Goal: Task Accomplishment & Management: Manage account settings

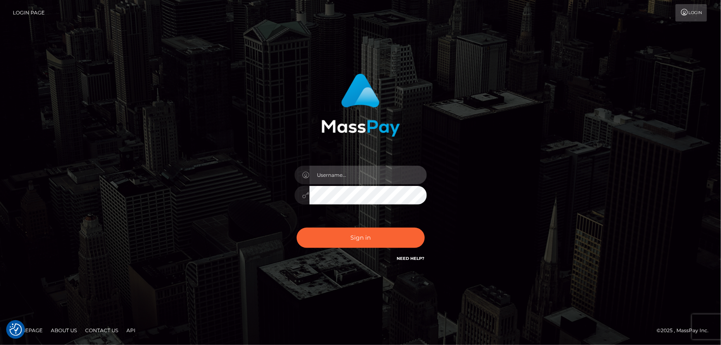
type input "Dan.Cirnat"
click at [425, 224] on div at bounding box center [350, 251] width 169 height 94
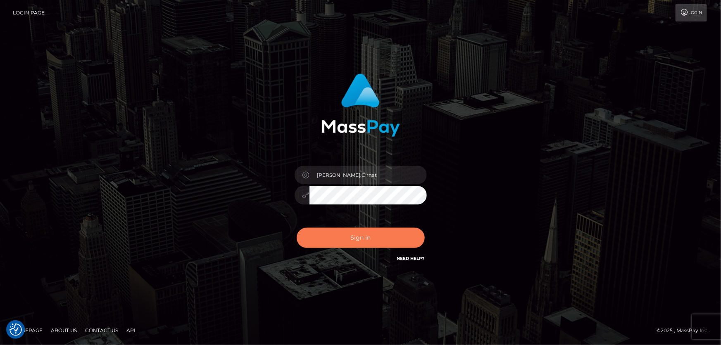
click at [375, 239] on button "Sign in" at bounding box center [360, 238] width 128 height 20
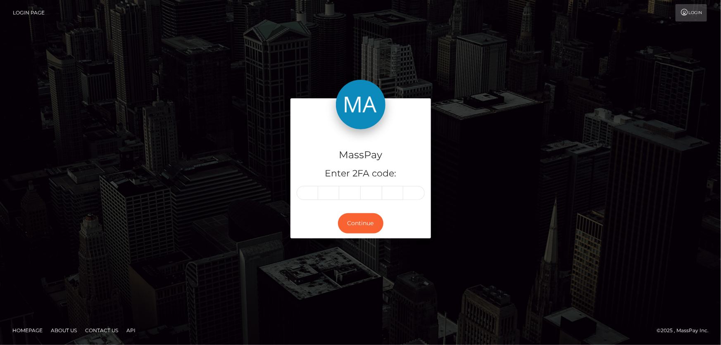
click at [306, 194] on input "text" at bounding box center [306, 193] width 21 height 14
type input "4"
type input "5"
type input "3"
type input "4"
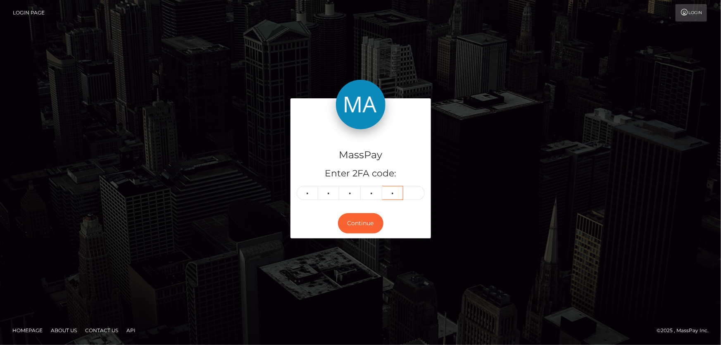
type input "2"
type input "9"
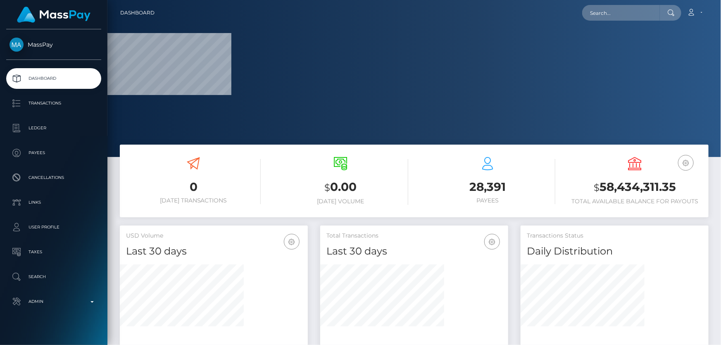
scroll to position [146, 187]
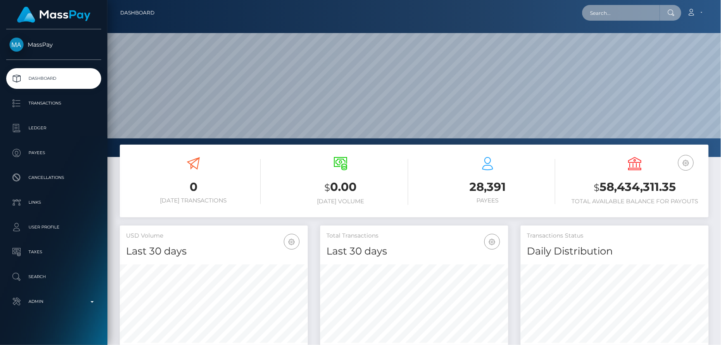
paste input "[EMAIL_ADDRESS][DOMAIN_NAME]"
type input "[EMAIL_ADDRESS][DOMAIN_NAME]"
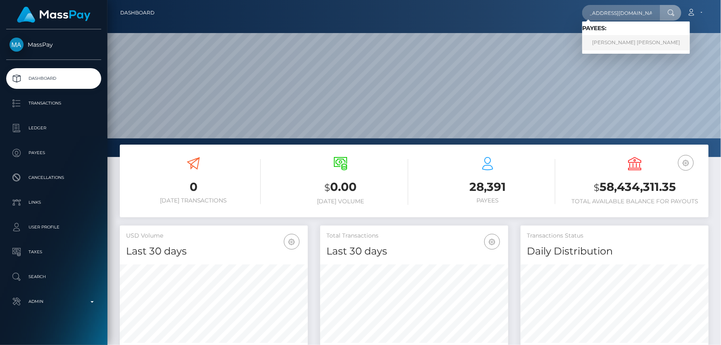
click at [636, 42] on link "[PERSON_NAME] [PERSON_NAME]" at bounding box center [636, 42] width 108 height 15
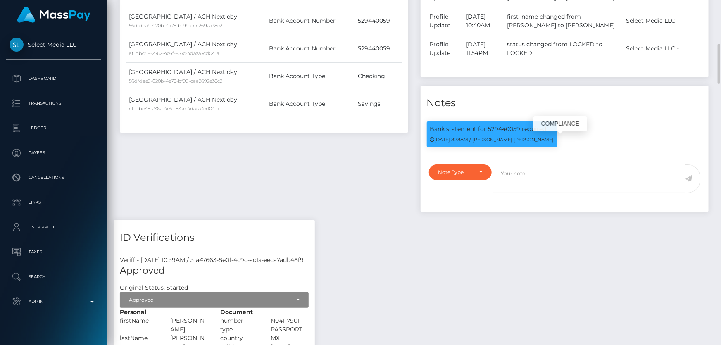
scroll to position [99, 187]
click at [503, 133] on p "Bank statement for 529440059 required." at bounding box center [492, 129] width 124 height 9
copy p "529440059"
click at [470, 176] on div "Note Type" at bounding box center [455, 172] width 35 height 7
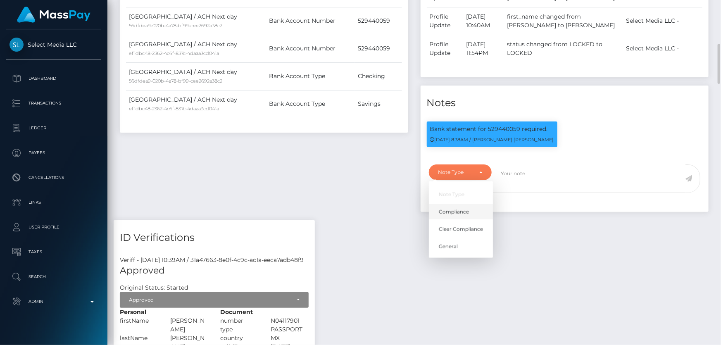
click at [451, 216] on span "Compliance" at bounding box center [454, 211] width 30 height 7
select select "COMPLIANCE"
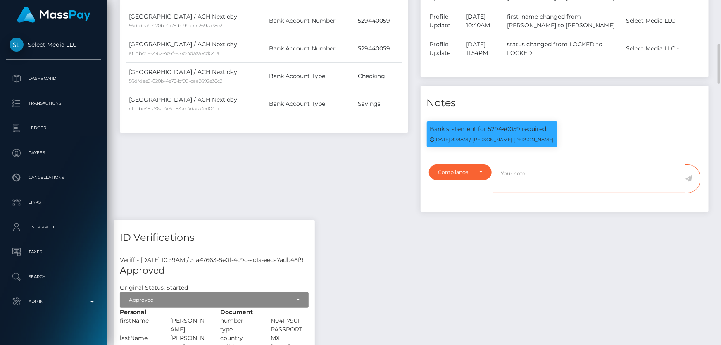
click at [536, 187] on textarea at bounding box center [589, 178] width 192 height 28
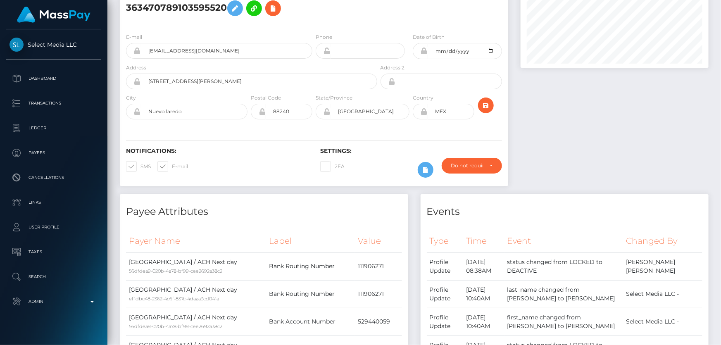
scroll to position [0, 0]
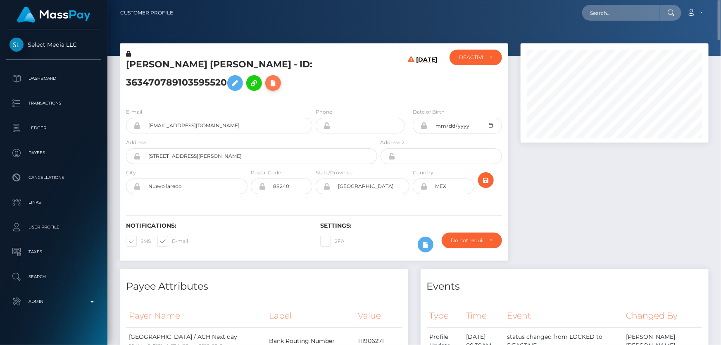
click at [276, 87] on icon at bounding box center [273, 83] width 10 height 10
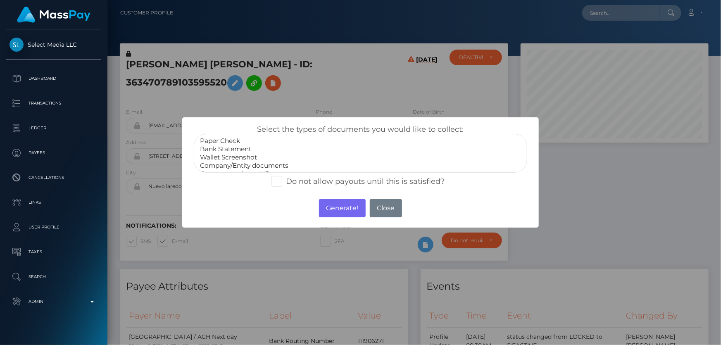
select select "Bank Statement"
click at [247, 150] on option "Bank Statement" at bounding box center [360, 149] width 322 height 8
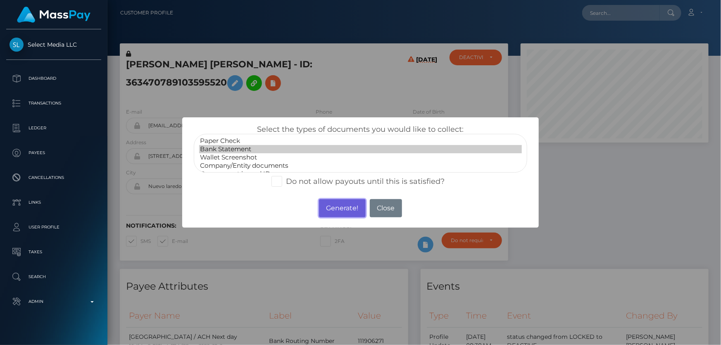
click at [340, 206] on button "Generate!" at bounding box center [342, 208] width 47 height 18
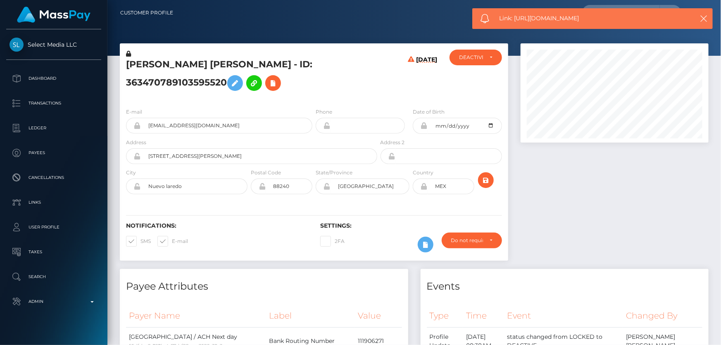
drag, startPoint x: 593, startPoint y: 19, endPoint x: 514, endPoint y: 18, distance: 79.3
click at [514, 18] on span "Link: https://l.maspay.io/VkgmK" at bounding box center [590, 18] width 183 height 9
copy span "https://l.maspay.io/VkgmK"
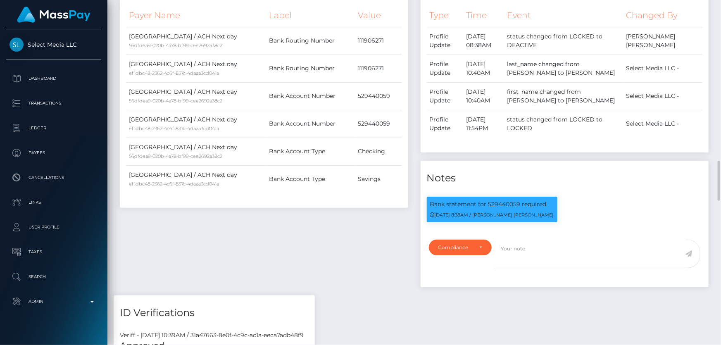
scroll to position [413, 0]
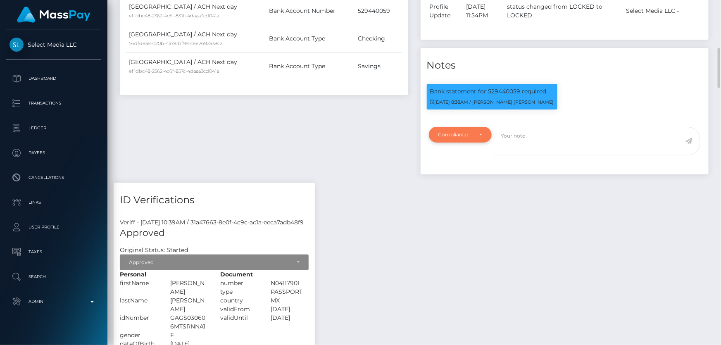
click at [470, 142] on div "Compliance" at bounding box center [460, 135] width 63 height 16
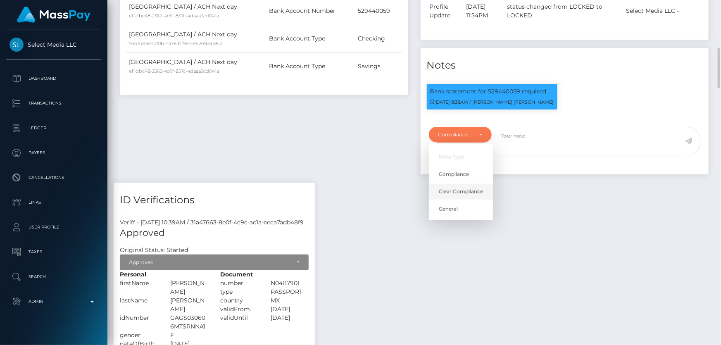
click at [465, 195] on span "Clear Compliance" at bounding box center [461, 191] width 44 height 7
select select "CLEAR_COMPLIANCE"
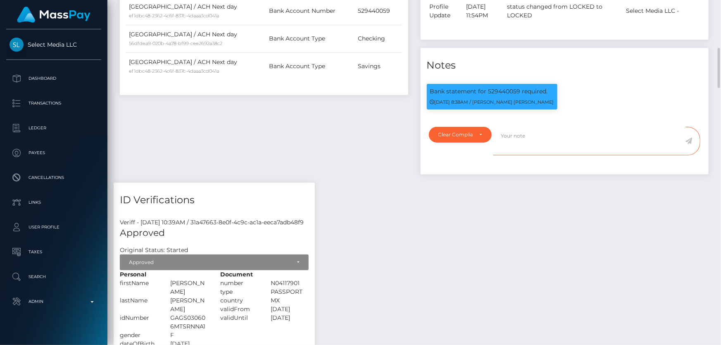
click at [516, 154] on textarea at bounding box center [589, 141] width 192 height 28
click at [459, 96] on p "Bank statement for 529440059 required." at bounding box center [492, 91] width 124 height 9
copy div "Bank statement for 529440059 required."
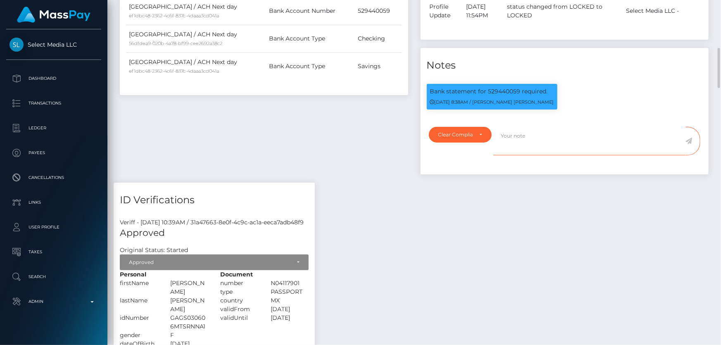
click at [512, 155] on textarea at bounding box center [589, 141] width 192 height 28
paste textarea "Bank statement for 529440059 required."
click at [608, 146] on textarea "Bank statement for 529440059 required." at bounding box center [589, 141] width 192 height 28
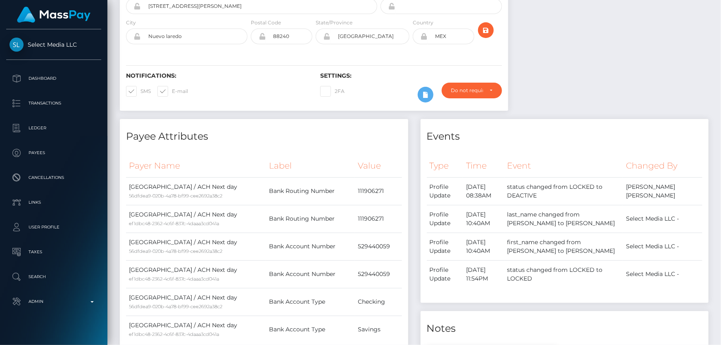
scroll to position [0, 0]
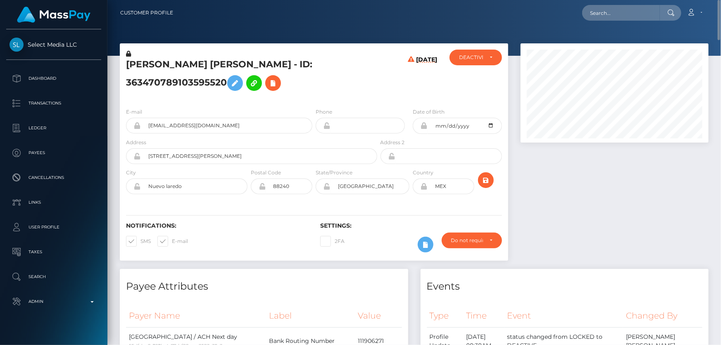
type textarea "Bank statement for 529440059 provided. NBCOU flag cleared."
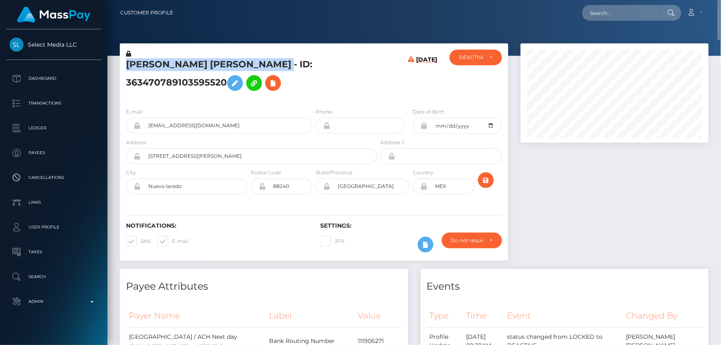
drag, startPoint x: 334, startPoint y: 62, endPoint x: 142, endPoint y: 63, distance: 192.0
click at [128, 66] on h5 "SANJUANITA BERENICE GARCIA GONZALEZ - ID: 363470789103595520" at bounding box center [249, 76] width 247 height 37
copy h5 "SANJUANITA BERENICE GARCIA GONZALEZ"
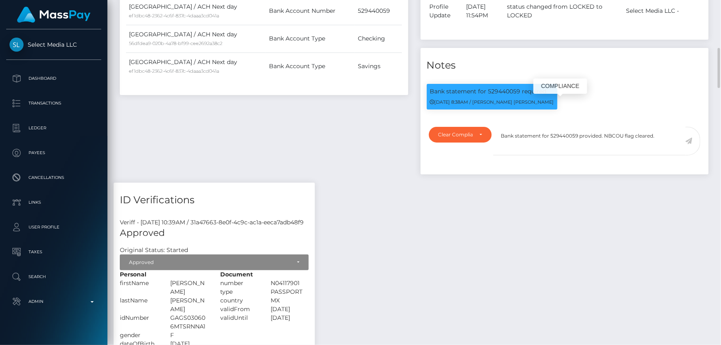
scroll to position [99, 187]
click at [536, 142] on textarea "Bank statement for 529440059 provided. NBCOU flag cleared." at bounding box center [589, 141] width 192 height 28
click at [688, 144] on icon at bounding box center [688, 141] width 7 height 7
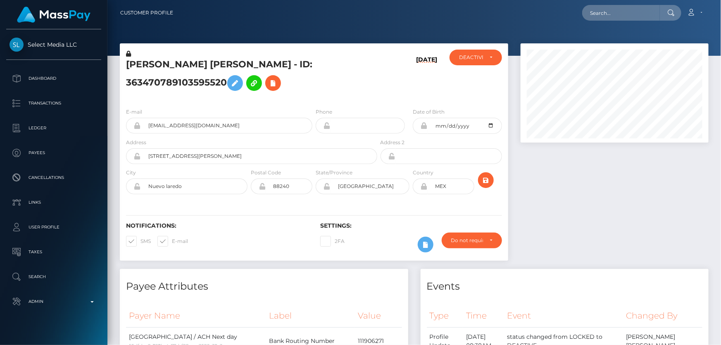
scroll to position [99, 187]
click at [462, 63] on div "DEACTIVE" at bounding box center [475, 58] width 52 height 16
click at [473, 80] on span "ACTIVE" at bounding box center [468, 79] width 19 height 7
select select "ACTIVE"
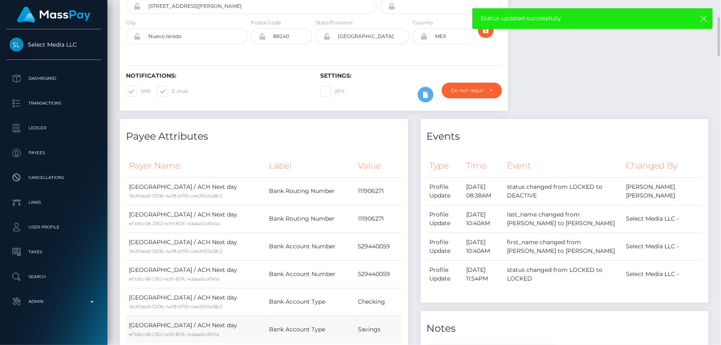
scroll to position [0, 0]
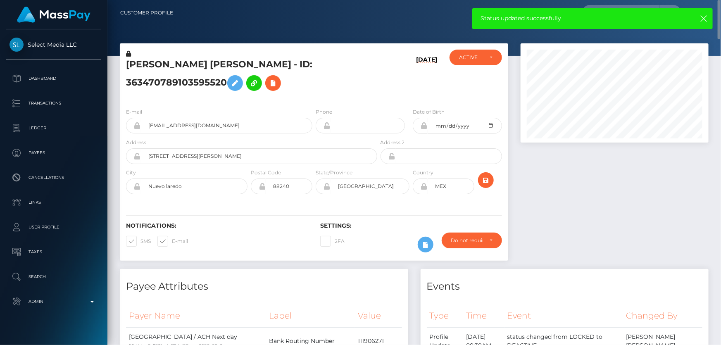
click at [178, 84] on h5 "SANJUANITA BERENICE GARCIA GONZALEZ - ID: 363470789103595520" at bounding box center [249, 76] width 247 height 37
copy h5 "SANJUANITA BERENICE GARCIA GONZALEZ - ID: 363470789103595520"
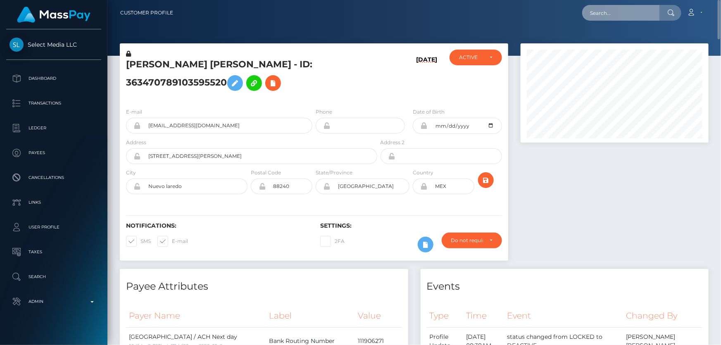
drag, startPoint x: 610, startPoint y: 15, endPoint x: 603, endPoint y: 18, distance: 8.0
paste input "702408202188234752"
type input "702408202188234752"
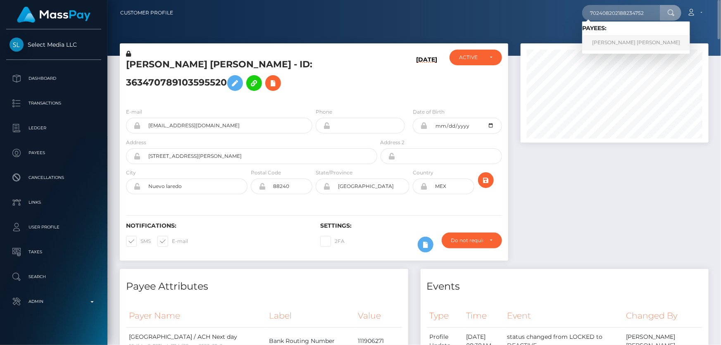
click at [621, 41] on link "MAIKO RACHEL-ADRIANA FUJIKI GUADAGNO" at bounding box center [636, 42] width 108 height 15
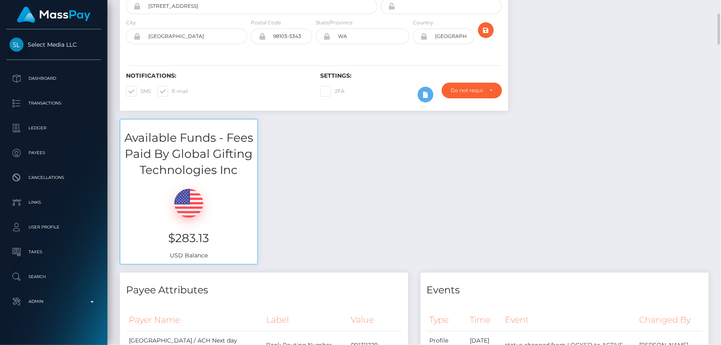
scroll to position [37, 0]
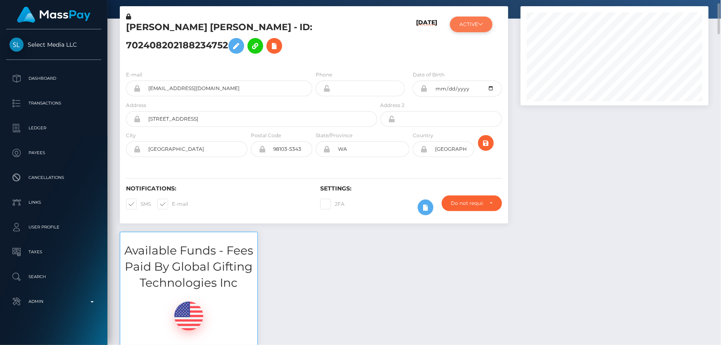
click at [482, 25] on icon at bounding box center [480, 23] width 5 height 5
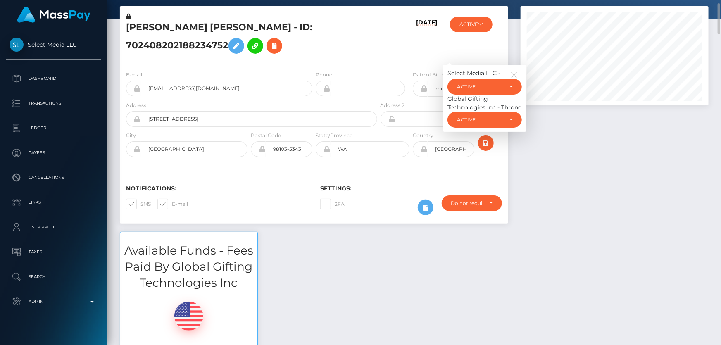
click at [343, 53] on h5 "[PERSON_NAME] [PERSON_NAME] - ID: 702408202188234752" at bounding box center [249, 39] width 247 height 37
click at [405, 295] on div "Available Funds - Fees Paid By Global Gifting Technologies Inc $283.13 USD Bala…" at bounding box center [414, 309] width 601 height 154
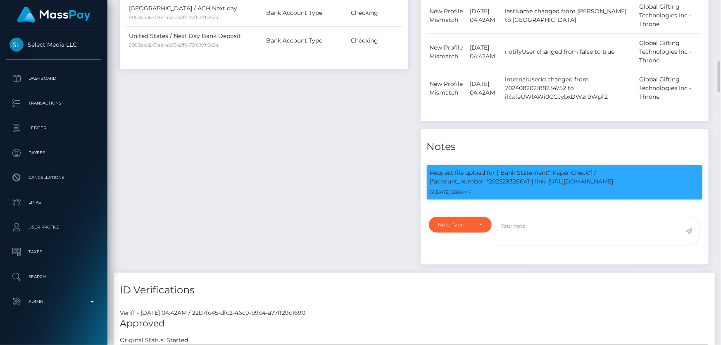
scroll to position [99, 187]
click at [501, 186] on p "Request file upload for ["Bank Statement","Paper Check"] / {"account_number":"2…" at bounding box center [564, 176] width 269 height 17
copy p "202529326641"
click at [479, 228] on div "Note Type" at bounding box center [460, 224] width 44 height 7
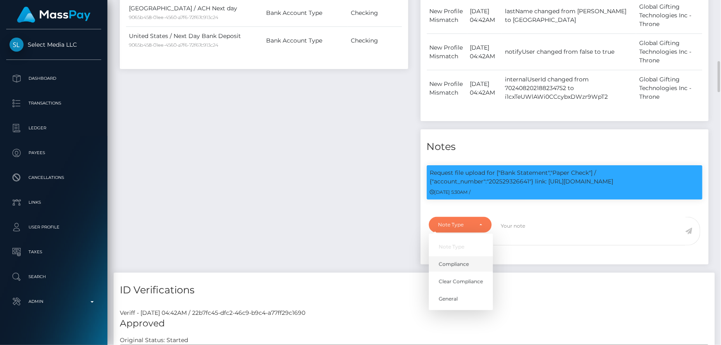
click at [449, 268] on span "Compliance" at bounding box center [454, 264] width 30 height 7
select select "COMPLIANCE"
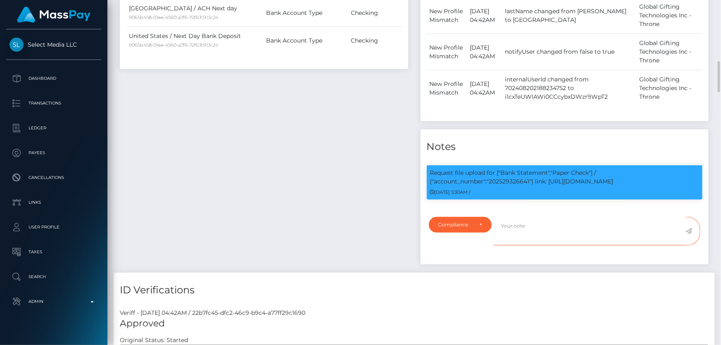
click at [527, 244] on textarea at bounding box center [589, 231] width 192 height 28
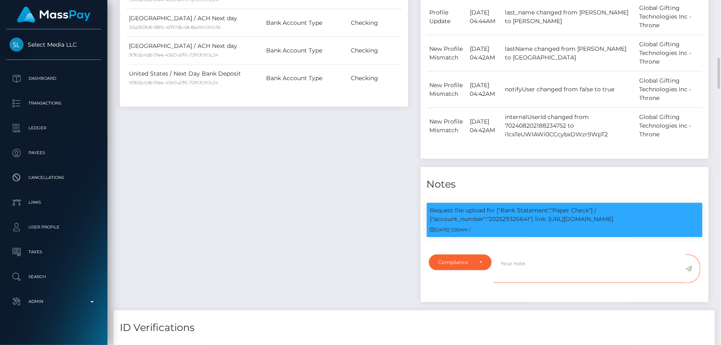
scroll to position [676, 0]
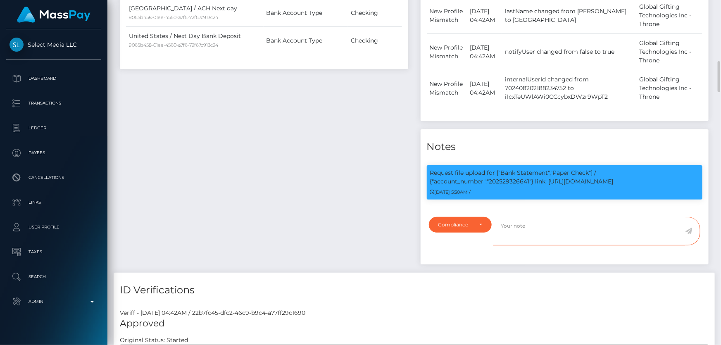
click at [511, 238] on textarea at bounding box center [589, 231] width 192 height 28
paste textarea "202529326641"
paste textarea "Heirs llc"
type textarea "Bank statement for the account: 202529326641 provided showing that the account …"
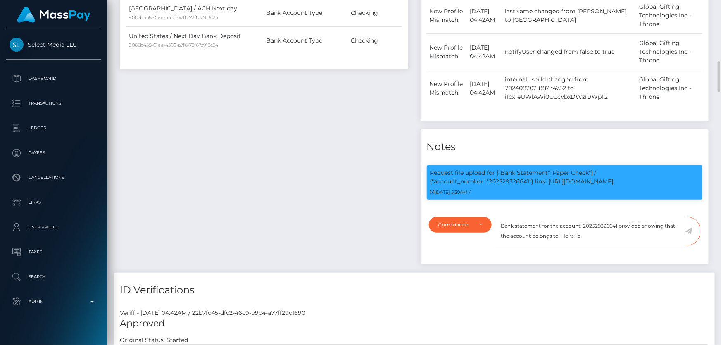
click at [690, 234] on icon at bounding box center [688, 231] width 7 height 7
click at [318, 161] on div "Payee Attributes Payer Name Label Value United States / ACH Next day 3da360b8-0…" at bounding box center [264, 10] width 301 height 526
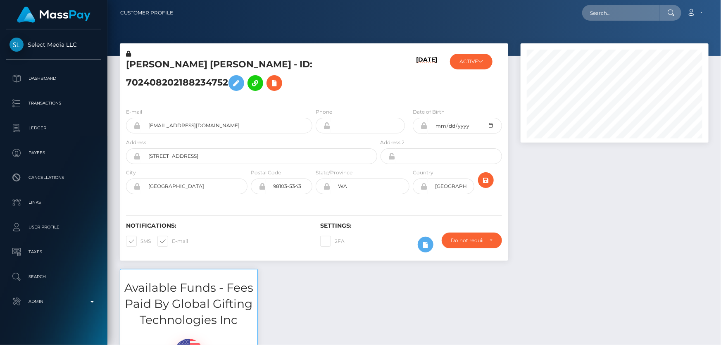
scroll to position [99, 187]
click at [274, 76] on button at bounding box center [274, 83] width 16 height 16
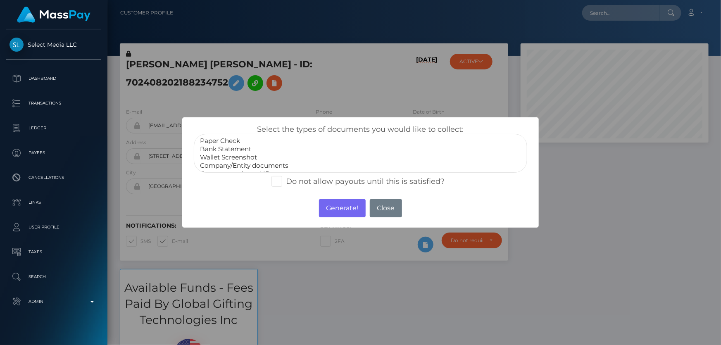
select select "Bank Statement"
click at [249, 148] on option "Bank Statement" at bounding box center [360, 149] width 322 height 8
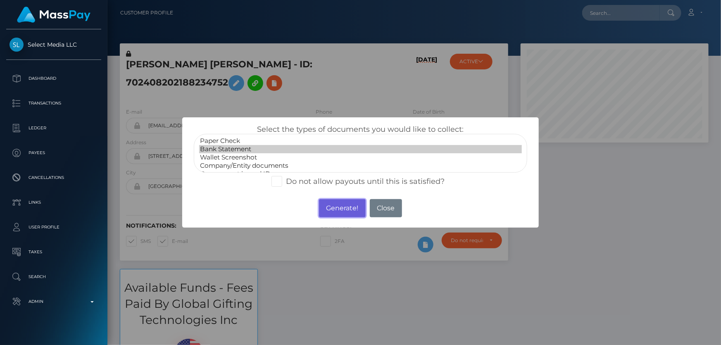
click at [346, 208] on button "Generate!" at bounding box center [342, 208] width 47 height 18
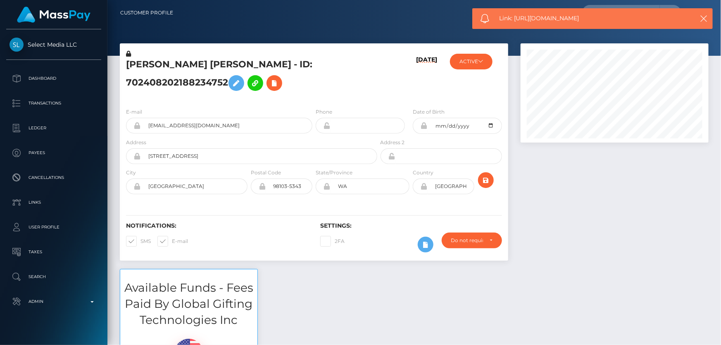
drag, startPoint x: 589, startPoint y: 18, endPoint x: 516, endPoint y: 21, distance: 73.6
click at [516, 21] on span "Link: [URL][DOMAIN_NAME]" at bounding box center [590, 18] width 183 height 9
copy span "[URL][DOMAIN_NAME]"
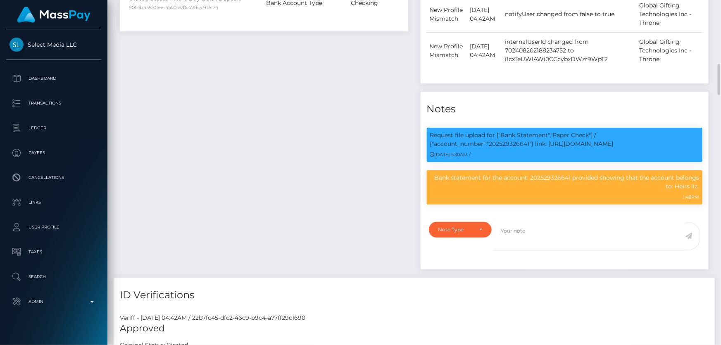
click at [455, 233] on div "Note Type Compliance Clear Compliance General Note Type" at bounding box center [564, 243] width 288 height 52
click at [455, 237] on div "Note Type" at bounding box center [460, 230] width 63 height 16
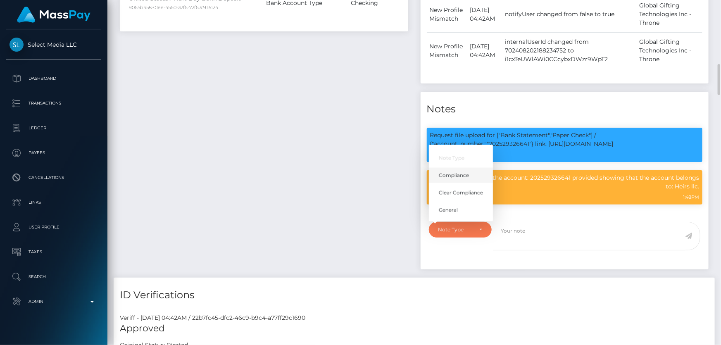
click at [455, 179] on span "Compliance" at bounding box center [454, 175] width 30 height 7
select select "COMPLIANCE"
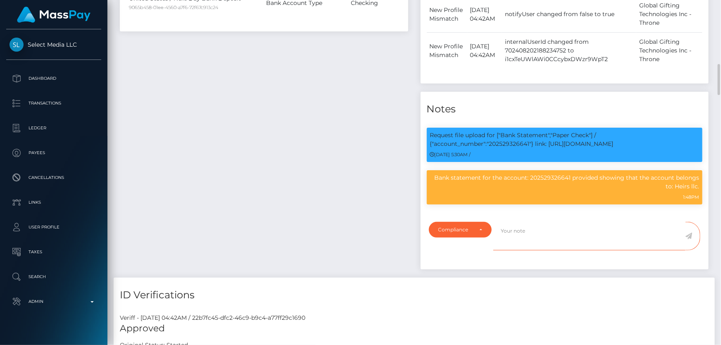
click at [509, 249] on textarea at bounding box center [589, 236] width 192 height 28
paste textarea "[PERSON_NAME]"
click at [580, 302] on h4 "ID Verifications" at bounding box center [414, 295] width 588 height 14
click at [621, 246] on textarea "The owner of the company is: [PERSON_NAME] (" at bounding box center [589, 236] width 192 height 28
type textarea "The owner of the company is: [PERSON_NAME] ( exp 03/2035 iss [GEOGRAPHIC_DATA] …"
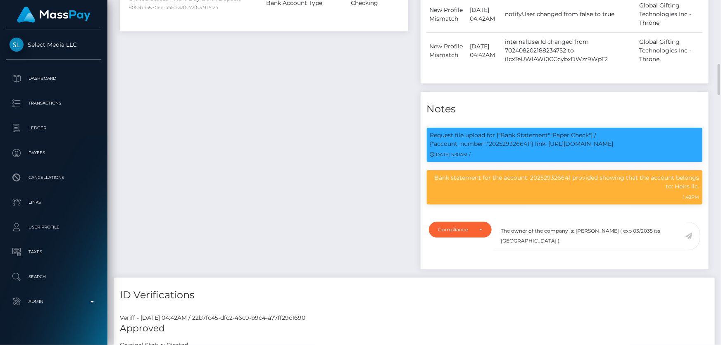
click at [690, 239] on icon at bounding box center [688, 235] width 7 height 7
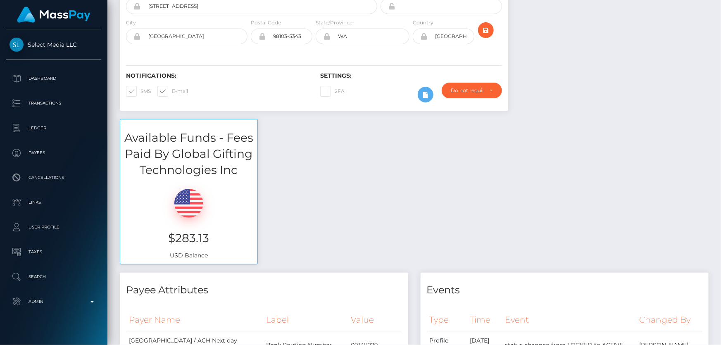
scroll to position [37, 0]
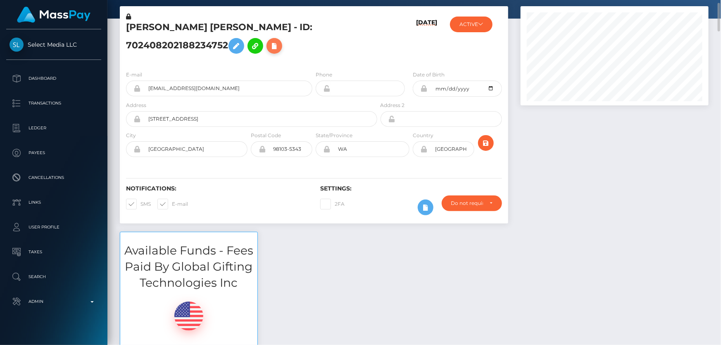
click at [276, 43] on icon at bounding box center [274, 46] width 10 height 10
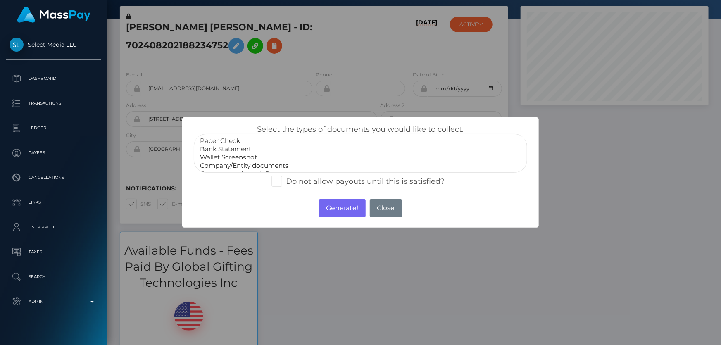
scroll to position [16, 0]
select select "Company/Entity documents"
click at [290, 148] on option "Company/Entity documents" at bounding box center [360, 150] width 322 height 8
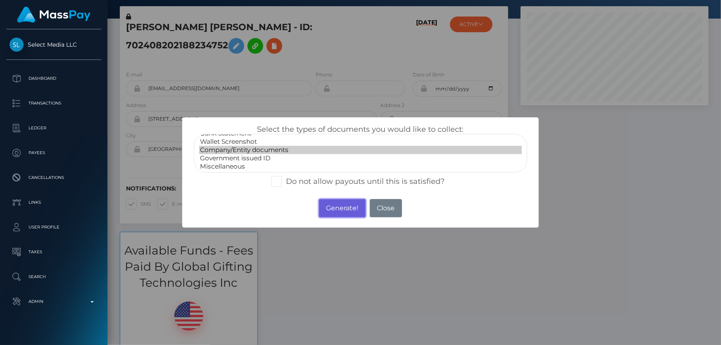
click at [338, 208] on button "Generate!" at bounding box center [342, 208] width 47 height 18
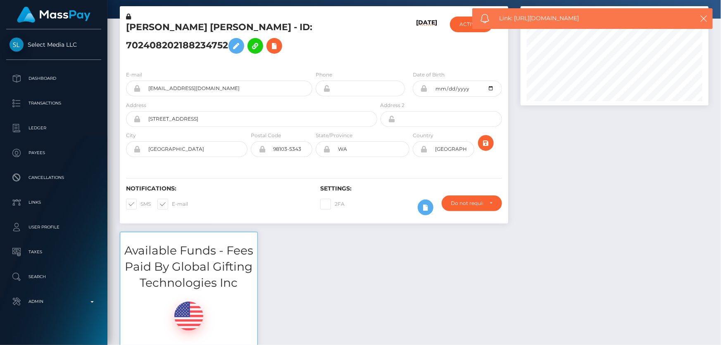
drag, startPoint x: 590, startPoint y: 19, endPoint x: 515, endPoint y: 17, distance: 75.2
click at [515, 17] on span "Link: https://l.maspay.io/NkgWh" at bounding box center [590, 18] width 183 height 9
copy span "https://l.maspay.io/NkgWh"
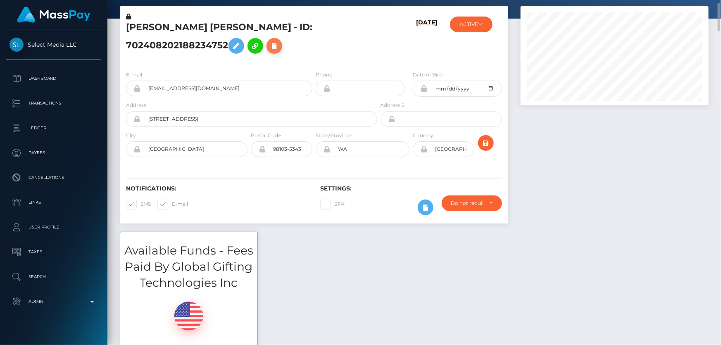
click at [274, 50] on icon at bounding box center [274, 46] width 10 height 10
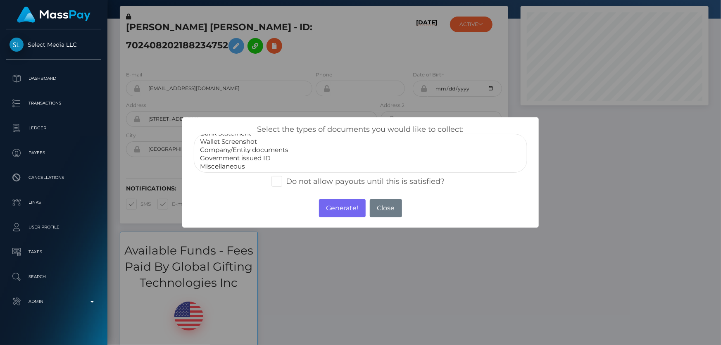
select select "Government issued ID"
click at [240, 158] on option "Government issued ID" at bounding box center [360, 158] width 322 height 8
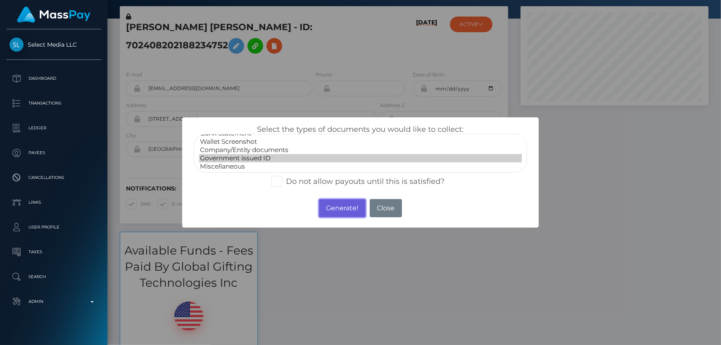
click at [340, 206] on button "Generate!" at bounding box center [342, 208] width 47 height 18
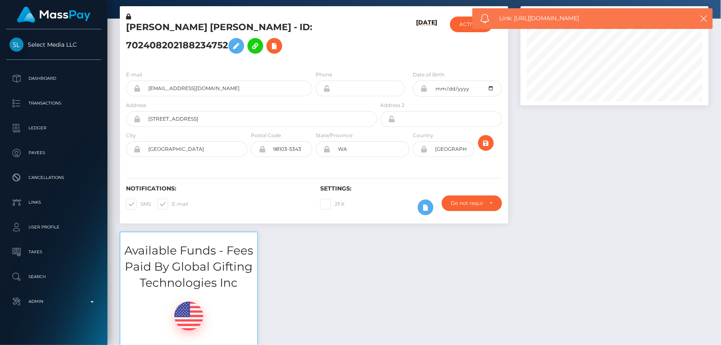
drag, startPoint x: 593, startPoint y: 20, endPoint x: 516, endPoint y: 21, distance: 76.4
click at [515, 24] on div "Link: https://l.maspay.io/ukgEZ" at bounding box center [592, 18] width 240 height 21
copy span "https://l.maspay.io/ukgEZ"
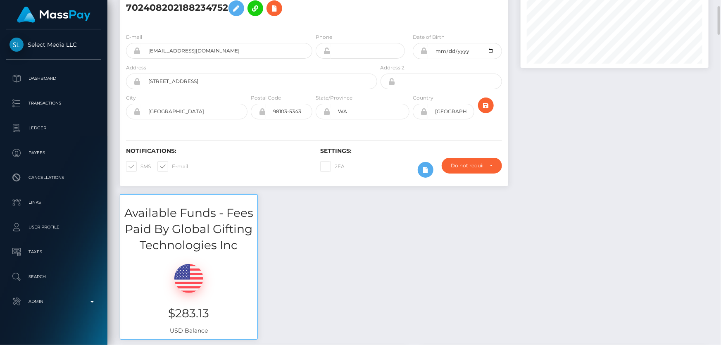
scroll to position [0, 0]
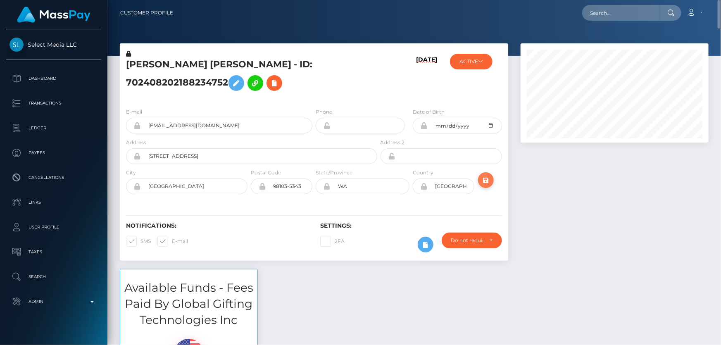
click at [486, 176] on icon "submit" at bounding box center [486, 180] width 10 height 10
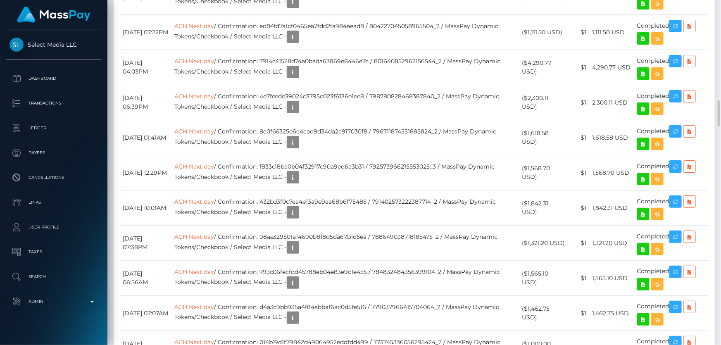
scroll to position [2252, 0]
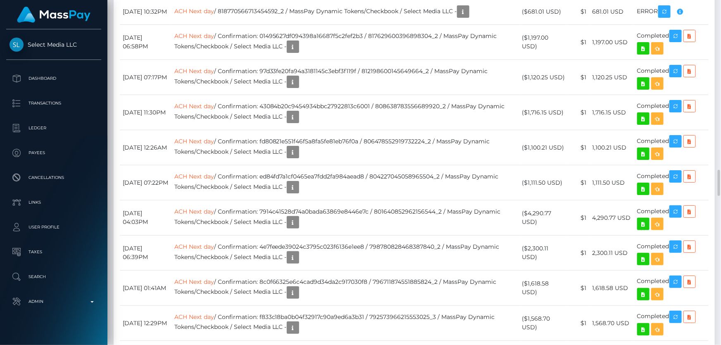
checkbox input "true"
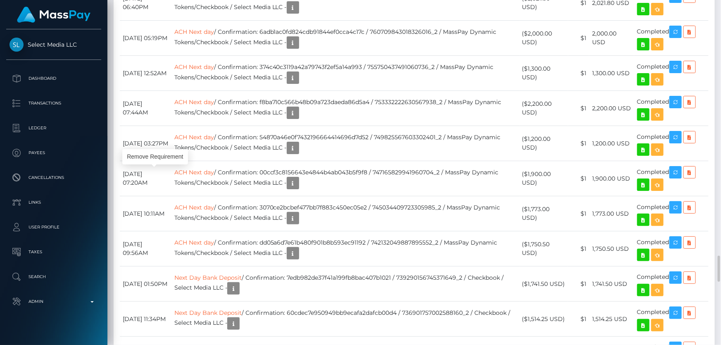
scroll to position [2965, 0]
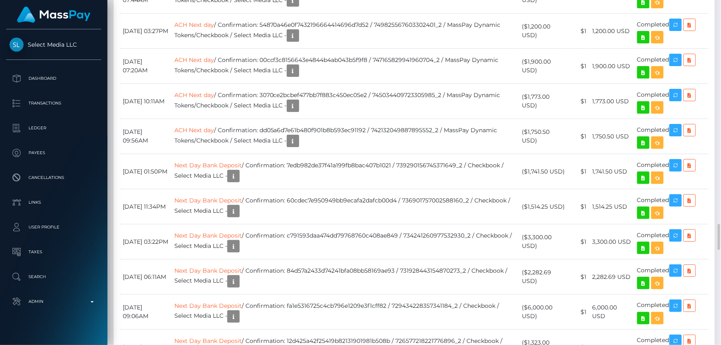
drag, startPoint x: 306, startPoint y: 184, endPoint x: 288, endPoint y: 187, distance: 17.7
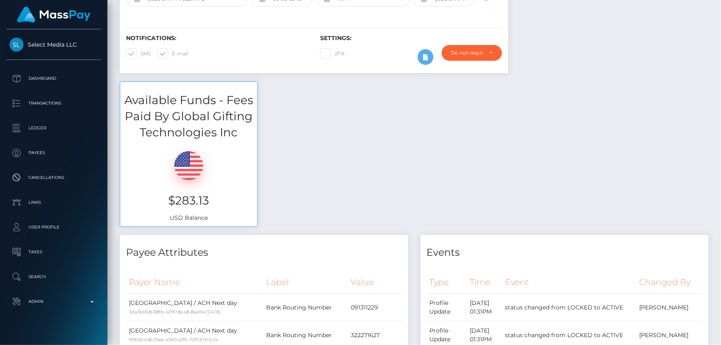
scroll to position [37, 0]
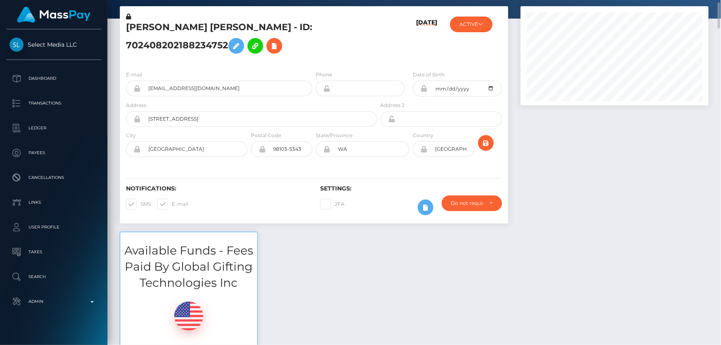
click at [198, 63] on div "MAIKO RACHEL-ADRIANA FUJIKI GUADAGNO - ID: 702408202188234752" at bounding box center [249, 38] width 259 height 52
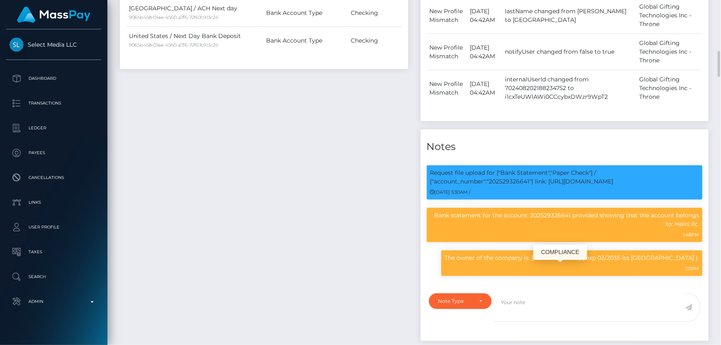
scroll to position [99, 187]
drag, startPoint x: 436, startPoint y: 225, endPoint x: 698, endPoint y: 234, distance: 261.9
click at [698, 228] on p "Bank statement for the account: 202529326641 provided showing that the account …" at bounding box center [564, 219] width 269 height 17
copy p "Bank statement for the account: 202529326641 provided showing that the account …"
click at [238, 213] on div "Payee Attributes Payer Name Label Value United States / ACH Next day 3da360b8-0…" at bounding box center [264, 48] width 301 height 602
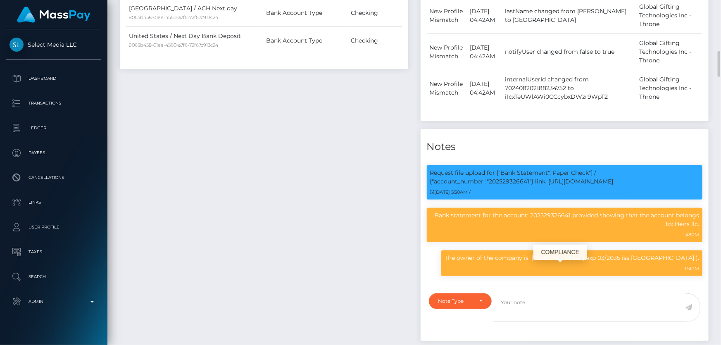
drag, startPoint x: 514, startPoint y: 268, endPoint x: 699, endPoint y: 270, distance: 185.0
click at [699, 270] on div "The owner of the company is: Sreya Sinha ( exp 03/2035 iss USA ). 1:51PM" at bounding box center [571, 263] width 261 height 26
copy p "The owner of the company is: Sreya Sinha ( exp 03/2035 iss USA )."
click at [248, 182] on div "Payee Attributes Payer Name Label Value United States / ACH Next day 3da360b8-0…" at bounding box center [264, 48] width 301 height 602
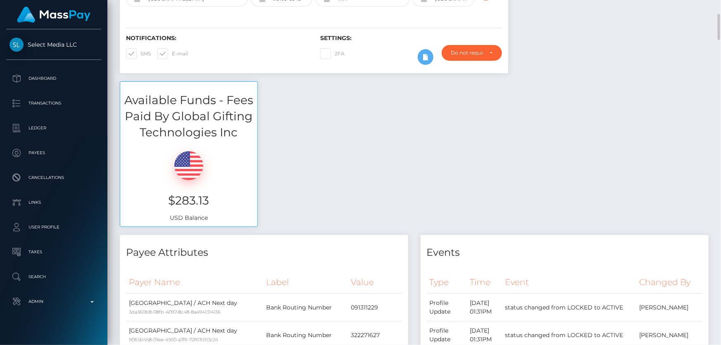
scroll to position [0, 0]
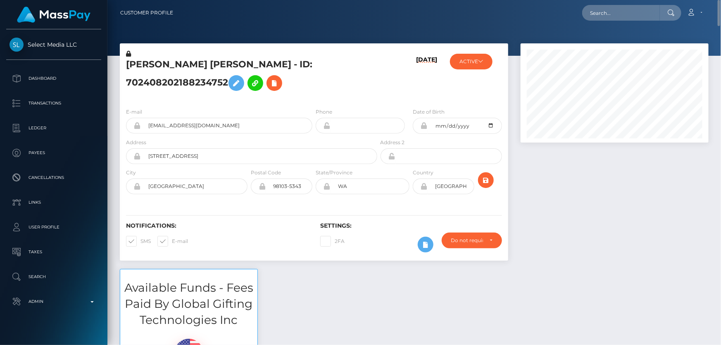
click at [170, 80] on h5 "MAIKO RACHEL-ADRIANA FUJIKI GUADAGNO - ID: 702408202188234752" at bounding box center [249, 76] width 247 height 37
copy h5 "MAIKO RACHEL-ADRIANA FUJIKI GUADAGNO - ID: 702408202188234752"
paste input "[EMAIL_ADDRESS][DOMAIN_NAME]"
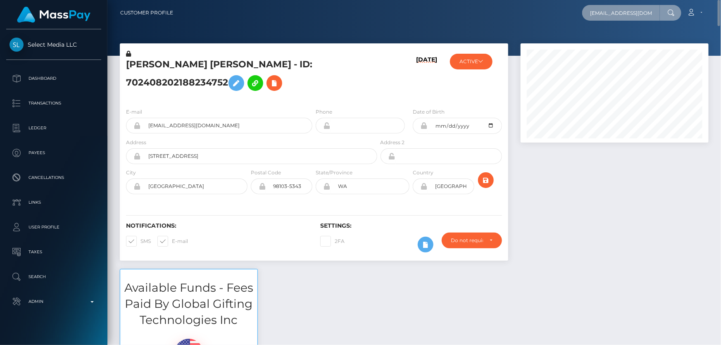
type input "[EMAIL_ADDRESS][DOMAIN_NAME]"
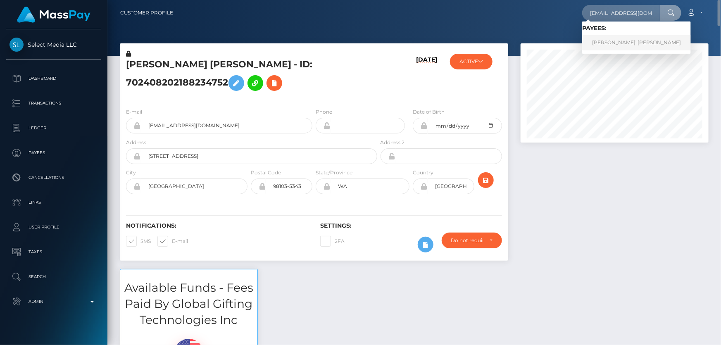
click at [628, 44] on link "[PERSON_NAME]' [PERSON_NAME]" at bounding box center [636, 42] width 109 height 15
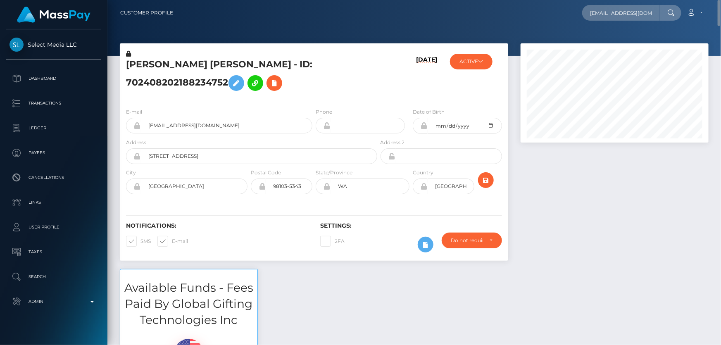
click at [569, 221] on div at bounding box center [614, 155] width 200 height 225
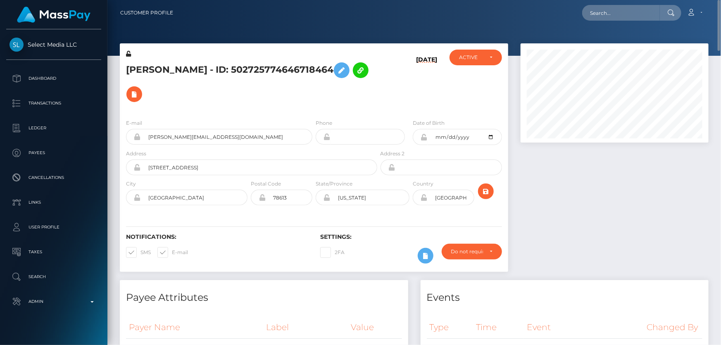
click at [254, 95] on h5 "[PERSON_NAME] - ID: 502725774646718464" at bounding box center [249, 82] width 247 height 48
click at [139, 90] on icon at bounding box center [134, 94] width 10 height 10
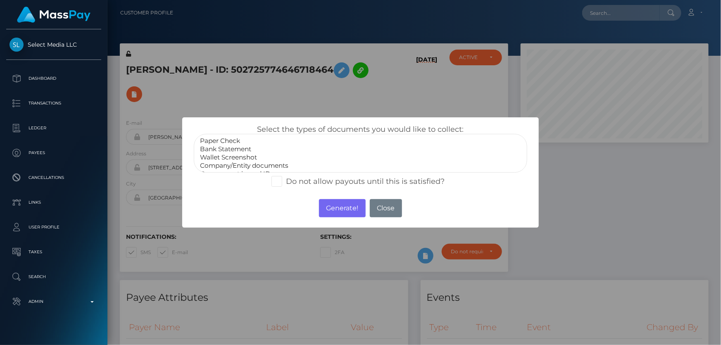
select select "Bank Statement"
click at [242, 147] on option "Bank Statement" at bounding box center [360, 149] width 322 height 8
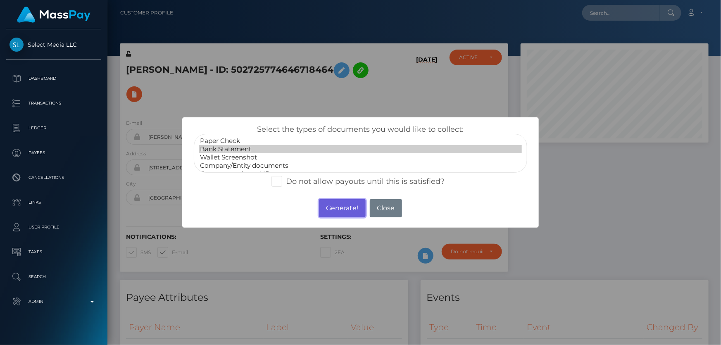
click at [332, 204] on button "Generate!" at bounding box center [342, 208] width 47 height 18
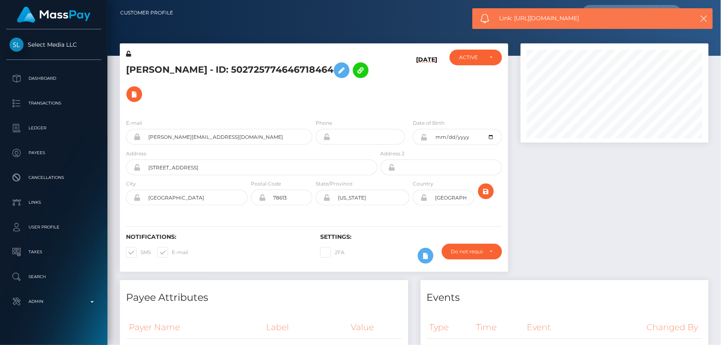
drag, startPoint x: 555, startPoint y: 15, endPoint x: 514, endPoint y: 16, distance: 41.3
click at [514, 16] on span "Link: [URL][DOMAIN_NAME]" at bounding box center [590, 18] width 183 height 9
copy span "[URL][DOMAIN_NAME]"
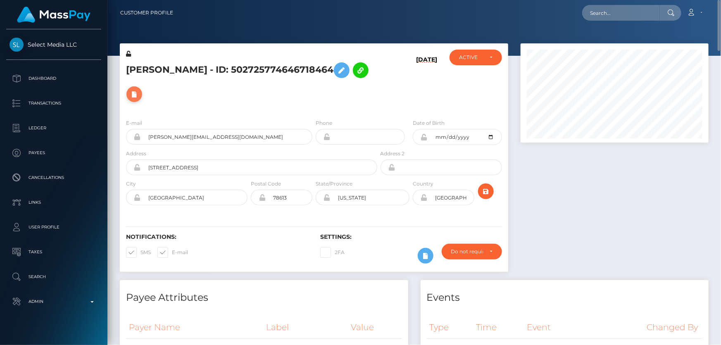
click at [139, 92] on icon at bounding box center [134, 94] width 10 height 10
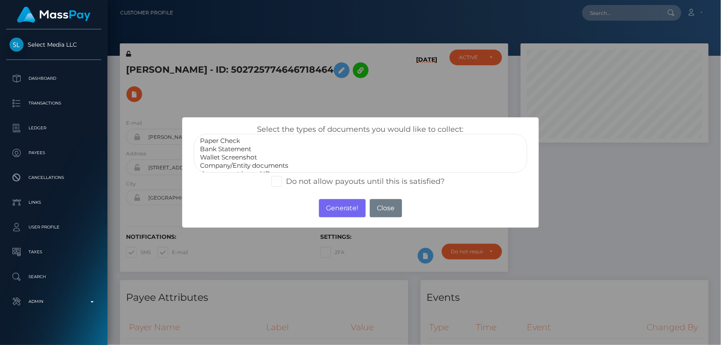
scroll to position [16, 0]
select select "Company/Entity documents"
click at [258, 150] on option "Company/Entity documents" at bounding box center [360, 150] width 322 height 8
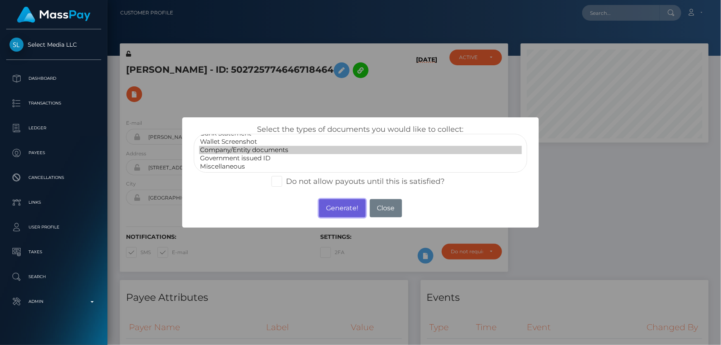
click at [334, 209] on button "Generate!" at bounding box center [342, 208] width 47 height 18
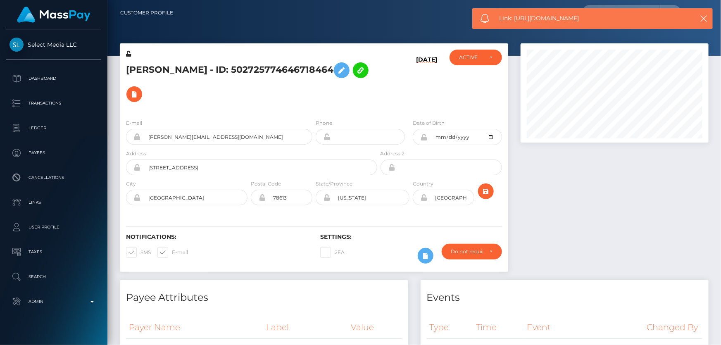
drag, startPoint x: 587, startPoint y: 18, endPoint x: 538, endPoint y: 17, distance: 49.1
click at [521, 18] on span "Link: [URL][DOMAIN_NAME]" at bounding box center [590, 18] width 183 height 9
drag, startPoint x: 538, startPoint y: 17, endPoint x: 524, endPoint y: 19, distance: 13.7
click at [524, 19] on span "Link: [URL][DOMAIN_NAME]" at bounding box center [590, 18] width 183 height 9
drag, startPoint x: 516, startPoint y: 18, endPoint x: 560, endPoint y: 18, distance: 44.2
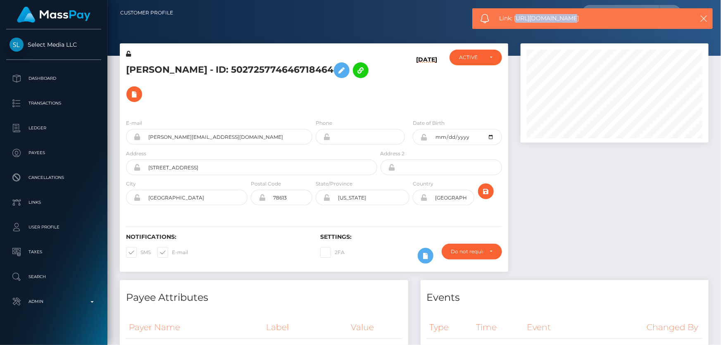
click at [560, 18] on span "Link: [URL][DOMAIN_NAME]" at bounding box center [590, 18] width 183 height 9
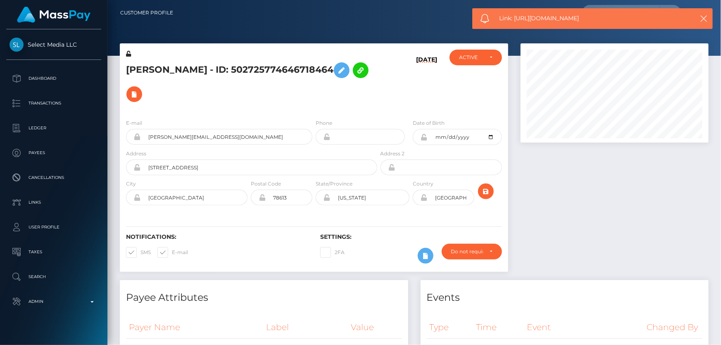
drag, startPoint x: 585, startPoint y: 17, endPoint x: 516, endPoint y: 20, distance: 68.6
click at [515, 20] on span "Link: [URL][DOMAIN_NAME]" at bounding box center [590, 18] width 183 height 9
copy span "[URL][DOMAIN_NAME]"
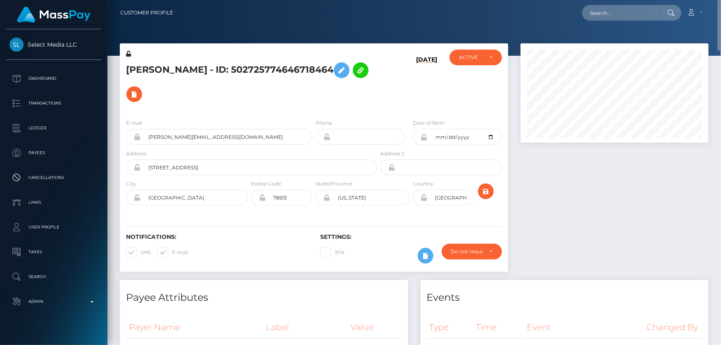
click at [256, 102] on h5 "[PERSON_NAME] - ID: 502725774646718464" at bounding box center [249, 82] width 247 height 48
click at [139, 96] on icon at bounding box center [134, 94] width 10 height 10
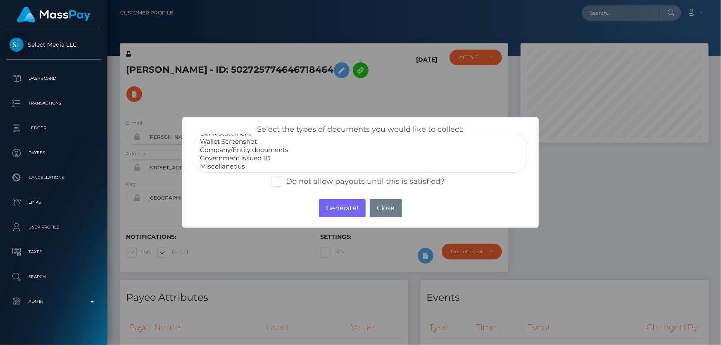
select select "Government issued ID"
click at [247, 157] on option "Government issued ID" at bounding box center [360, 158] width 322 height 8
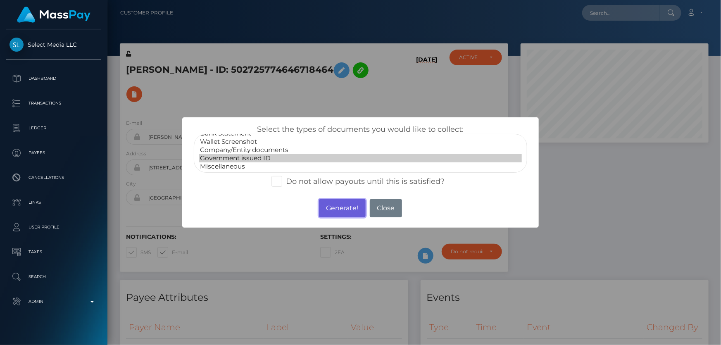
click at [333, 206] on button "Generate!" at bounding box center [342, 208] width 47 height 18
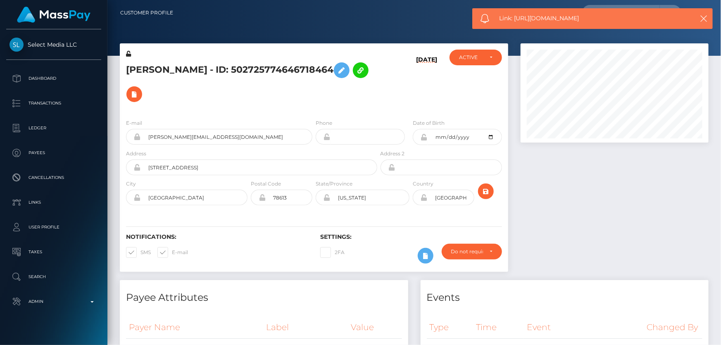
drag, startPoint x: 596, startPoint y: 17, endPoint x: 524, endPoint y: 17, distance: 72.3
click at [517, 17] on span "Link: https://l.maspay.io/CkgYB" at bounding box center [590, 18] width 183 height 9
click at [524, 19] on span "Link: https://l.maspay.io/CkgYB" at bounding box center [590, 18] width 183 height 9
drag, startPoint x: 515, startPoint y: 17, endPoint x: 585, endPoint y: 20, distance: 70.2
click at [585, 20] on span "Link: https://l.maspay.io/CkgYB" at bounding box center [590, 18] width 183 height 9
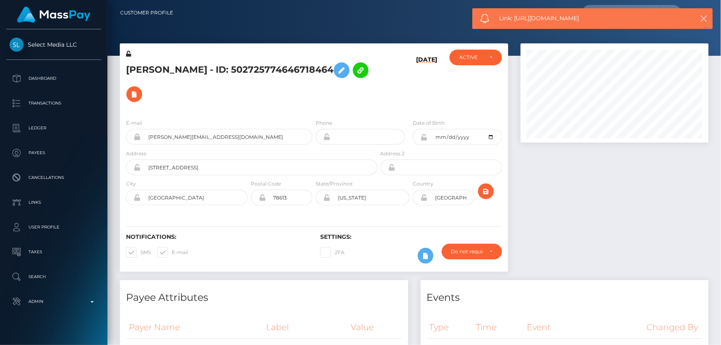
copy span "https://l.maspay.io/CkgYB"
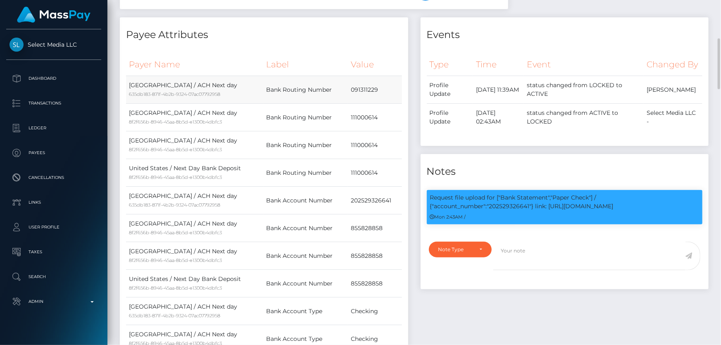
scroll to position [338, 0]
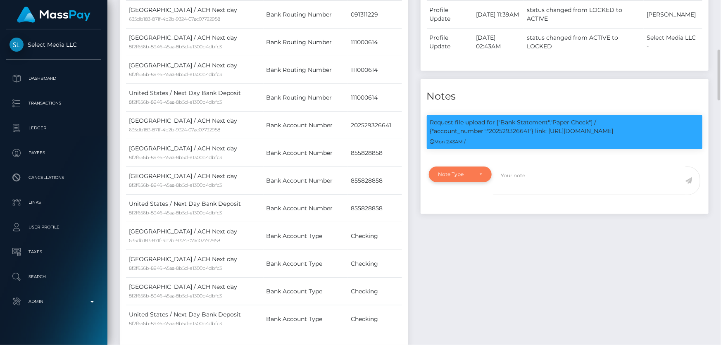
click at [460, 178] on div "Note Type" at bounding box center [455, 174] width 35 height 7
drag, startPoint x: 473, startPoint y: 229, endPoint x: 515, endPoint y: 211, distance: 45.5
click at [472, 221] on link "Compliance" at bounding box center [461, 213] width 64 height 15
select select "COMPLIANCE"
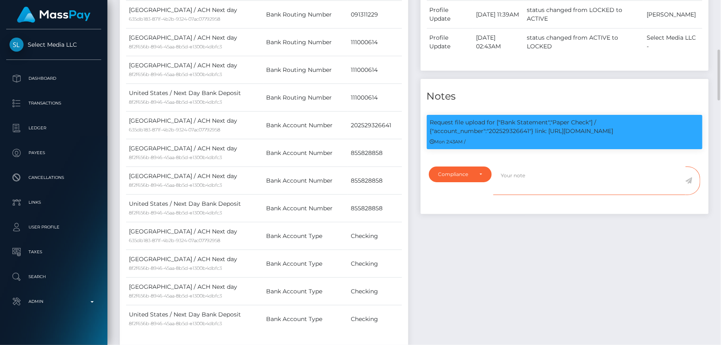
click at [521, 188] on textarea at bounding box center [589, 180] width 192 height 28
paste textarea "Bank statement for the account: 202529326641 provided showing that the account …"
type textarea "Bank statement for the account: 202529326641 provided showing that the account …"
click at [688, 184] on icon at bounding box center [688, 180] width 7 height 7
click at [643, 227] on div "Events Type Time Event Changed By" at bounding box center [564, 148] width 301 height 413
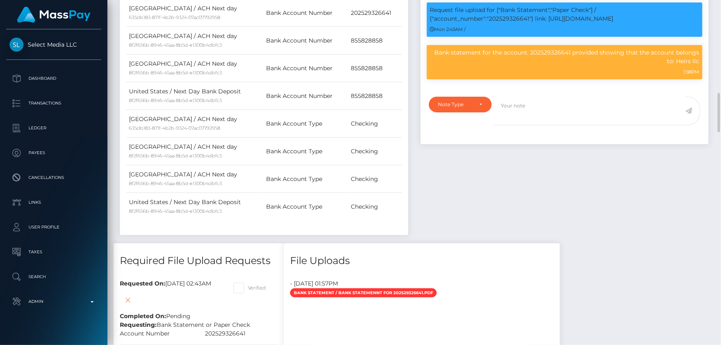
scroll to position [488, 0]
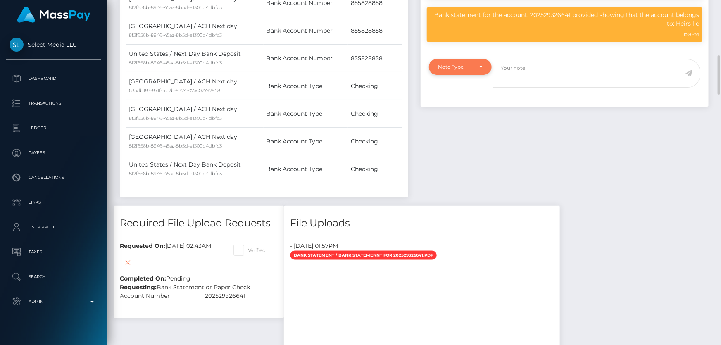
click at [462, 75] on div "Note Type" at bounding box center [460, 67] width 63 height 16
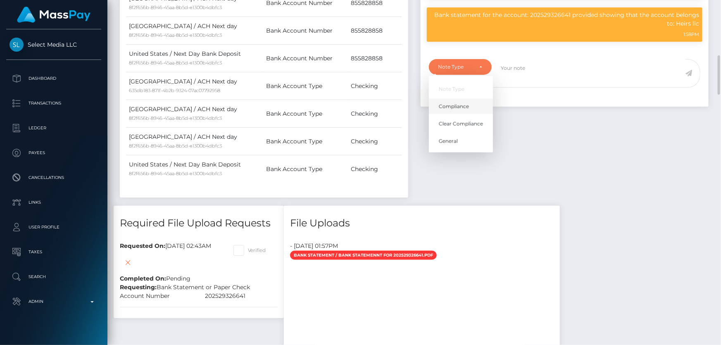
drag, startPoint x: 457, startPoint y: 116, endPoint x: 514, endPoint y: 106, distance: 57.8
click at [458, 110] on span "Compliance" at bounding box center [454, 106] width 30 height 7
select select "COMPLIANCE"
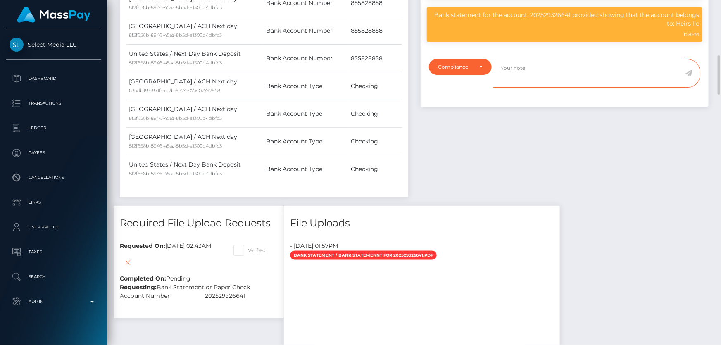
paste textarea "The owner of the company is: [PERSON_NAME] ( exp 03/2035 iss [GEOGRAPHIC_DATA] …"
type textarea "The owner of the company is: [PERSON_NAME] ( exp 03/2035 iss [GEOGRAPHIC_DATA] …"
click at [690, 76] on icon at bounding box center [688, 73] width 7 height 7
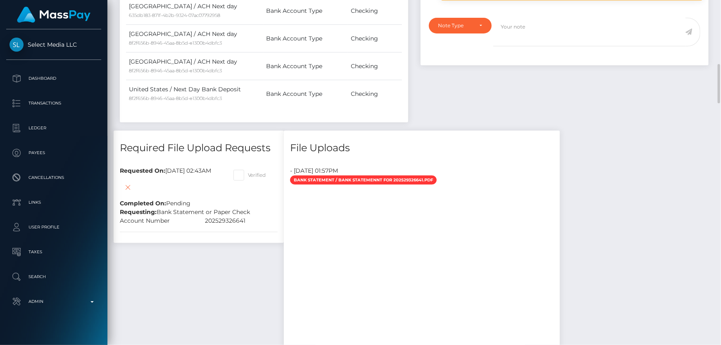
scroll to position [676, 0]
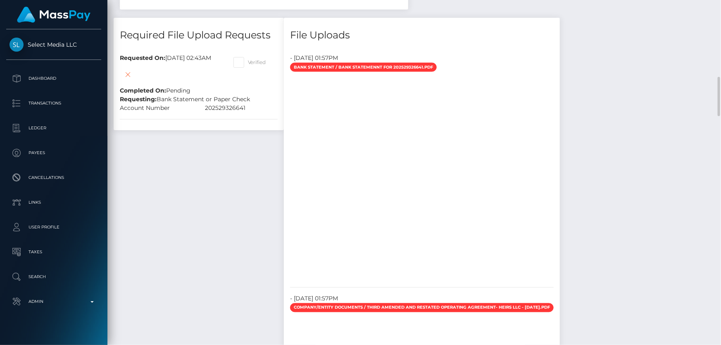
click at [248, 62] on span at bounding box center [248, 62] width 0 height 6
click at [253, 62] on input "Verified" at bounding box center [250, 59] width 5 height 5
checkbox input "true"
click at [133, 74] on icon at bounding box center [128, 74] width 10 height 10
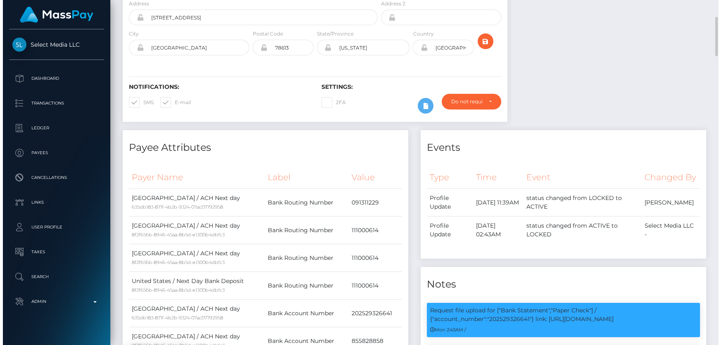
scroll to position [0, 0]
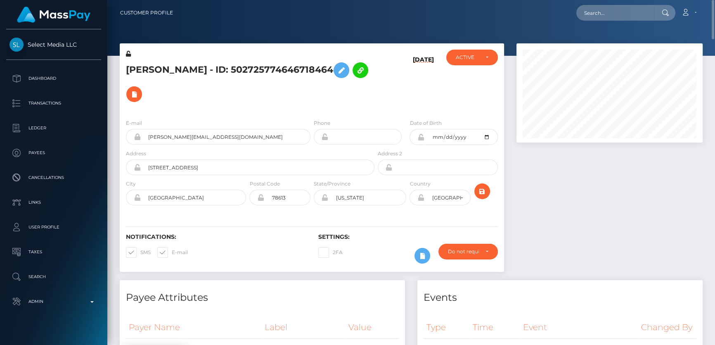
click at [198, 66] on h5 "[PERSON_NAME] - ID: 502725774646718464" at bounding box center [248, 82] width 244 height 48
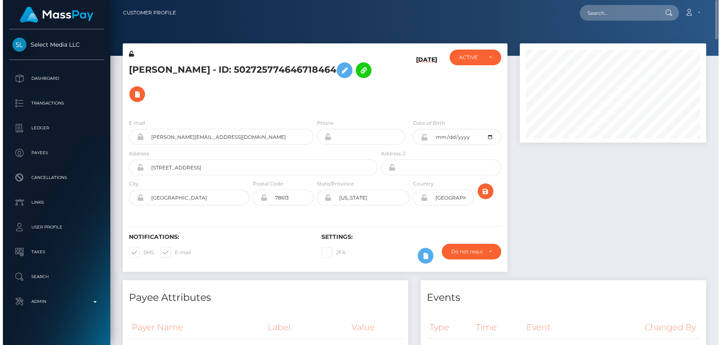
scroll to position [99, 187]
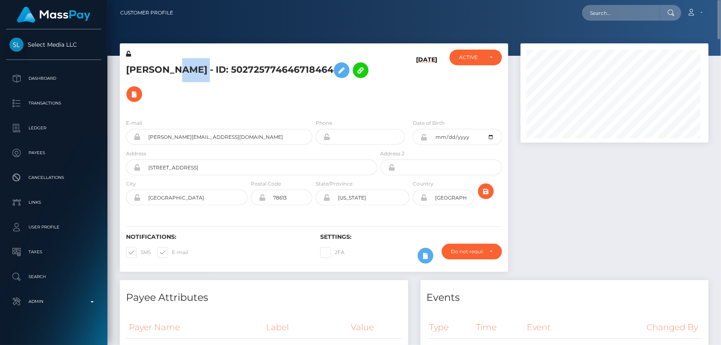
click at [198, 66] on h5 "[PERSON_NAME] - ID: 502725774646718464" at bounding box center [249, 82] width 247 height 48
copy h5 "[PERSON_NAME] - ID: 502725774646718464"
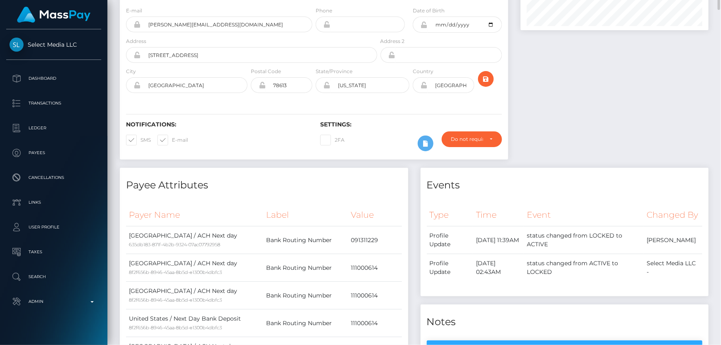
scroll to position [0, 0]
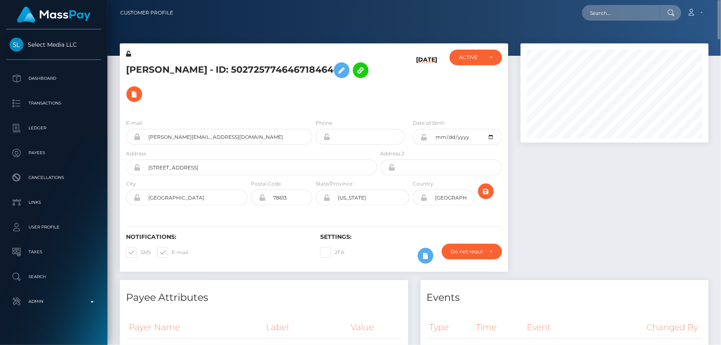
click at [223, 85] on h5 "[PERSON_NAME] - ID: 502725774646718464" at bounding box center [249, 82] width 247 height 48
click at [197, 80] on h5 "[PERSON_NAME] - ID: 502725774646718464" at bounding box center [249, 82] width 247 height 48
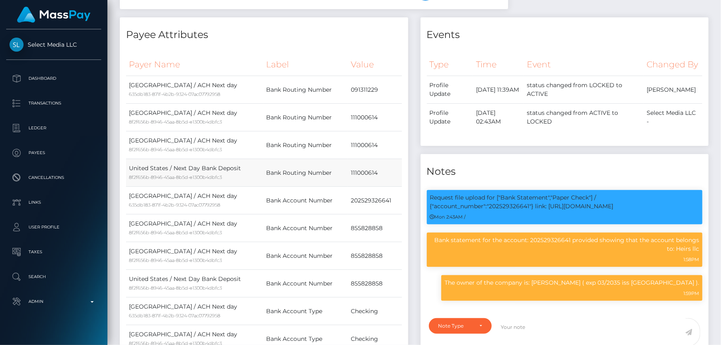
scroll to position [150, 0]
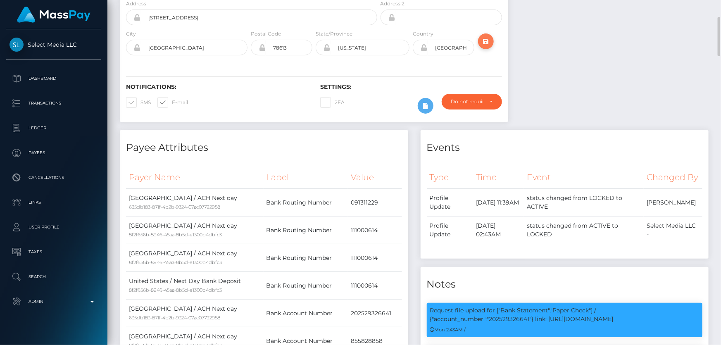
click at [487, 38] on icon "submit" at bounding box center [486, 41] width 10 height 10
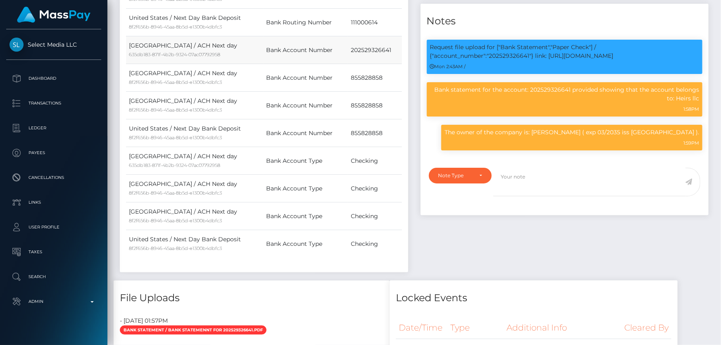
scroll to position [225, 0]
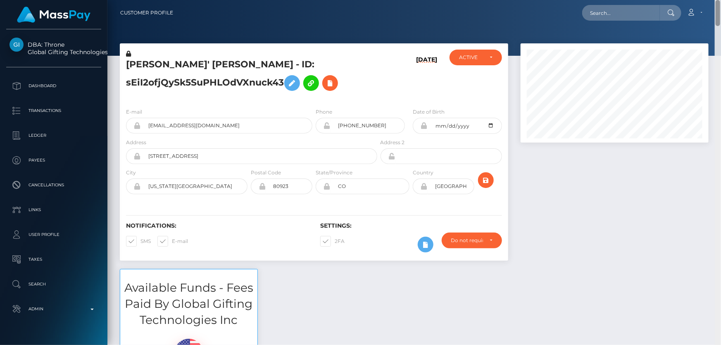
drag, startPoint x: 720, startPoint y: 146, endPoint x: 720, endPoint y: -16, distance: 162.3
click at [720, 0] on html "DBA: Throne Global Gifting Technologies Inc Dashboard Transactions Ledger Payee…" at bounding box center [360, 172] width 721 height 345
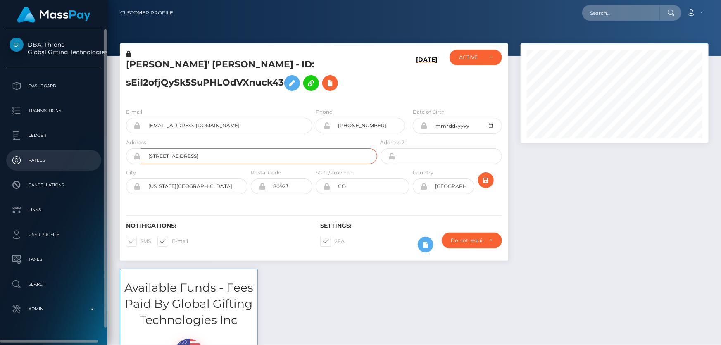
drag, startPoint x: 215, startPoint y: 154, endPoint x: 92, endPoint y: 164, distance: 122.6
click at [88, 159] on div "DBA: Throne Global Gifting Technologies Inc Dashboard Transactions Ledger" at bounding box center [360, 172] width 721 height 345
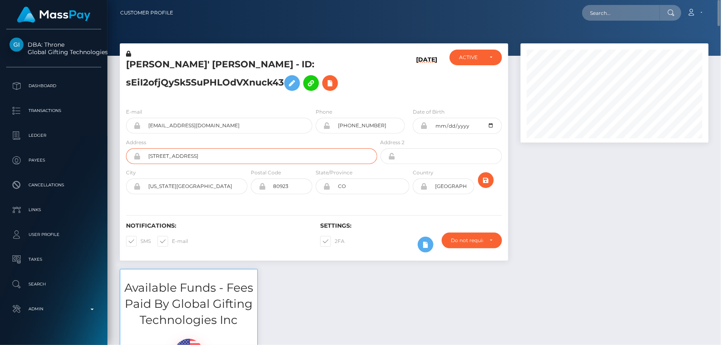
type input "2820 Woodland Hills dr, Ap 304"
click at [486, 180] on icon "submit" at bounding box center [486, 180] width 10 height 10
click at [328, 81] on icon at bounding box center [330, 83] width 10 height 10
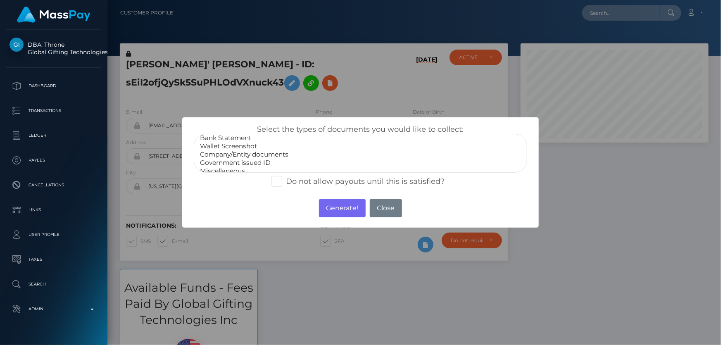
scroll to position [16, 0]
select select "Miscellaneous"
click at [238, 165] on option "Miscellaneous" at bounding box center [360, 166] width 322 height 8
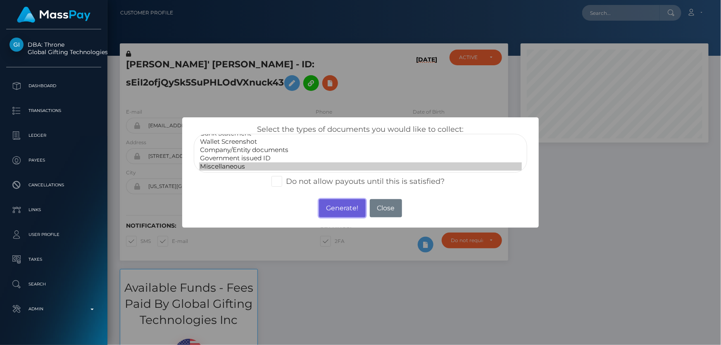
click at [347, 209] on button "Generate!" at bounding box center [342, 208] width 47 height 18
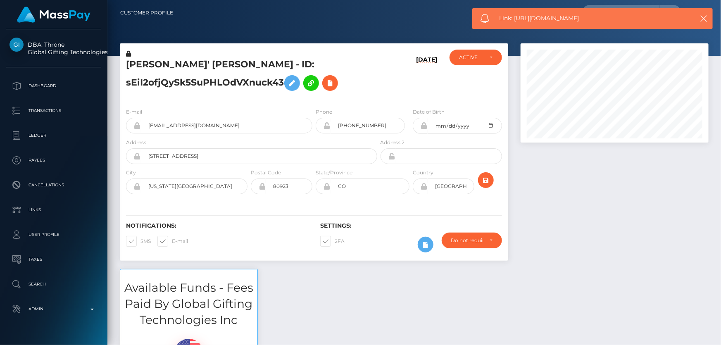
drag, startPoint x: 591, startPoint y: 18, endPoint x: 515, endPoint y: 17, distance: 75.6
click at [515, 17] on span "Link: https://l.maspay.io/4kgUH" at bounding box center [590, 18] width 183 height 9
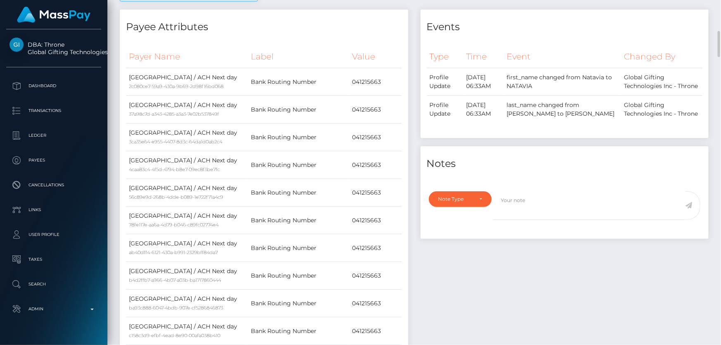
scroll to position [488, 0]
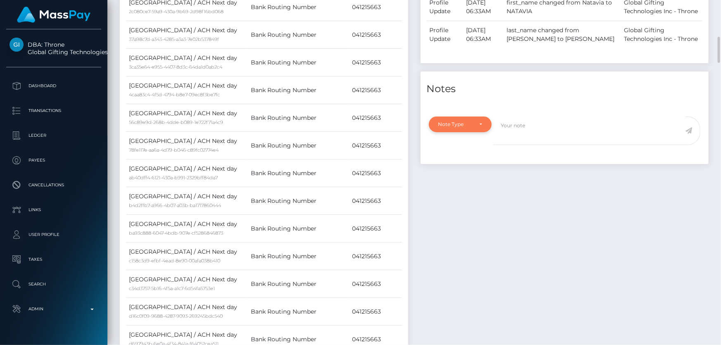
click at [458, 121] on div "Note Type" at bounding box center [455, 124] width 35 height 7
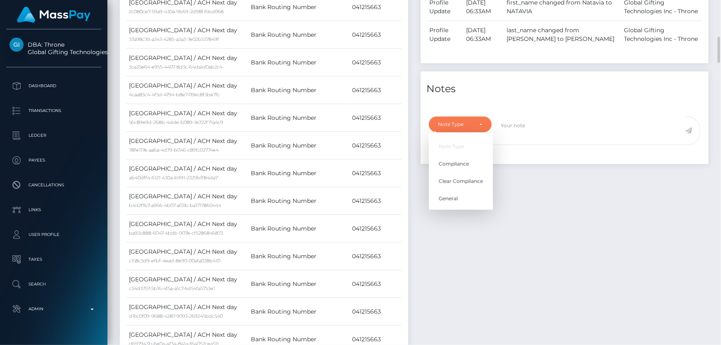
scroll to position [99, 187]
click at [460, 159] on link "Compliance" at bounding box center [461, 163] width 64 height 15
select select "COMPLIANCE"
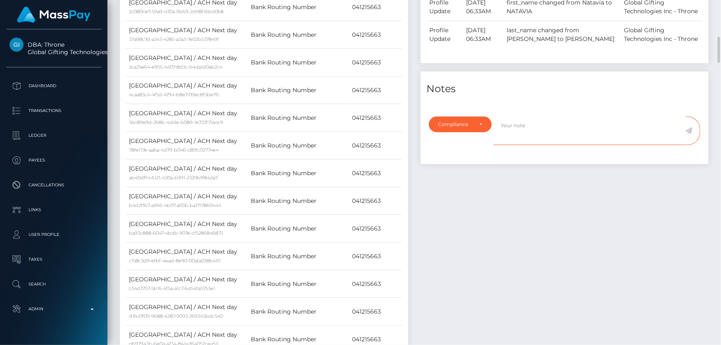
click at [520, 134] on textarea at bounding box center [589, 130] width 192 height 28
type textarea "Address changed as per the provided proof."
click at [688, 131] on icon at bounding box center [688, 130] width 7 height 7
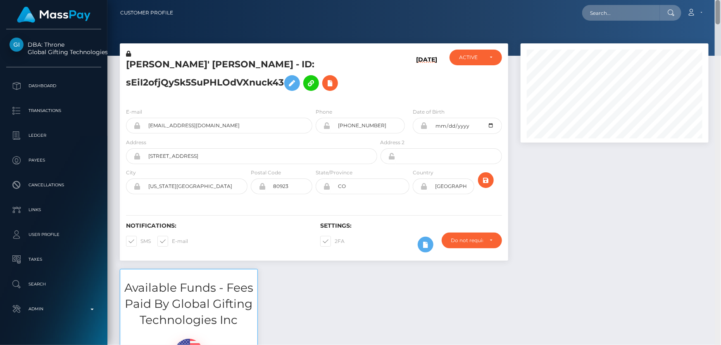
drag, startPoint x: 718, startPoint y: 135, endPoint x: 720, endPoint y: -17, distance: 151.6
click at [720, 0] on html "DBA: Throne Global Gifting Technologies Inc Dashboard Transactions Ledger Payee…" at bounding box center [360, 172] width 721 height 345
click at [384, 84] on div "[DATE]" at bounding box center [411, 76] width 65 height 52
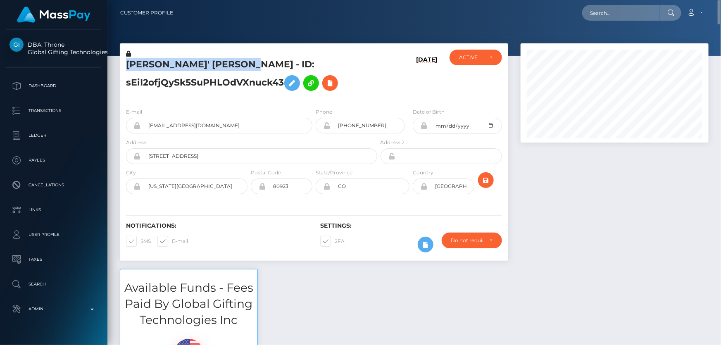
drag, startPoint x: 259, startPoint y: 63, endPoint x: 139, endPoint y: 56, distance: 120.0
click at [139, 56] on div "[PERSON_NAME]' [PERSON_NAME] - ID: sEiI2ofjQySk5SuPHLOdVXnuck43" at bounding box center [249, 76] width 259 height 52
copy div "[PERSON_NAME]' [PERSON_NAME]"
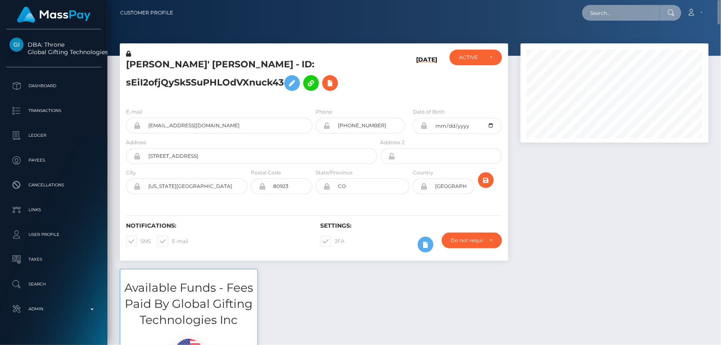
paste input "[EMAIL_ADDRESS][DOMAIN_NAME]"
type input "[EMAIL_ADDRESS][DOMAIN_NAME]"
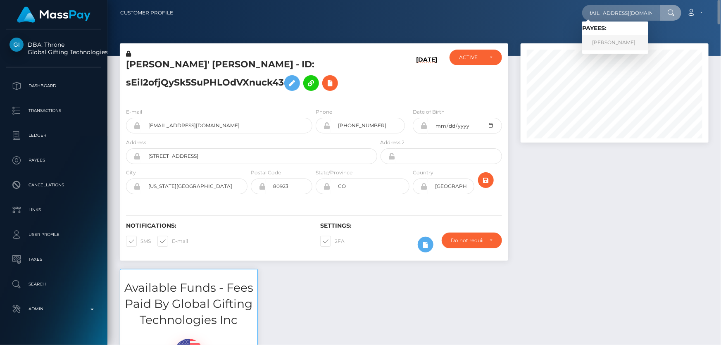
click at [619, 39] on link "[PERSON_NAME]" at bounding box center [615, 42] width 66 height 15
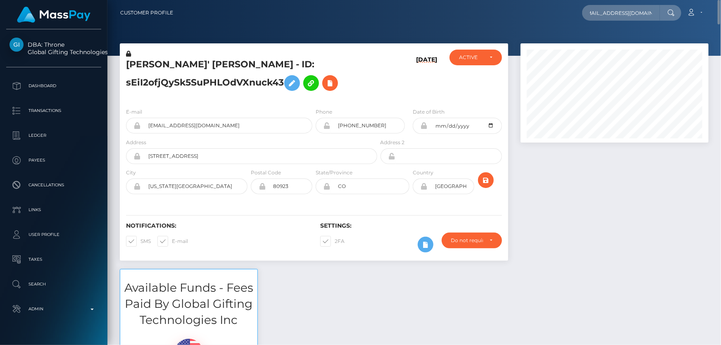
scroll to position [0, 0]
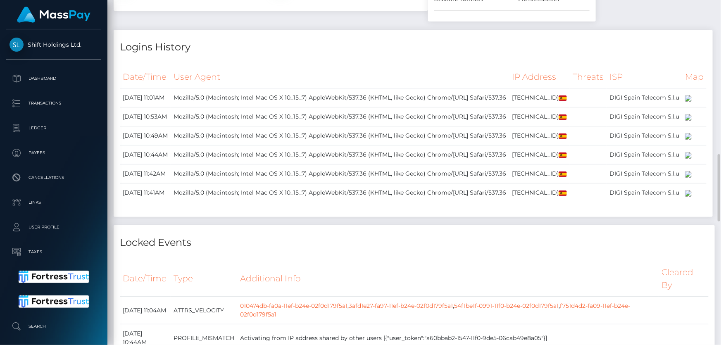
scroll to position [713, 0]
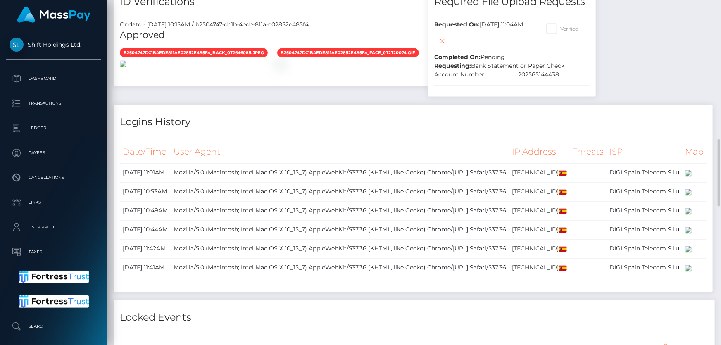
click at [126, 67] on img at bounding box center [123, 64] width 7 height 7
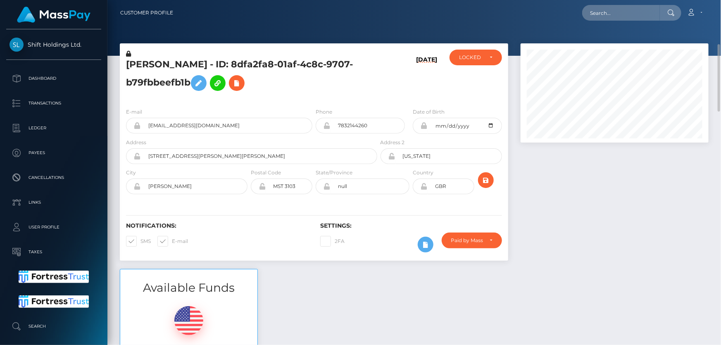
scroll to position [75, 0]
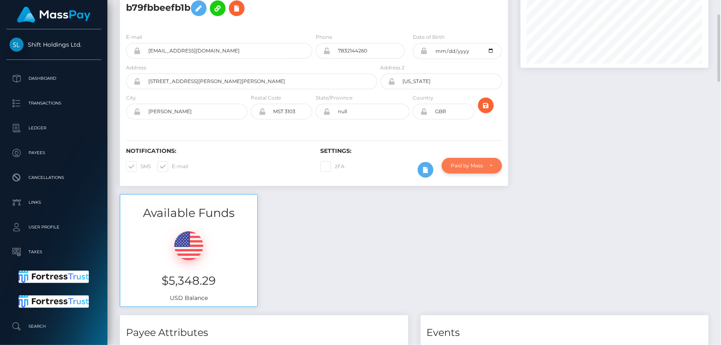
drag, startPoint x: 477, startPoint y: 164, endPoint x: 469, endPoint y: 170, distance: 10.0
click at [477, 164] on div "Paid by MassPay" at bounding box center [467, 165] width 32 height 7
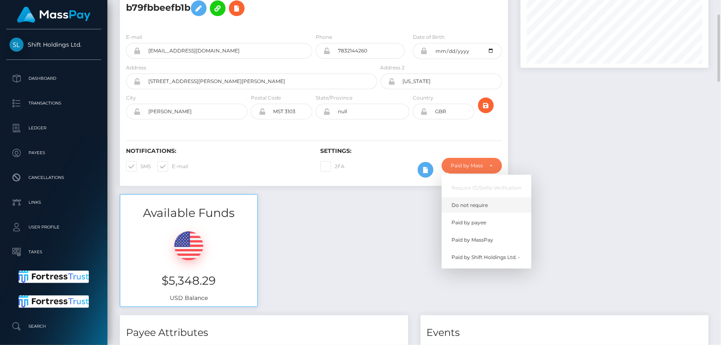
click at [484, 207] on span "Do not require" at bounding box center [469, 205] width 36 height 7
select select "0"
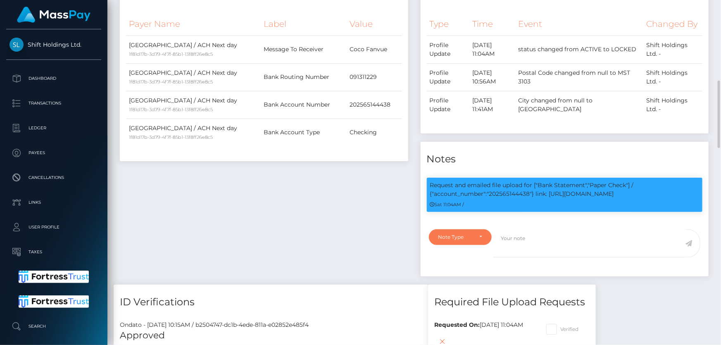
drag, startPoint x: 467, startPoint y: 230, endPoint x: 462, endPoint y: 245, distance: 15.1
click at [467, 230] on div "Note Type" at bounding box center [460, 237] width 63 height 16
click at [471, 273] on link "Compliance" at bounding box center [461, 276] width 64 height 15
select select "COMPLIANCE"
click at [522, 233] on textarea at bounding box center [589, 243] width 192 height 28
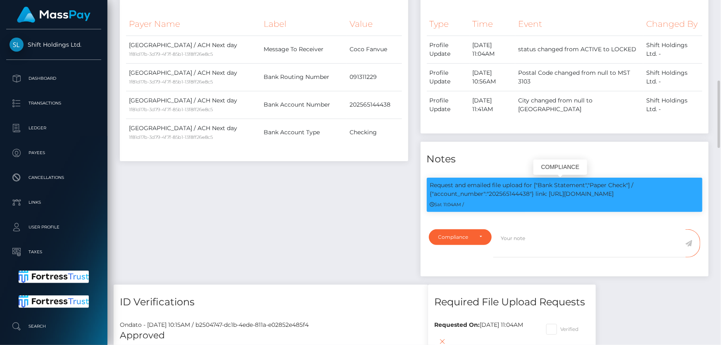
click at [515, 190] on p "Request and emailed file upload for ["Bank Statement","Paper Check"] / {"accoun…" at bounding box center [564, 189] width 269 height 17
copy p "202565144438"
drag, startPoint x: 534, startPoint y: 237, endPoint x: 534, endPoint y: 247, distance: 10.3
click at [535, 237] on textarea at bounding box center [589, 243] width 192 height 28
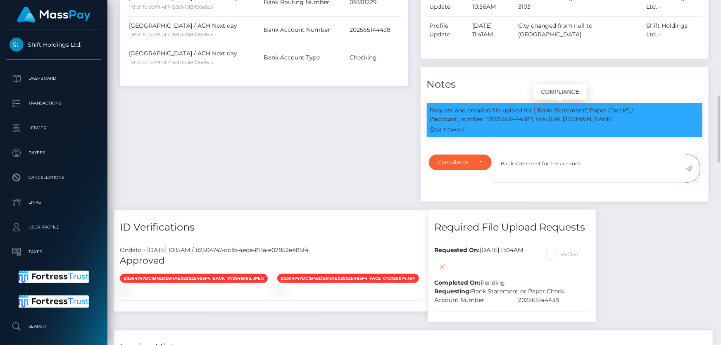
click at [514, 118] on p "Request and emailed file upload for ["Bank Statement","Paper Check"] / {"accoun…" at bounding box center [564, 114] width 269 height 17
copy p "202565144438"
click at [596, 158] on textarea "Bank statement for the account:" at bounding box center [589, 168] width 192 height 28
paste textarea "202565144438"
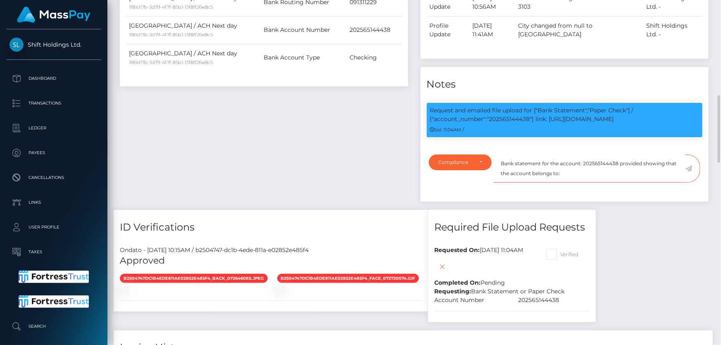
click at [570, 168] on textarea "Bank statement for the account: 202565144438 provided showing that the account …" at bounding box center [589, 168] width 192 height 28
paste textarea "Besa Group LLC"
type textarea "Bank statement for the account: 202565144438 provided showing that the account …"
click at [690, 168] on icon at bounding box center [688, 168] width 7 height 7
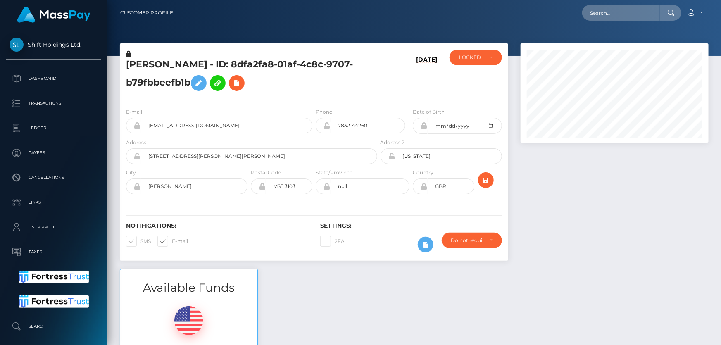
scroll to position [99, 187]
click at [475, 63] on div "LOCKED" at bounding box center [475, 58] width 52 height 16
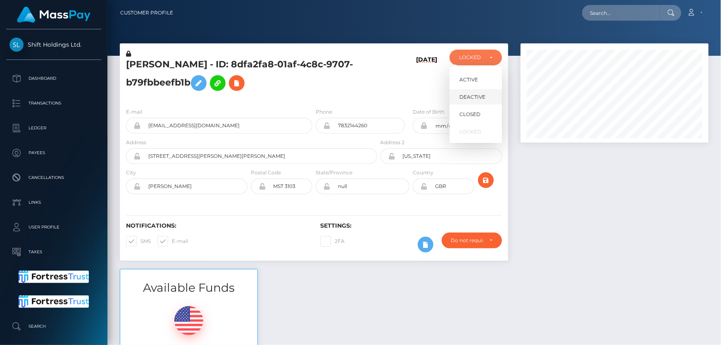
click at [484, 95] on span "DEACTIVE" at bounding box center [472, 96] width 26 height 7
select select "DEACTIVE"
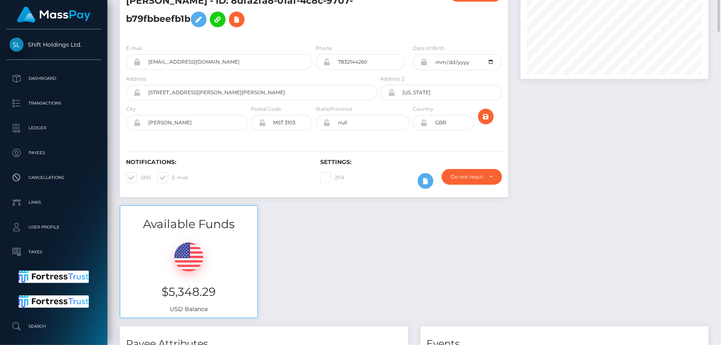
scroll to position [0, 0]
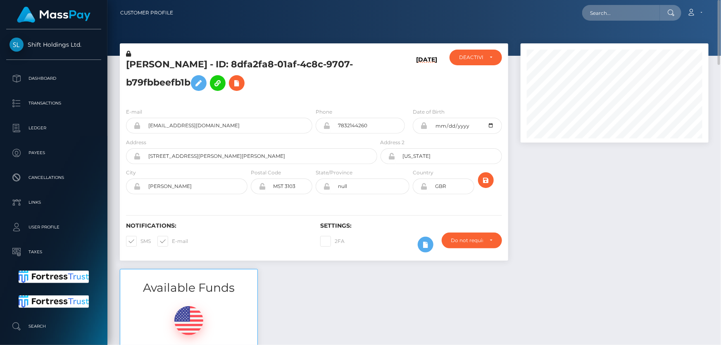
click at [330, 99] on div "[PERSON_NAME] - ID: 8dfa2fa8-01af-4c8c-9707-b79fbbeefb1b" at bounding box center [249, 76] width 259 height 52
click at [485, 178] on icon "submit" at bounding box center [486, 180] width 10 height 10
drag, startPoint x: 185, startPoint y: 62, endPoint x: 127, endPoint y: 61, distance: 58.6
click at [127, 61] on h5 "[PERSON_NAME] - ID: 8dfa2fa8-01af-4c8c-9707-b79fbbeefb1b" at bounding box center [249, 76] width 247 height 37
copy h5 "[PERSON_NAME]"
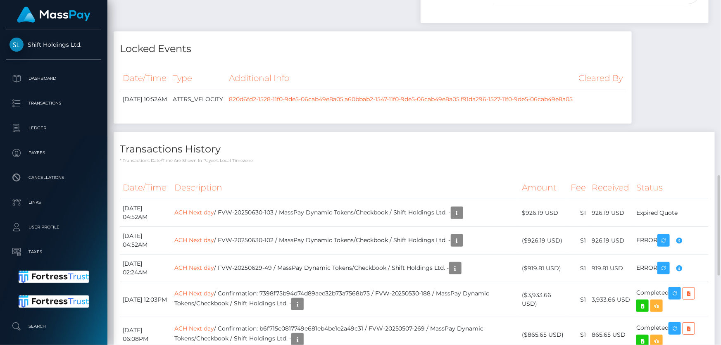
scroll to position [450, 0]
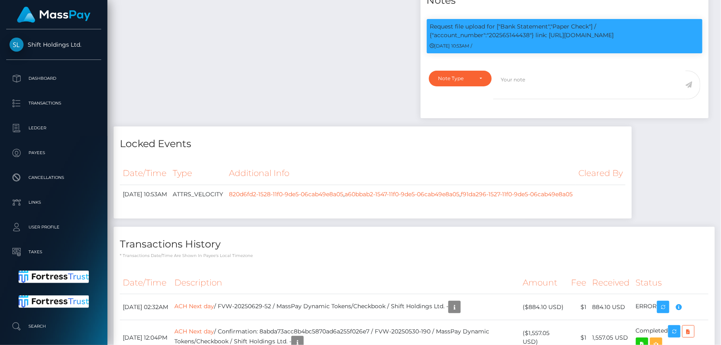
scroll to position [225, 0]
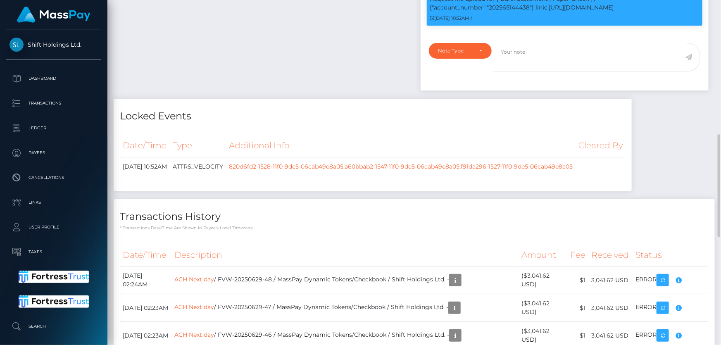
scroll to position [563, 0]
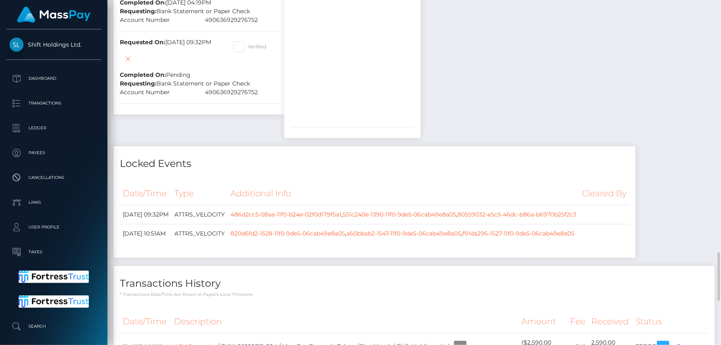
scroll to position [1652, 0]
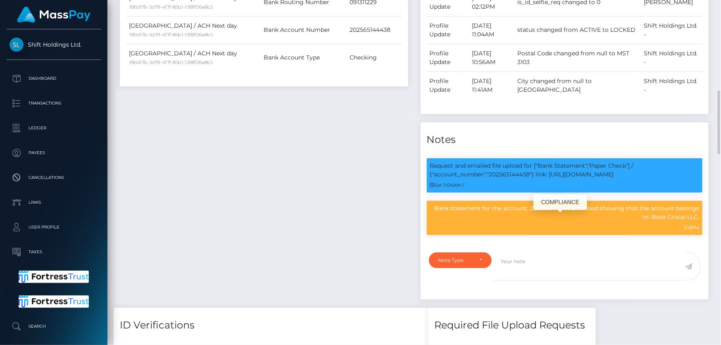
scroll to position [99, 187]
drag, startPoint x: 652, startPoint y: 215, endPoint x: 697, endPoint y: 216, distance: 44.6
click at [697, 216] on p "Bank statement for the account: 202565144438 provided showing that the account …" at bounding box center [564, 212] width 269 height 17
copy p "Besa Group LLC"
click at [235, 217] on div "Payee Attributes Payer Name Label Value United States / ACH Next day 1f81d17b-3…" at bounding box center [264, 105] width 301 height 406
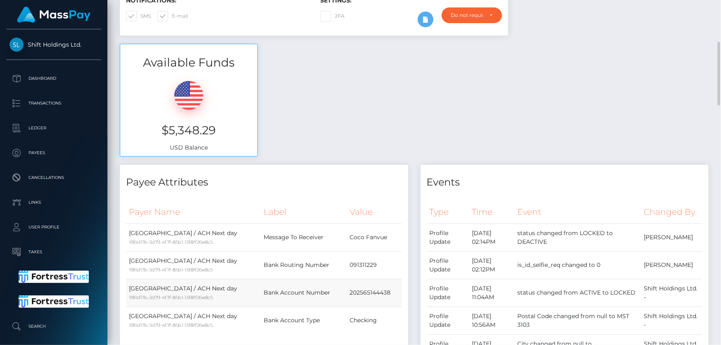
scroll to position [0, 0]
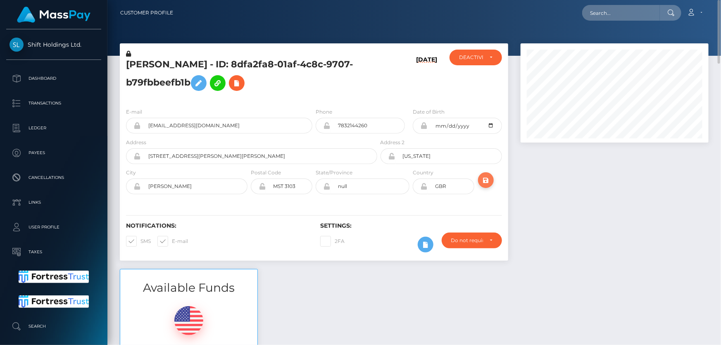
click at [481, 179] on icon "submit" at bounding box center [486, 180] width 10 height 10
click at [237, 81] on icon at bounding box center [237, 83] width 10 height 10
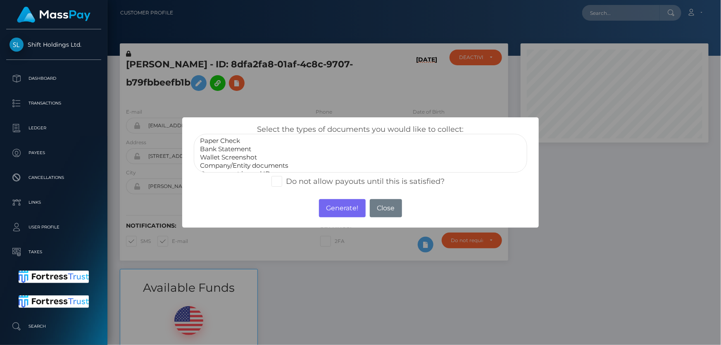
select select "Bank Statement"
click at [238, 152] on option "Bank Statement" at bounding box center [360, 149] width 322 height 8
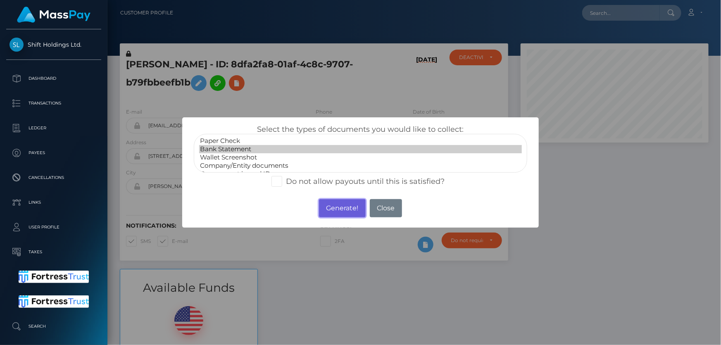
click at [334, 211] on button "Generate!" at bounding box center [342, 208] width 47 height 18
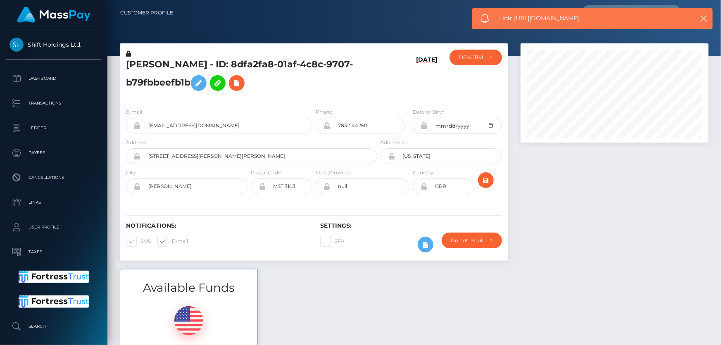
drag, startPoint x: 587, startPoint y: 13, endPoint x: 515, endPoint y: 17, distance: 72.4
click at [515, 17] on div "Link: [URL][DOMAIN_NAME]" at bounding box center [592, 18] width 240 height 21
copy span "[URL][DOMAIN_NAME]"
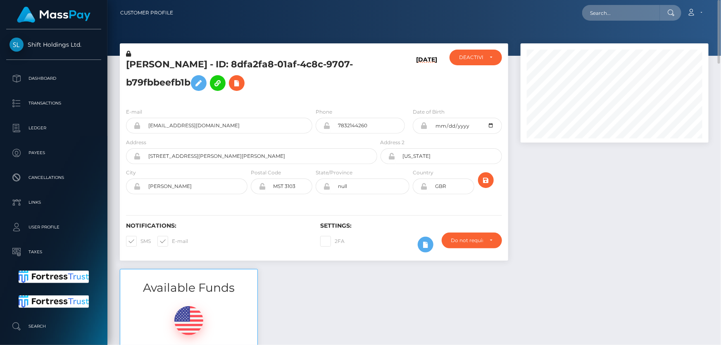
click at [434, 292] on div "Available Funds $5,348.29 USD Balance" at bounding box center [414, 329] width 601 height 121
click at [487, 176] on icon "submit" at bounding box center [486, 180] width 10 height 10
click at [320, 85] on h5 "[PERSON_NAME] - ID: 8dfa2fa8-01af-4c8c-9707-b79fbbeefb1b" at bounding box center [249, 76] width 247 height 37
paste input "[EMAIL_ADDRESS][DOMAIN_NAME]"
type input "[EMAIL_ADDRESS][DOMAIN_NAME]"
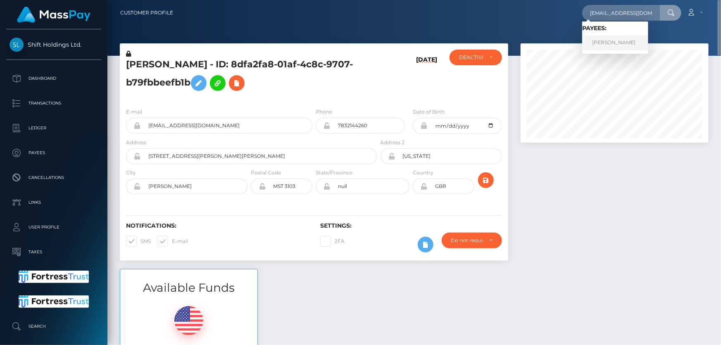
click at [615, 43] on link "[PERSON_NAME]" at bounding box center [615, 42] width 66 height 15
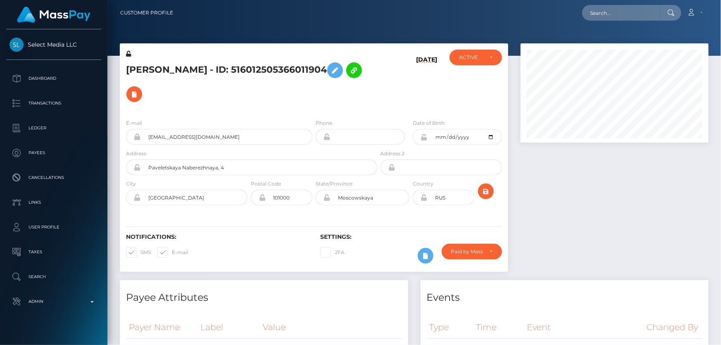
scroll to position [99, 187]
click at [254, 92] on h5 "Valerii Alekseev - ID: 516012505366011904" at bounding box center [249, 82] width 247 height 48
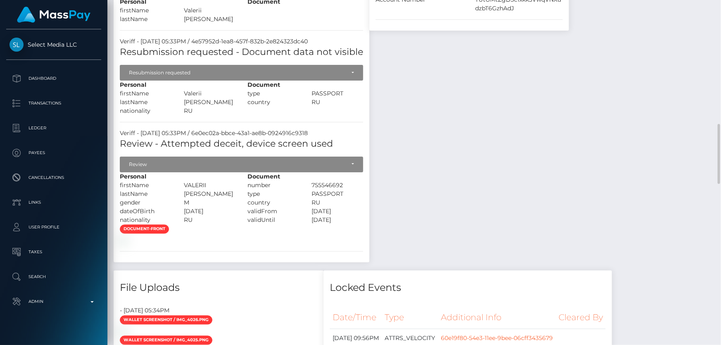
scroll to position [826, 0]
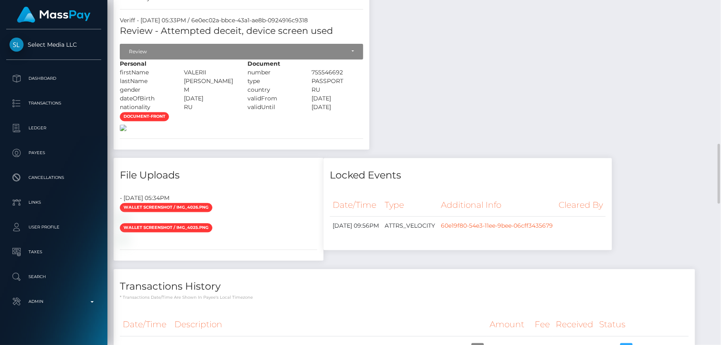
click at [126, 131] on img at bounding box center [123, 127] width 7 height 7
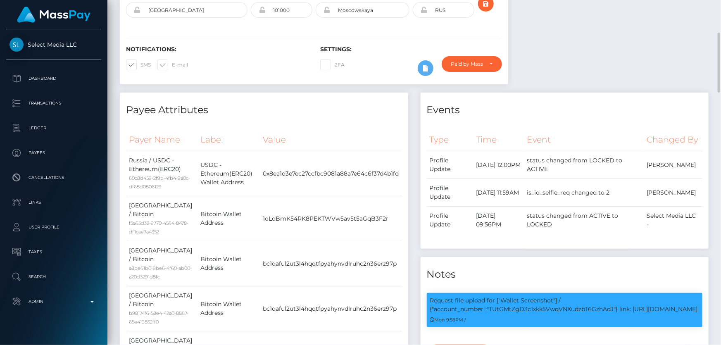
scroll to position [0, 0]
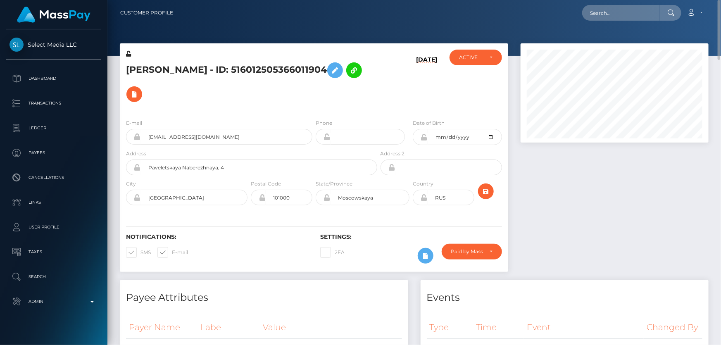
click at [231, 123] on div "E-mail djvel228@gmail.com" at bounding box center [219, 132] width 186 height 26
click at [244, 98] on h5 "Valerii Alekseev - ID: 516012505366011904" at bounding box center [249, 82] width 247 height 48
click at [334, 72] on icon at bounding box center [335, 70] width 10 height 10
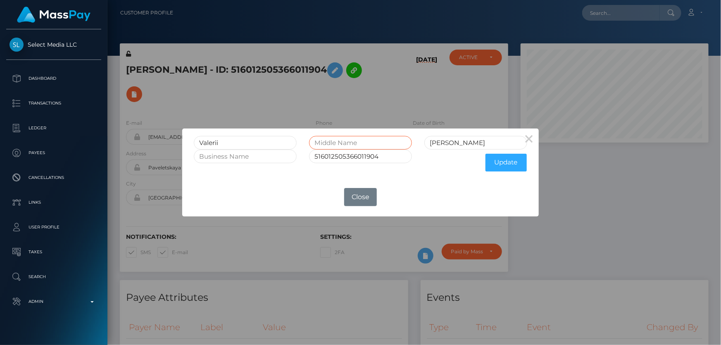
click at [341, 145] on input "text" at bounding box center [360, 143] width 103 height 14
type input "Igorevich"
click at [508, 165] on button "Update" at bounding box center [505, 163] width 41 height 18
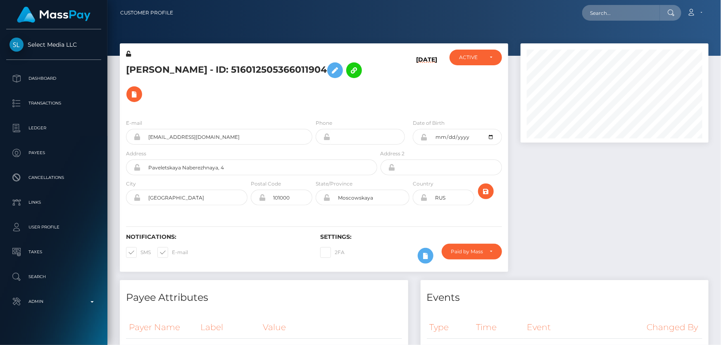
scroll to position [99, 187]
click at [128, 53] on icon at bounding box center [128, 54] width 5 height 6
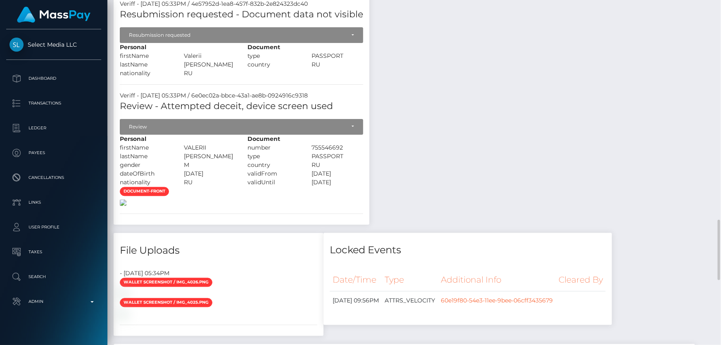
scroll to position [826, 0]
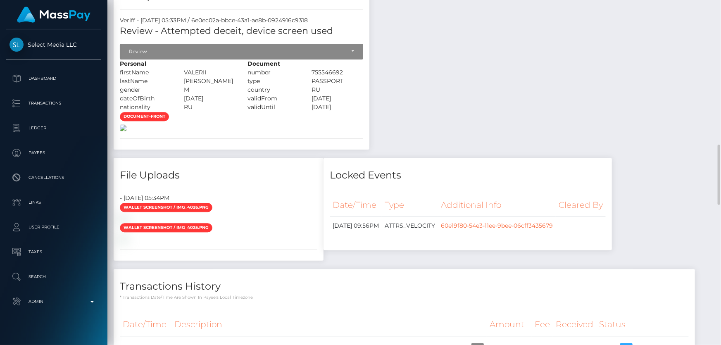
click at [126, 131] on img at bounding box center [123, 127] width 7 height 7
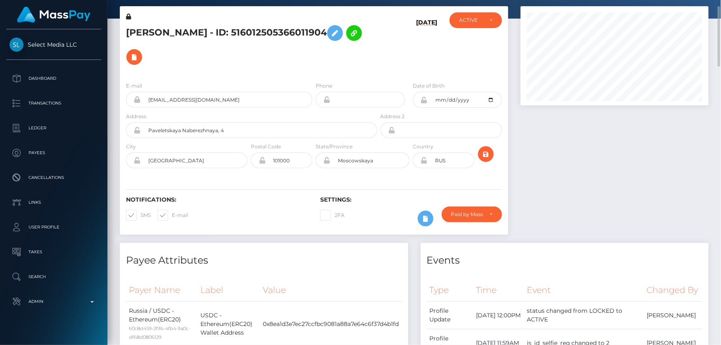
scroll to position [0, 0]
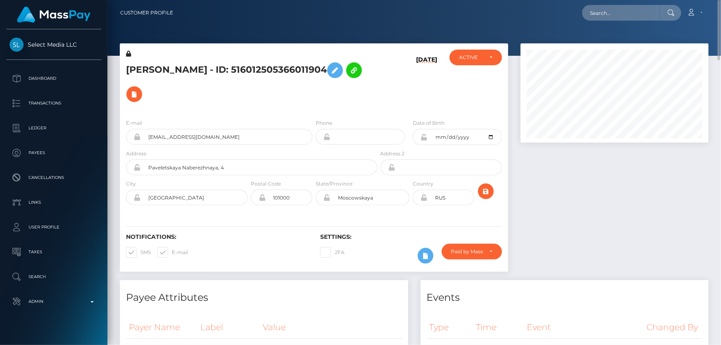
click at [423, 134] on icon at bounding box center [423, 137] width 7 height 7
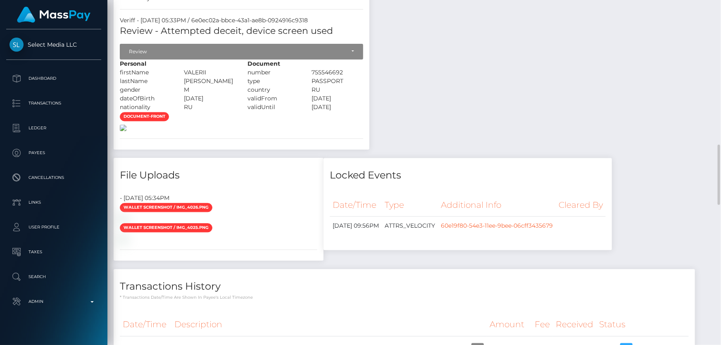
scroll to position [713, 0]
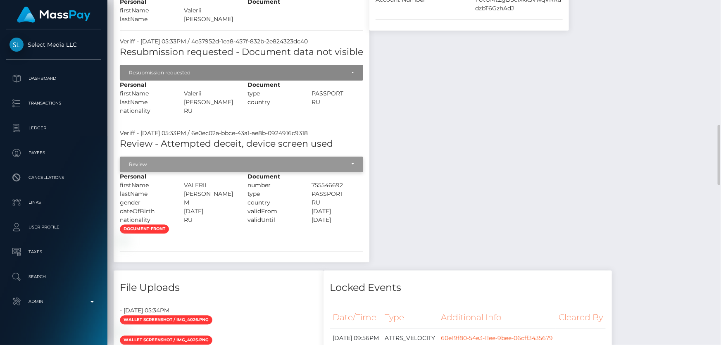
click at [176, 161] on div "Review" at bounding box center [237, 164] width 216 height 7
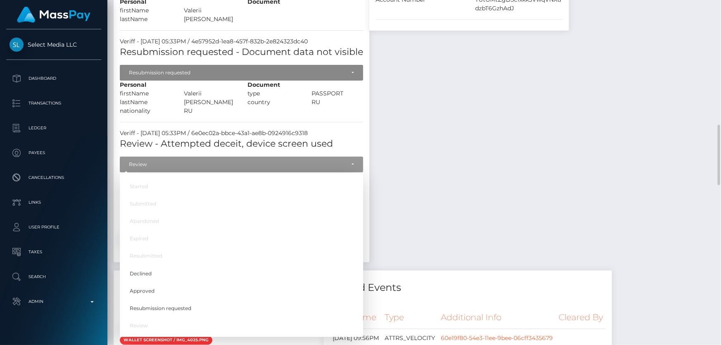
scroll to position [99, 187]
click at [166, 283] on link "Approved" at bounding box center [241, 290] width 243 height 15
select select "Approved"
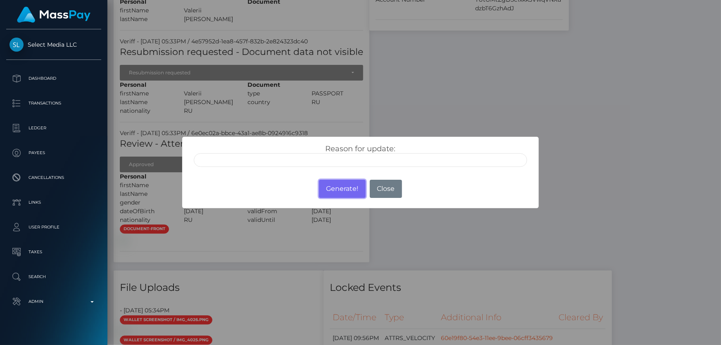
click at [348, 192] on button "Generate!" at bounding box center [342, 189] width 47 height 18
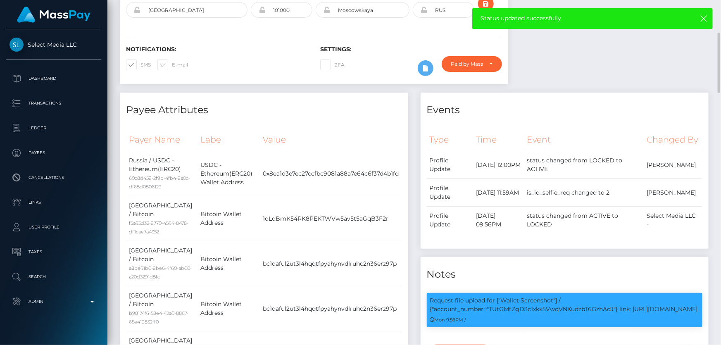
scroll to position [0, 0]
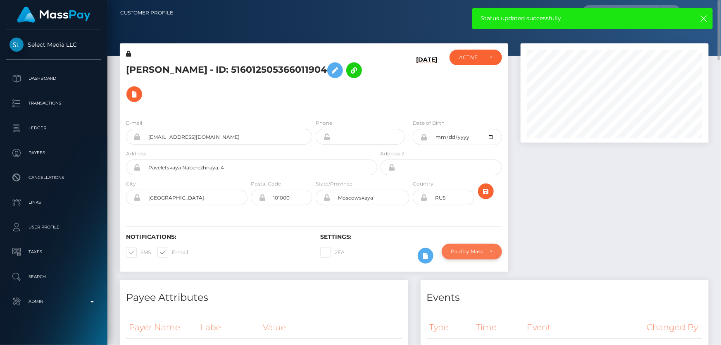
click at [460, 248] on div "Paid by MassPay" at bounding box center [467, 251] width 32 height 7
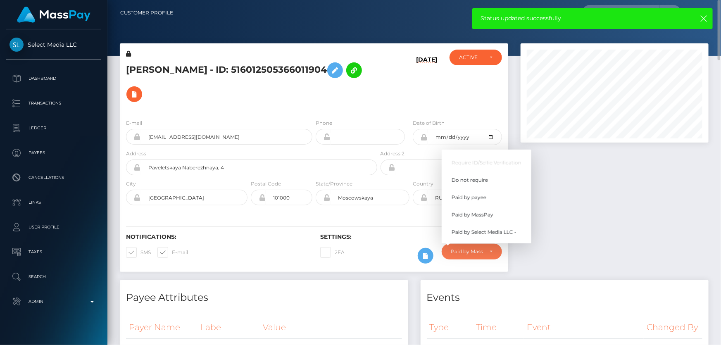
scroll to position [99, 187]
click at [475, 176] on span "Do not require" at bounding box center [469, 179] width 36 height 7
select select "0"
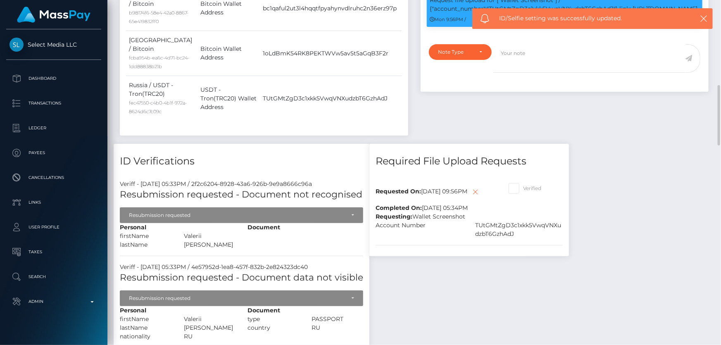
scroll to position [413, 0]
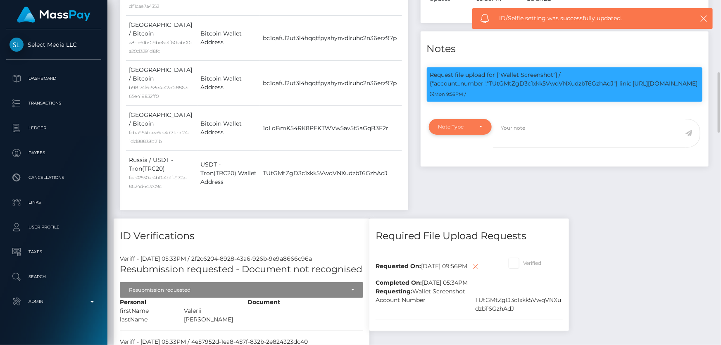
click at [463, 130] on div "Note Type" at bounding box center [455, 126] width 35 height 7
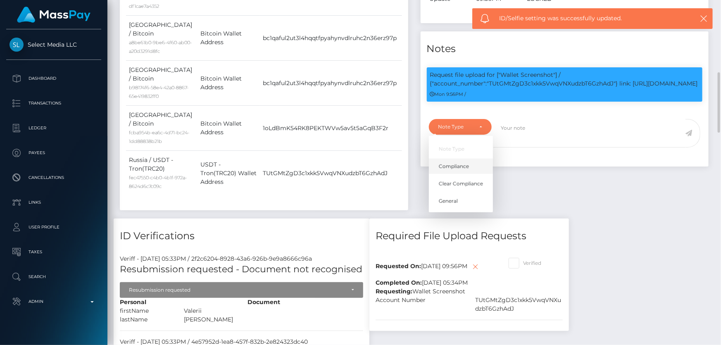
click at [466, 170] on span "Compliance" at bounding box center [454, 166] width 30 height 7
select select "COMPLIANCE"
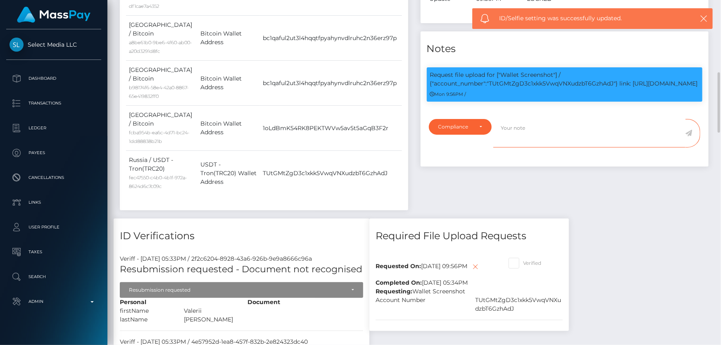
click at [527, 147] on textarea at bounding box center [589, 133] width 192 height 28
click p "Request file upload for ["Wallet Screenshot"] / {"account_number":"TUtGMtZgD3c1…"
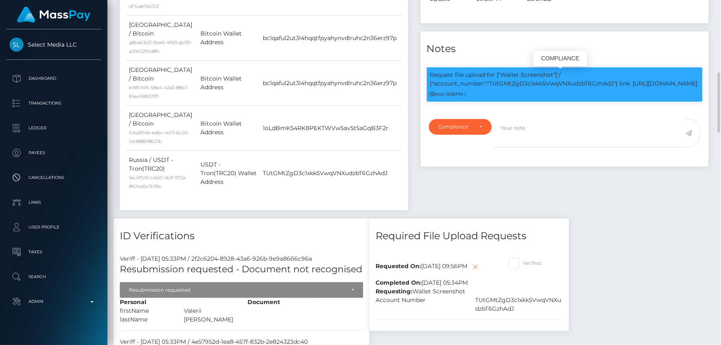
copy p "TUtGMtZgD3c1xkk5VwqVNXudzbT6GzhAdJ"
click textarea
paste textarea "TUtGMtZgD3c1xkk5VwqVNXudzbT6GzhAdJ"
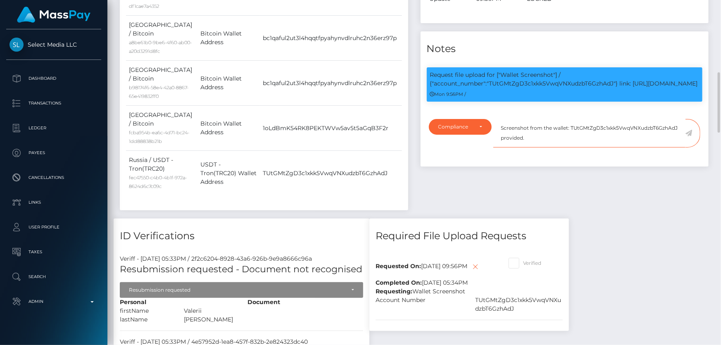
type textarea "Screenshot from the wallet: TUtGMtZgD3c1xkk5VwqVNXudzbT6GzhAdJ provided."
click icon
click div "Payee Attributes Payer Name Label Value Russia / USDC - Ethereum(ERC20) 60c8d45…"
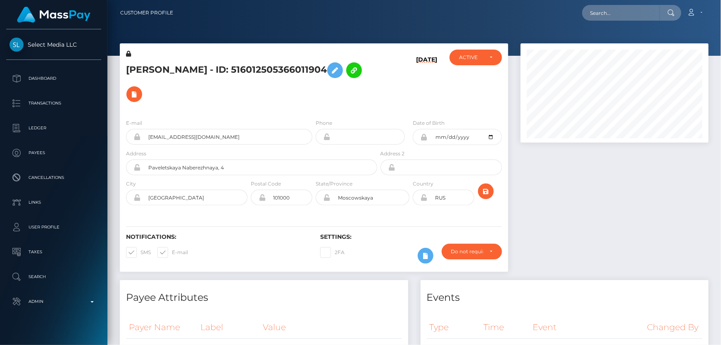
scroll to position [99, 187]
drag, startPoint x: 624, startPoint y: 194, endPoint x: 553, endPoint y: 169, distance: 75.2
click at [620, 192] on div at bounding box center [614, 161] width 200 height 237
click at [424, 194] on icon at bounding box center [423, 197] width 7 height 7
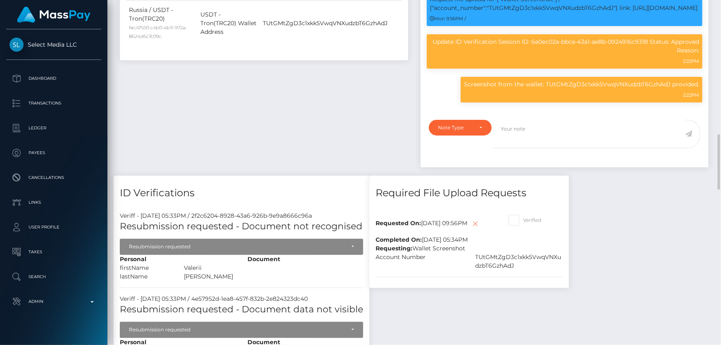
scroll to position [713, 0]
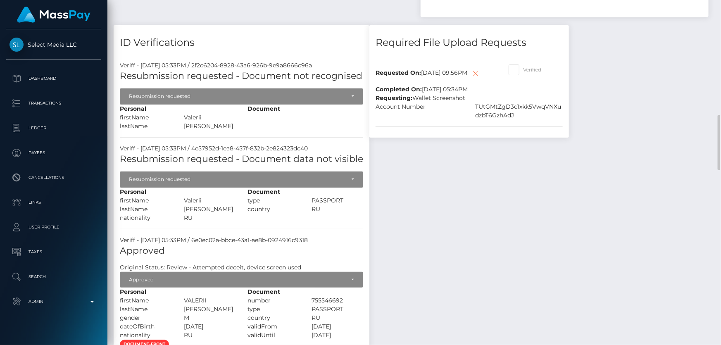
click at [523, 73] on span at bounding box center [523, 69] width 0 height 6
click at [523, 70] on input "Verified" at bounding box center [525, 66] width 5 height 5
checkbox input "true"
click at [470, 78] on icon at bounding box center [475, 73] width 10 height 10
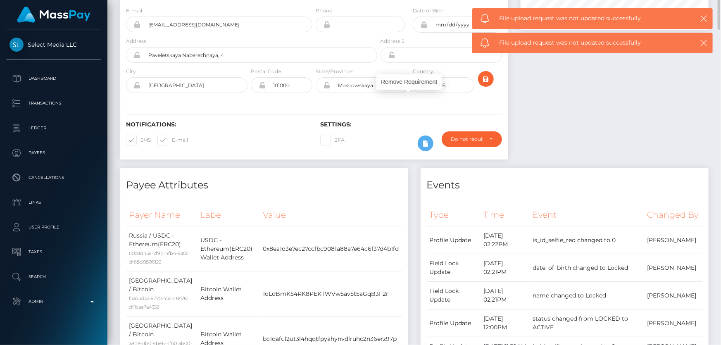
scroll to position [0, 0]
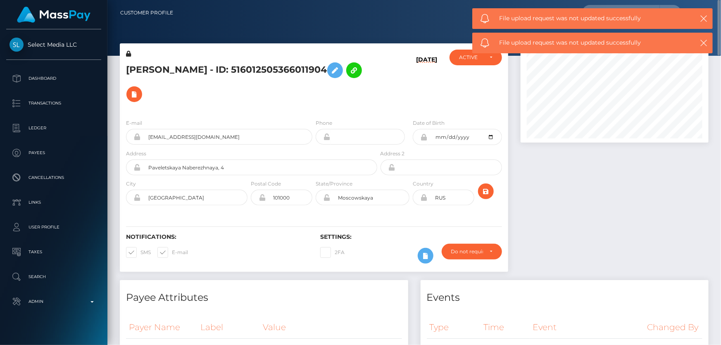
click at [201, 65] on h5 "[PERSON_NAME] - ID: 516012505366011904" at bounding box center [249, 82] width 247 height 48
copy h5 "[PERSON_NAME] - ID: 516012505366011904"
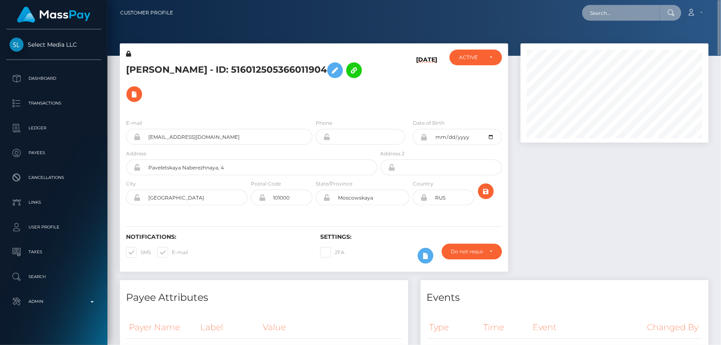
paste input "[EMAIL_ADDRESS][DOMAIN_NAME]"
type input "[EMAIL_ADDRESS][DOMAIN_NAME]"
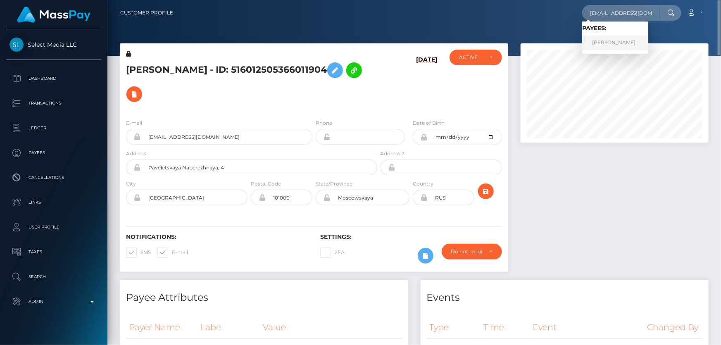
click at [612, 41] on link "[PERSON_NAME]" at bounding box center [615, 42] width 66 height 15
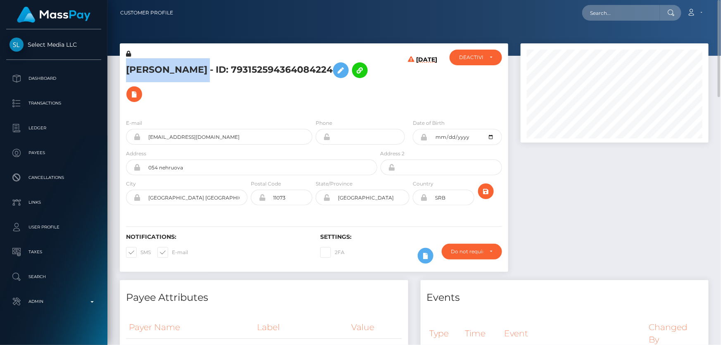
drag, startPoint x: 202, startPoint y: 68, endPoint x: 131, endPoint y: 65, distance: 70.7
click at [115, 65] on div "[PERSON_NAME] - ID: 793152594364084224 [DATE]" at bounding box center [314, 161] width 401 height 237
copy div "[PERSON_NAME]"
click at [235, 90] on h5 "[PERSON_NAME] - ID: 793152594364084224" at bounding box center [249, 82] width 247 height 48
click at [128, 54] on icon at bounding box center [128, 54] width 5 height 6
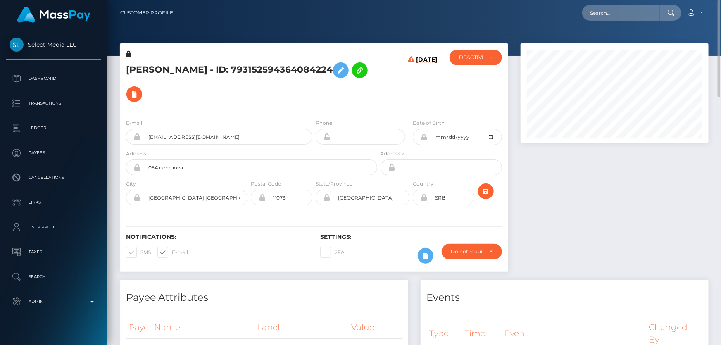
click at [198, 87] on h5 "[PERSON_NAME] - ID: 793152594364084224" at bounding box center [249, 82] width 247 height 48
click at [340, 70] on icon at bounding box center [341, 70] width 10 height 10
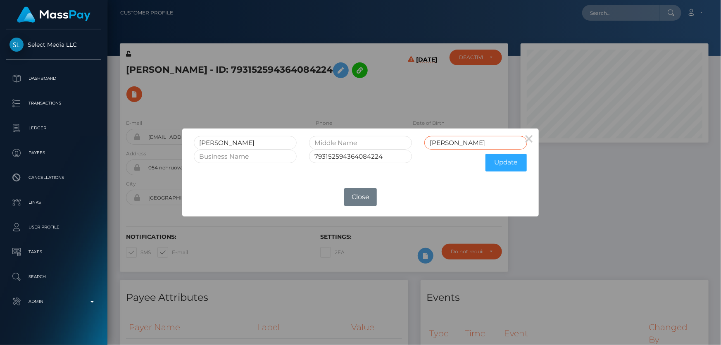
click at [434, 142] on input "[PERSON_NAME]" at bounding box center [475, 143] width 103 height 14
click at [450, 140] on input "[PERSON_NAME]" at bounding box center [475, 143] width 103 height 14
click at [475, 145] on input "[PERSON_NAME]" at bounding box center [475, 143] width 103 height 14
type input "DORDEVIC"
click at [502, 165] on button "Update" at bounding box center [505, 163] width 41 height 18
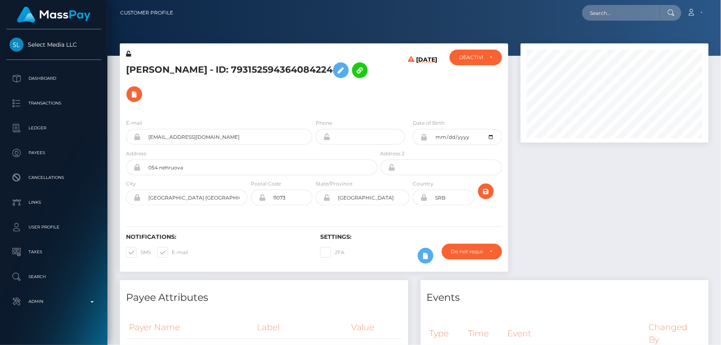
scroll to position [99, 187]
click at [128, 52] on icon at bounding box center [128, 54] width 5 height 6
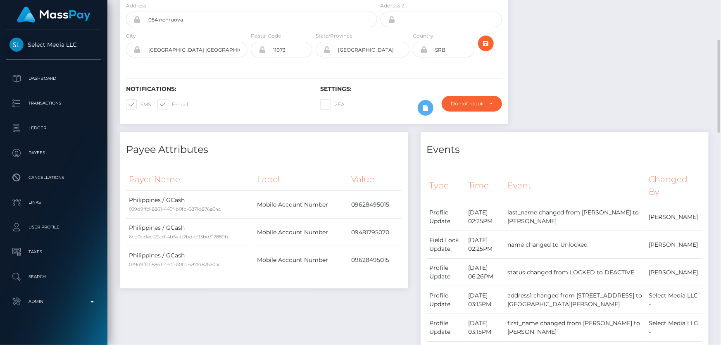
scroll to position [0, 0]
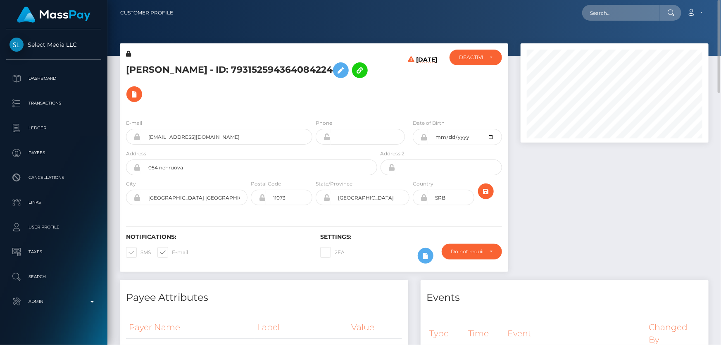
click at [248, 102] on h5 "[PERSON_NAME] - ID: 793152594364084224" at bounding box center [249, 82] width 247 height 48
click at [136, 90] on icon at bounding box center [134, 94] width 10 height 10
select select
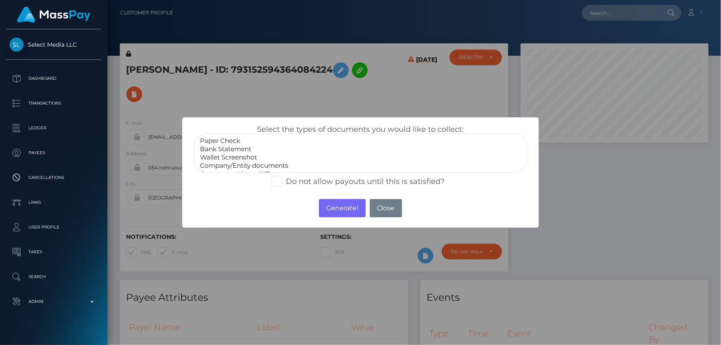
click at [592, 214] on div "× Select the types of documents you would like to collect: Paper Check Bank Sta…" at bounding box center [360, 172] width 721 height 345
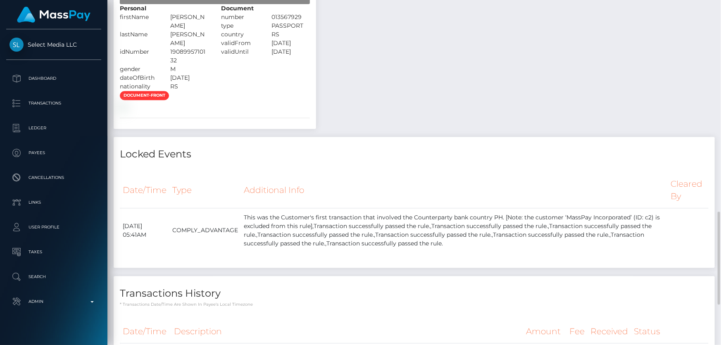
scroll to position [748, 0]
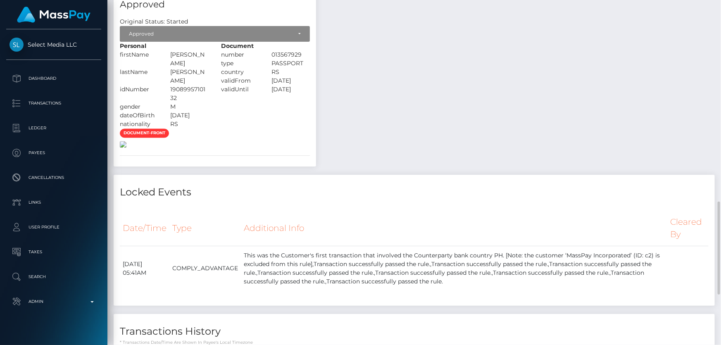
click at [126, 148] on img at bounding box center [123, 144] width 7 height 7
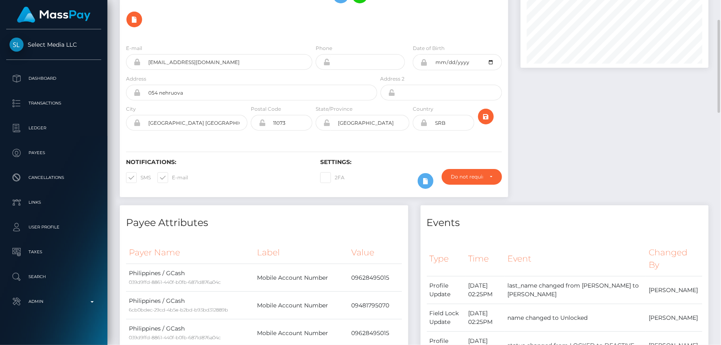
scroll to position [0, 0]
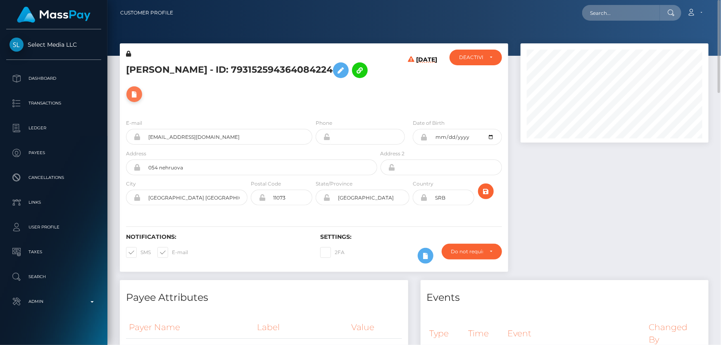
click at [137, 98] on icon at bounding box center [134, 94] width 10 height 10
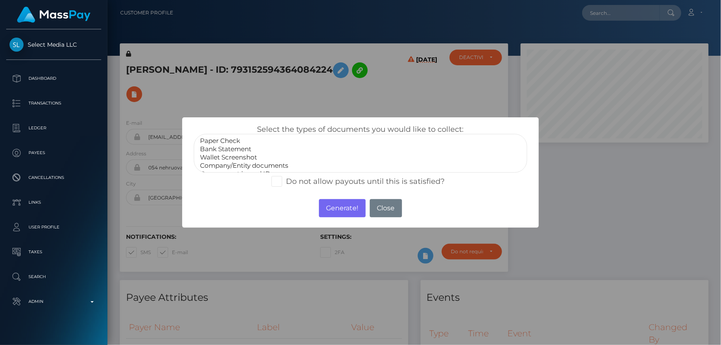
select select "Bank Statement"
click at [244, 149] on option "Bank Statement" at bounding box center [360, 149] width 322 height 8
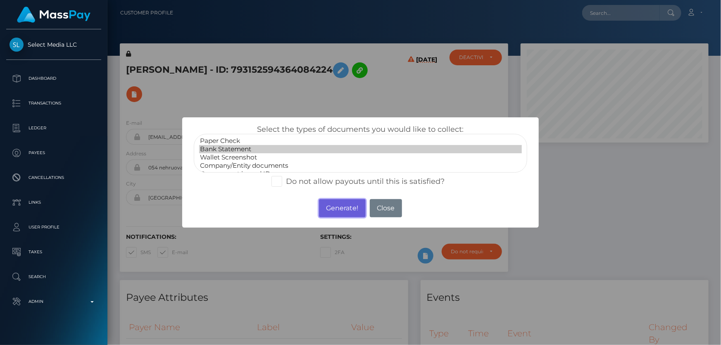
click at [339, 206] on button "Generate!" at bounding box center [342, 208] width 47 height 18
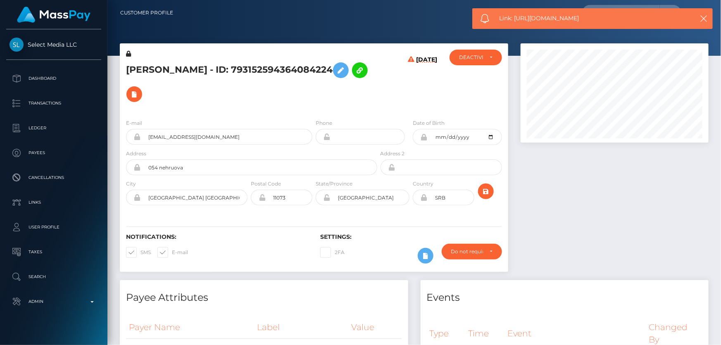
drag, startPoint x: 595, startPoint y: 17, endPoint x: 513, endPoint y: 24, distance: 82.0
click at [513, 24] on div "Link: https://l.maspay.io/WkgPJ" at bounding box center [592, 18] width 240 height 21
copy span "https://l.maspay.io/WkgPJ"
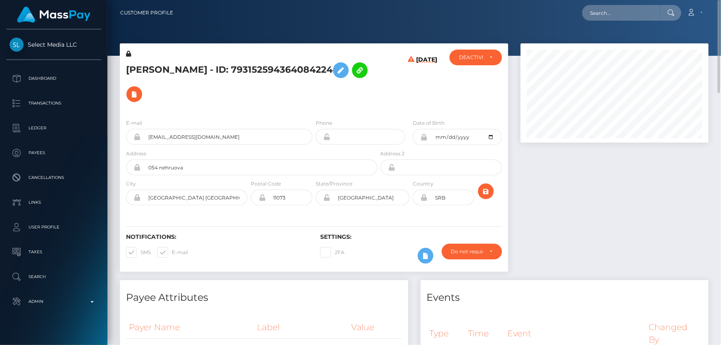
click at [423, 102] on h6 "09/01/25" at bounding box center [426, 82] width 21 height 53
drag, startPoint x: 205, startPoint y: 69, endPoint x: 128, endPoint y: 70, distance: 77.2
click at [128, 70] on h5 "IGOR DORDEVIC - ID: 793152594364084224" at bounding box center [249, 82] width 247 height 48
click at [126, 70] on h5 "IGOR DORDEVIC - ID: 793152594364084224" at bounding box center [249, 82] width 247 height 48
click at [125, 71] on div "IGOR DORDEVIC - ID: 793152594364084224" at bounding box center [249, 81] width 259 height 63
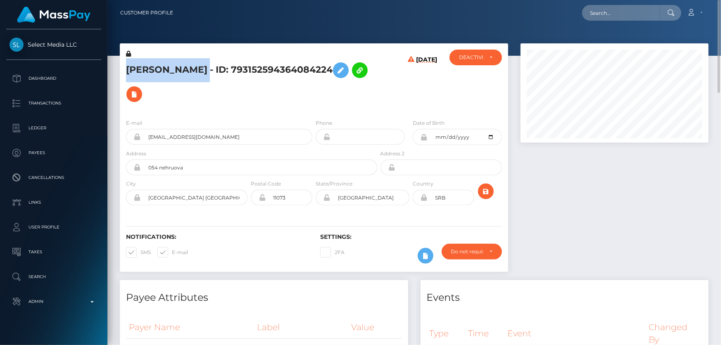
drag, startPoint x: 125, startPoint y: 71, endPoint x: 197, endPoint y: 68, distance: 71.5
click at [197, 68] on div "IGOR DORDEVIC - ID: 793152594364084224" at bounding box center [249, 81] width 259 height 63
copy h5 "IGOR DORDEVIC"
click at [258, 107] on div "IGOR DORDEVIC - ID: 793152594364084224" at bounding box center [249, 81] width 259 height 63
click at [138, 94] on icon at bounding box center [134, 94] width 10 height 10
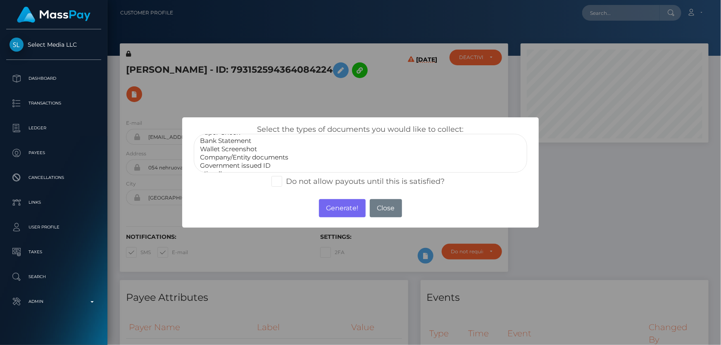
scroll to position [16, 0]
select select "Government issued ID"
click at [240, 159] on option "Government issued ID" at bounding box center [360, 158] width 322 height 8
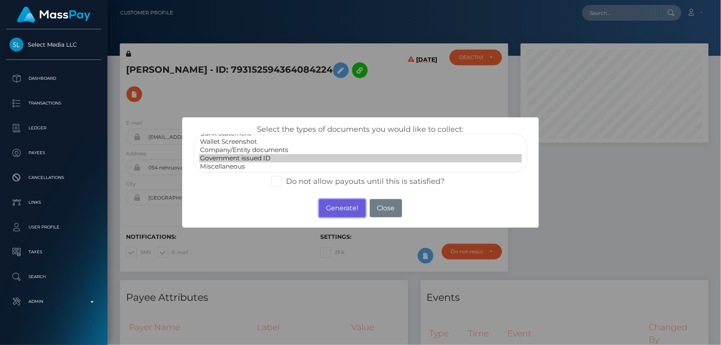
click at [349, 210] on button "Generate!" at bounding box center [342, 208] width 47 height 18
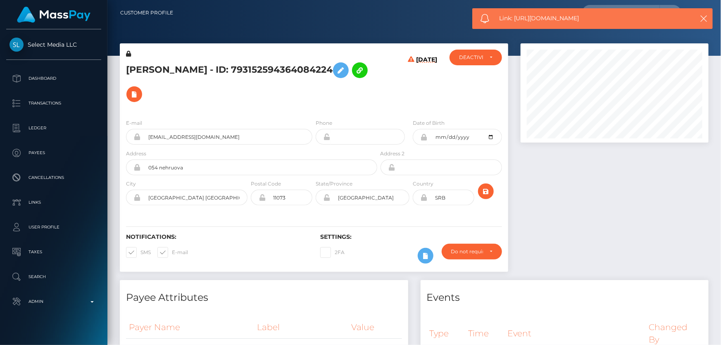
drag, startPoint x: 594, startPoint y: 17, endPoint x: 514, endPoint y: 21, distance: 79.8
click at [514, 21] on span "Link: https://l.maspay.io/PkgA6" at bounding box center [590, 18] width 183 height 9
copy span "https://l.maspay.io/PkgA6"
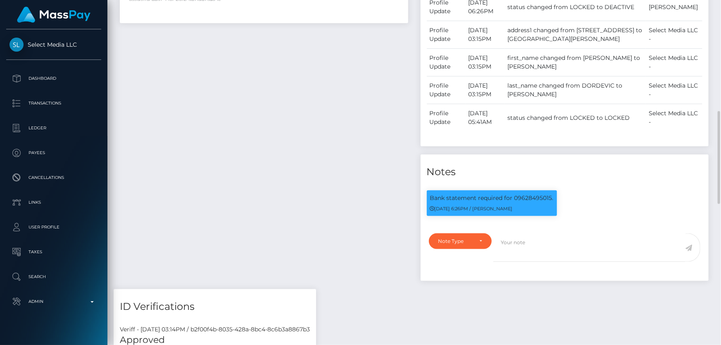
scroll to position [99, 187]
click at [536, 196] on p "Bank statement required for 09628495015." at bounding box center [491, 198] width 123 height 9
copy div "Bank statement required for 09628495015."
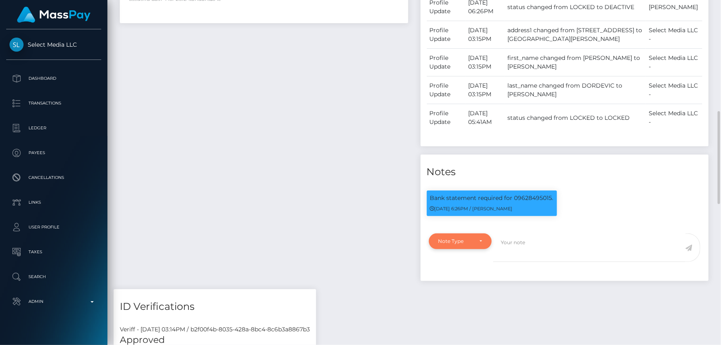
click at [473, 244] on div "Note Type" at bounding box center [460, 241] width 44 height 7
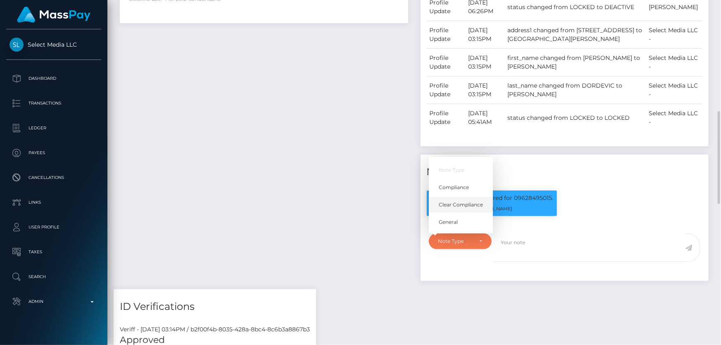
click at [471, 208] on span "Clear Compliance" at bounding box center [461, 204] width 44 height 7
select select "CLEAR_COMPLIANCE"
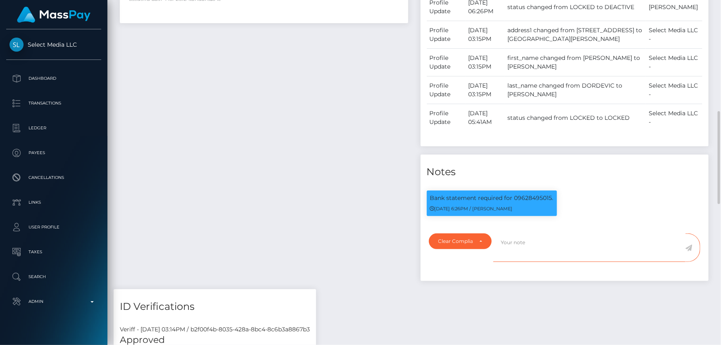
paste textarea "Bank statement required for 09628495015."
click at [564, 240] on textarea "Bank statement required for 09628495015." at bounding box center [589, 247] width 192 height 28
click at [607, 235] on textarea "Bank statement for 09628495015." at bounding box center [589, 247] width 192 height 28
click at [539, 254] on textarea "Bank statement for 09628495015 provided showing that the account belongs to: Ro…" at bounding box center [589, 247] width 192 height 28
click at [626, 253] on textarea "Bank statement for 09628495015 provided showing that the account belongs to: Ro…" at bounding box center [589, 247] width 192 height 28
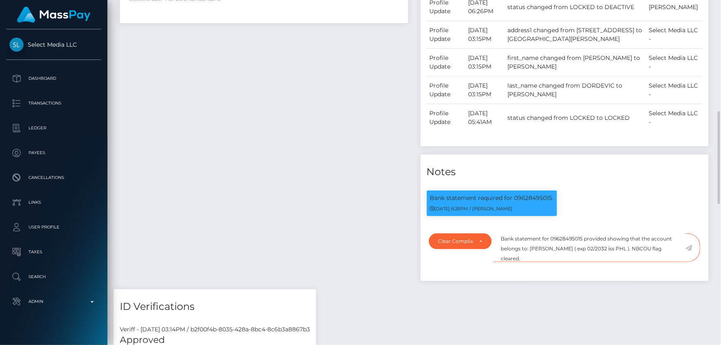
scroll to position [0, 0]
drag, startPoint x: 605, startPoint y: 238, endPoint x: 500, endPoint y: 243, distance: 105.8
click at [500, 243] on textarea "Bank statement for 09628495015 provided showing that the account belongs to: Ro…" at bounding box center [589, 247] width 192 height 28
type textarea "Bank statement for 09628495015 provided showing that the account belongs to: Ro…"
drag, startPoint x: 218, startPoint y: 155, endPoint x: 218, endPoint y: 150, distance: 5.0
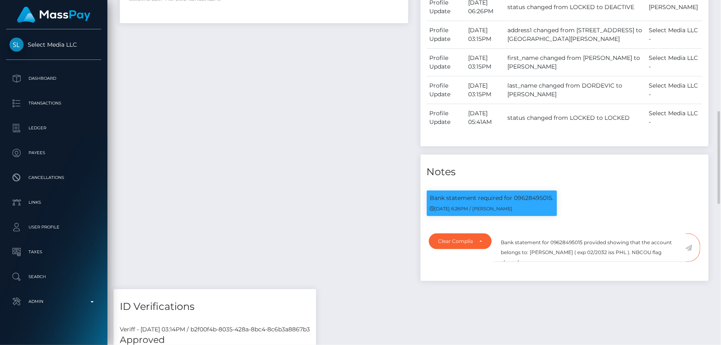
click at [218, 152] on div "Payee Attributes Payer Name Label Value Philippines / GCash 039d9ffd-8861-440f-…" at bounding box center [264, 78] width 301 height 422
click at [690, 244] on icon at bounding box center [688, 247] width 7 height 7
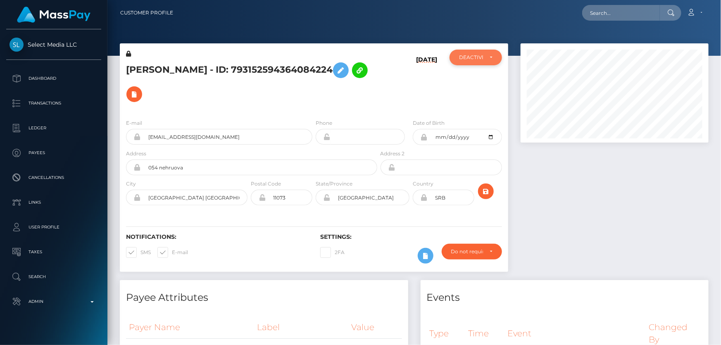
scroll to position [961, 0]
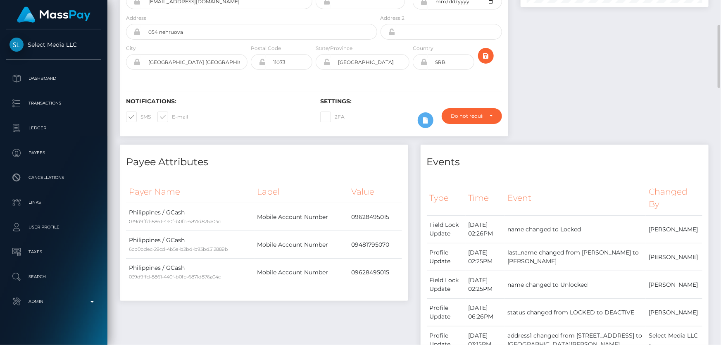
scroll to position [0, 0]
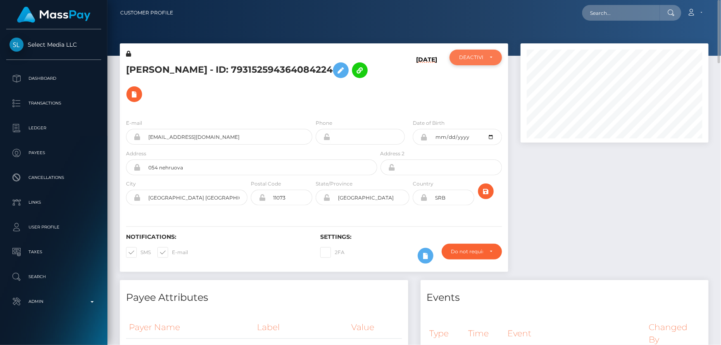
click at [475, 60] on div "DEACTIVE" at bounding box center [471, 57] width 24 height 7
click at [475, 81] on span "ACTIVE" at bounding box center [468, 79] width 19 height 7
select select "ACTIVE"
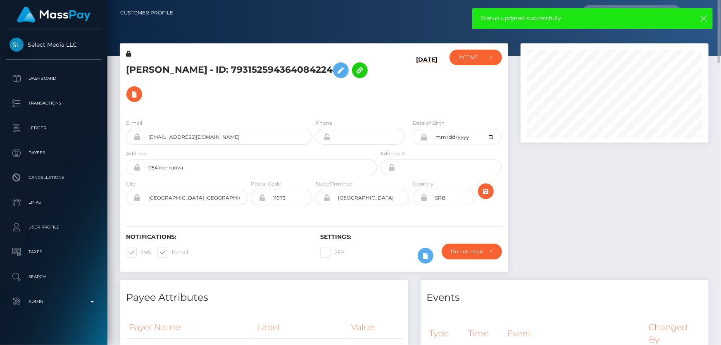
click at [169, 66] on h5 "IGOR DORDEVIC - ID: 793152594364084224" at bounding box center [249, 82] width 247 height 48
copy h5 "IGOR DORDEVIC - ID: 793152594364084224"
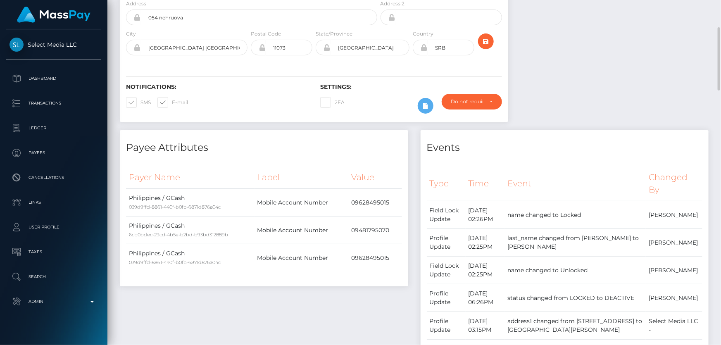
scroll to position [0, 0]
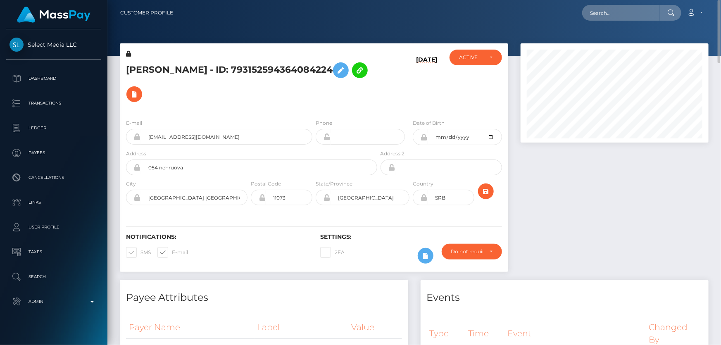
click at [166, 98] on h5 "IGOR DORDEVIC - ID: 793152594364084224" at bounding box center [249, 82] width 247 height 48
paste input "Og L Slaughter"
type input "Og L Slaughter"
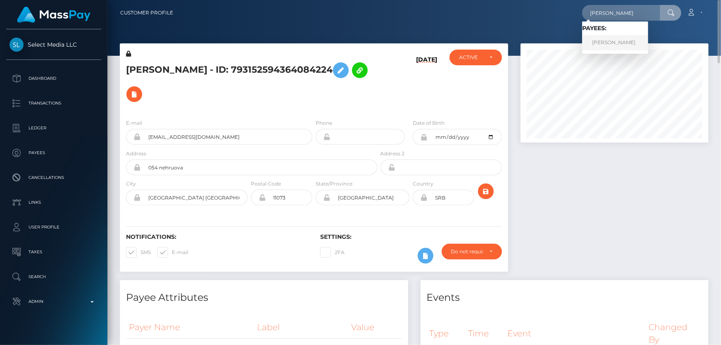
click at [623, 43] on link "ERIC LAMONTA slaughter" at bounding box center [615, 42] width 66 height 15
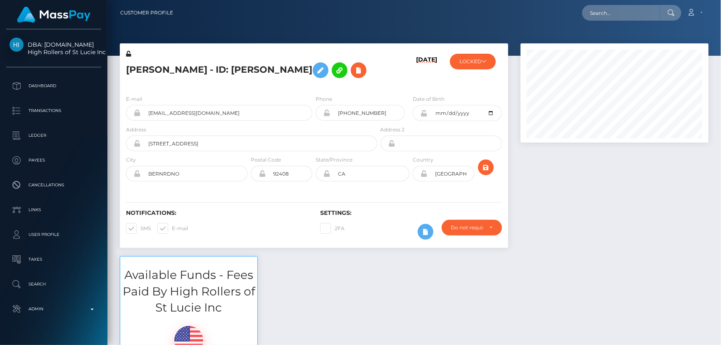
scroll to position [99, 187]
click at [242, 82] on h5 "[PERSON_NAME] - ID: [PERSON_NAME]" at bounding box center [249, 70] width 247 height 24
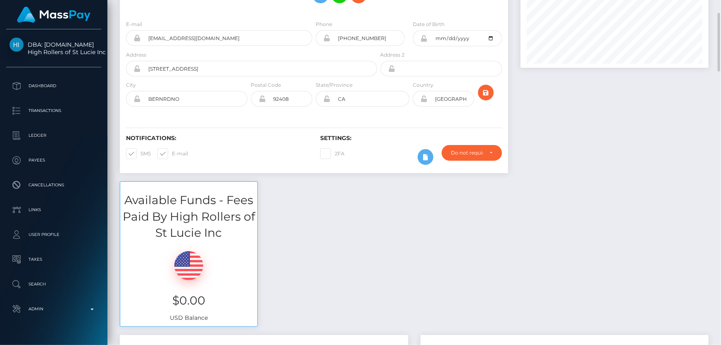
scroll to position [0, 0]
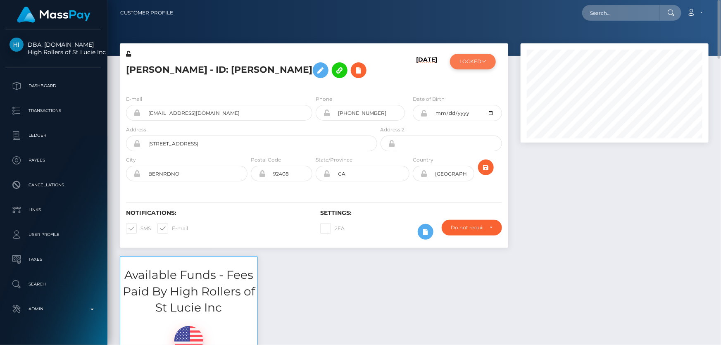
click at [452, 58] on button "LOCKED" at bounding box center [473, 62] width 46 height 16
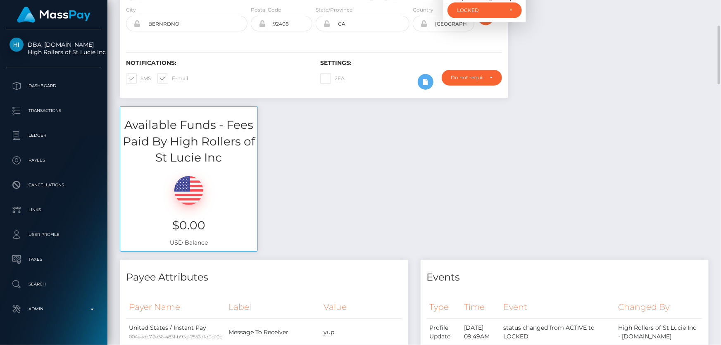
scroll to position [37, 0]
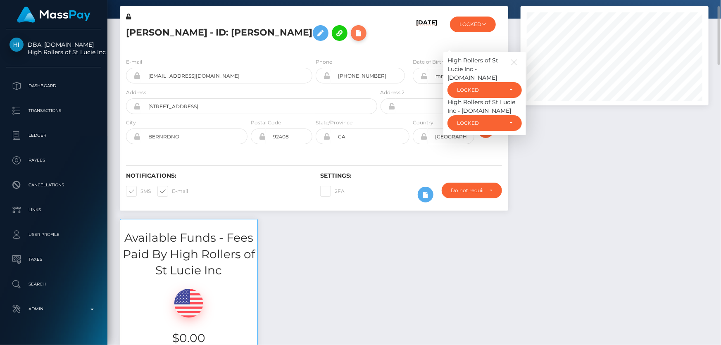
click at [353, 38] on icon at bounding box center [358, 33] width 10 height 10
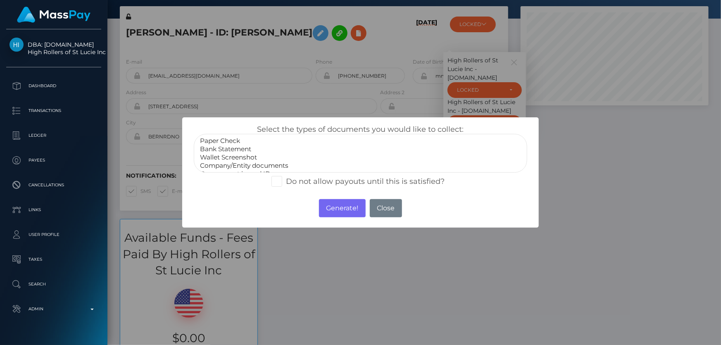
select select "Bank Statement"
click at [237, 147] on option "Bank Statement" at bounding box center [360, 149] width 322 height 8
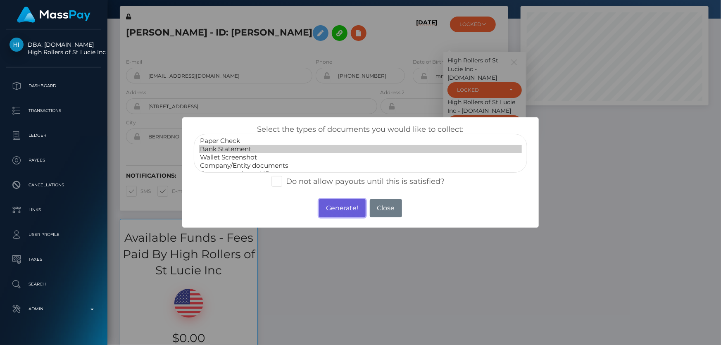
click at [339, 209] on button "Generate!" at bounding box center [342, 208] width 47 height 18
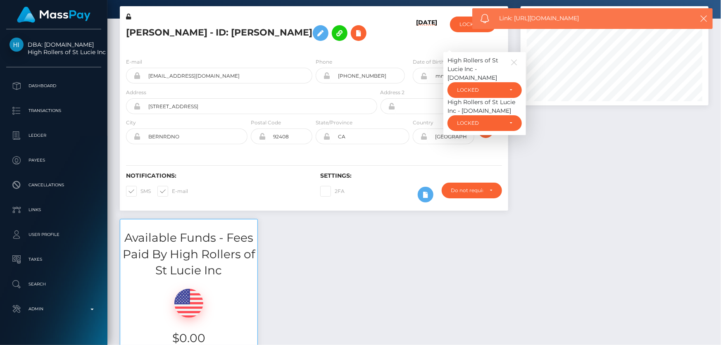
drag, startPoint x: 592, startPoint y: 19, endPoint x: 514, endPoint y: 21, distance: 77.6
click at [514, 21] on span "Link: https://l.maspay.io/OkgSc" at bounding box center [590, 18] width 183 height 9
copy span "https://l.maspay.io/OkgSc"
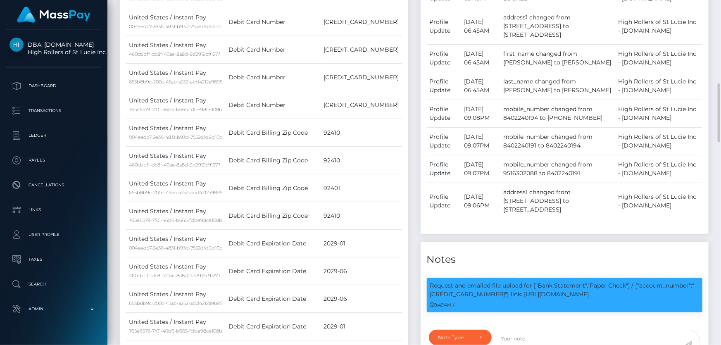
scroll to position [638, 0]
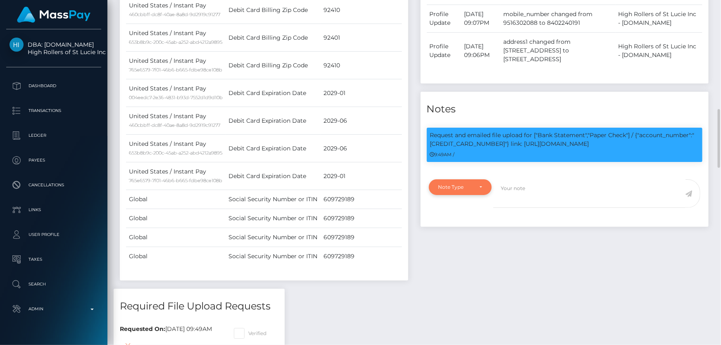
click at [459, 190] on div "Note Type" at bounding box center [455, 187] width 35 height 7
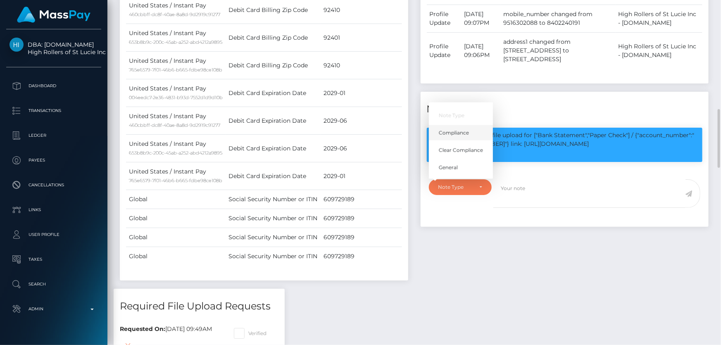
click at [466, 137] on span "Compliance" at bounding box center [454, 132] width 30 height 7
select select "COMPLIANCE"
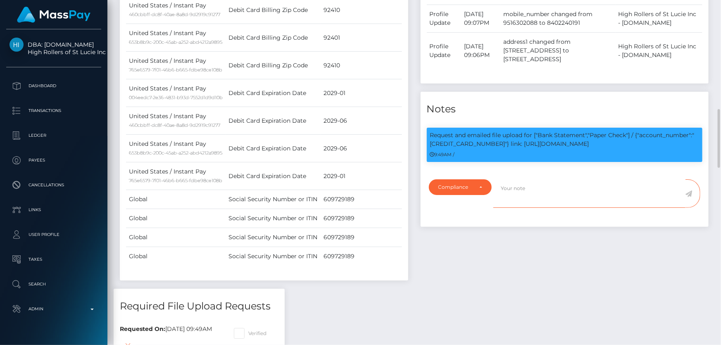
click at [512, 208] on textarea at bounding box center [589, 193] width 192 height 28
paste textarea "703900516332"
type textarea "Bank statement for the account: 703900516332 provided."
click at [689, 197] on icon at bounding box center [688, 193] width 7 height 7
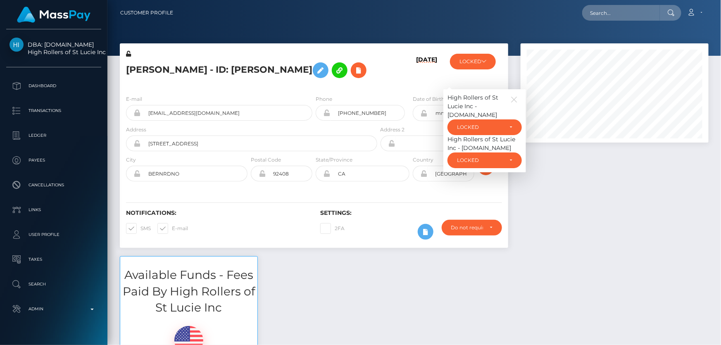
scroll to position [412842, 412753]
click at [488, 130] on div "LOCKED" at bounding box center [480, 127] width 46 height 7
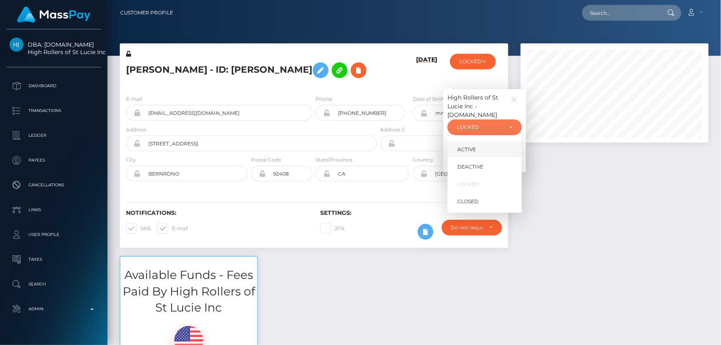
scroll to position [99, 187]
click at [476, 157] on link "ACTIVE" at bounding box center [484, 149] width 74 height 15
select select "ACTIVE"
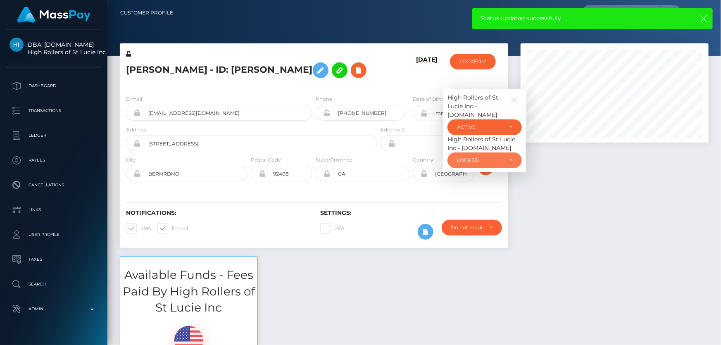
click at [505, 164] on div "LOCKED" at bounding box center [484, 160] width 55 height 7
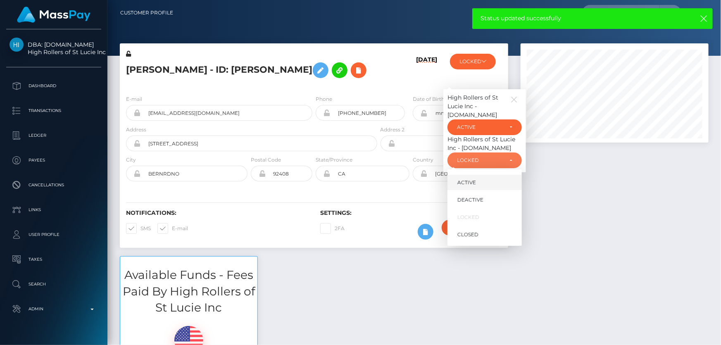
click at [481, 190] on link "ACTIVE" at bounding box center [484, 182] width 74 height 15
select select "ACTIVE"
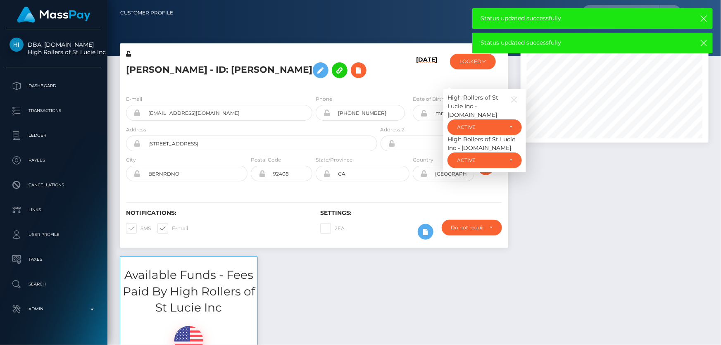
click at [216, 68] on h5 "[PERSON_NAME] - ID: [PERSON_NAME]" at bounding box center [249, 70] width 247 height 24
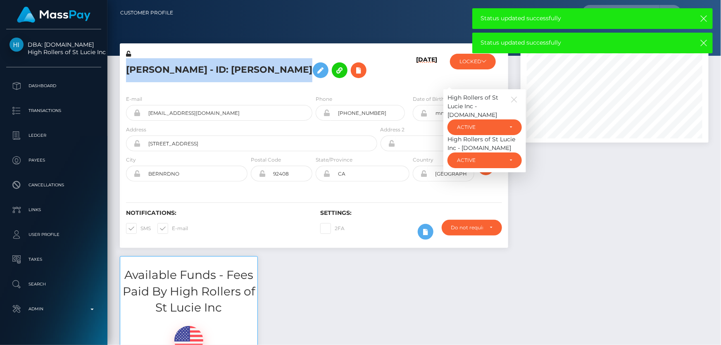
click at [215, 68] on h5 "[PERSON_NAME] - ID: [PERSON_NAME]" at bounding box center [249, 70] width 247 height 24
copy h5 "[PERSON_NAME] - ID: [PERSON_NAME]"
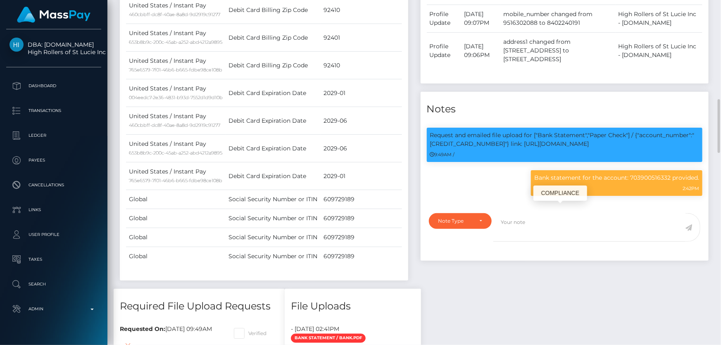
click at [531, 148] on p "Request and emailed file upload for ["Bank Statement","Paper Check"] / {"accoun…" at bounding box center [564, 139] width 269 height 17
copy p "[CREDIT_CARD_NUMBER]"
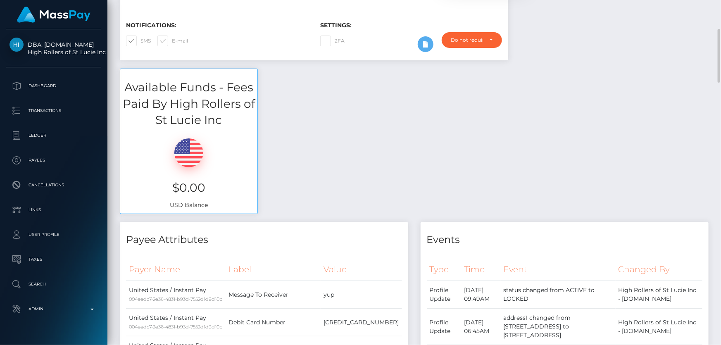
scroll to position [0, 0]
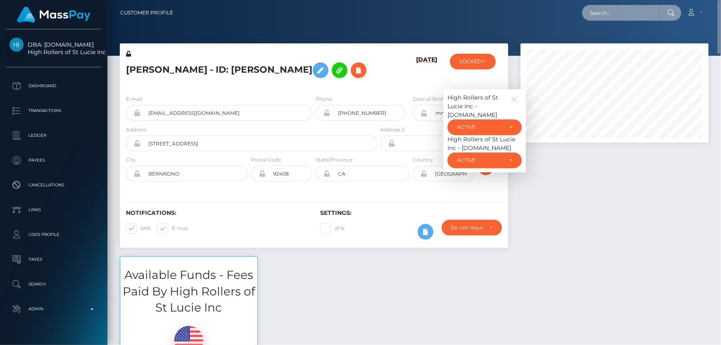
paste input "676f875319feea3789a0a88c"
type input "676f875319feea3789a0a88c"
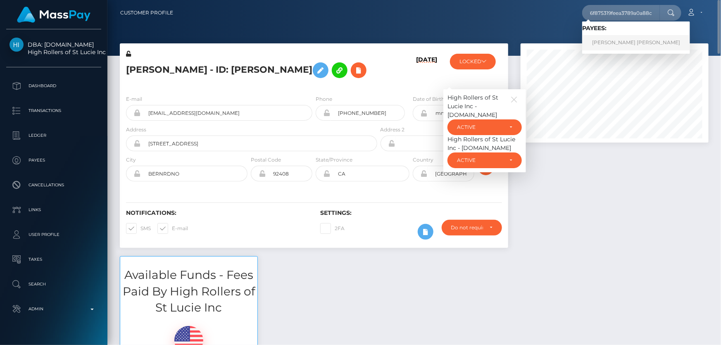
click at [614, 38] on link "[PERSON_NAME] [PERSON_NAME]" at bounding box center [636, 42] width 108 height 15
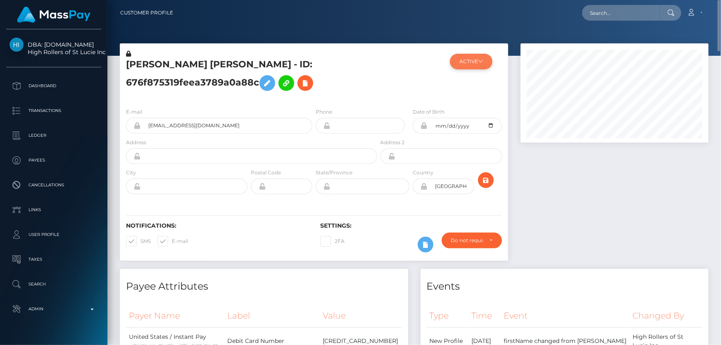
click at [489, 63] on button "ACTIVE" at bounding box center [471, 62] width 43 height 16
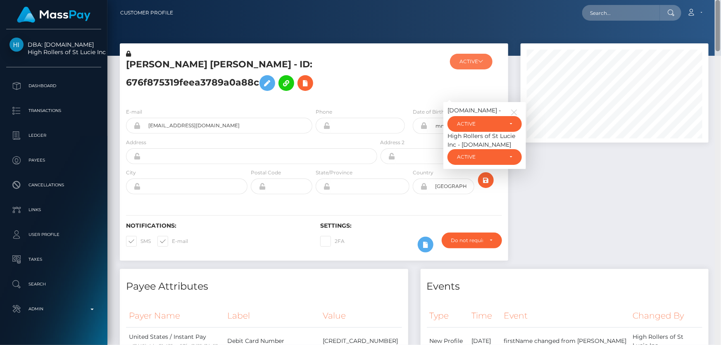
drag, startPoint x: 717, startPoint y: 316, endPoint x: 720, endPoint y: 0, distance: 315.9
click at [720, 0] on div "Customer Profile Loading... Loading..." at bounding box center [413, 172] width 613 height 345
click at [300, 81] on icon at bounding box center [305, 83] width 10 height 10
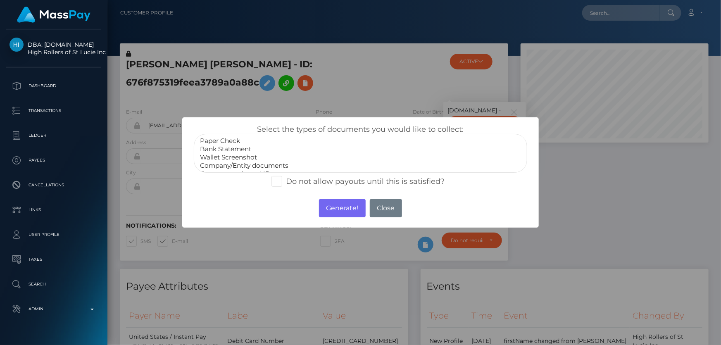
select select "Bank Statement"
click at [244, 150] on option "Bank Statement" at bounding box center [360, 149] width 322 height 8
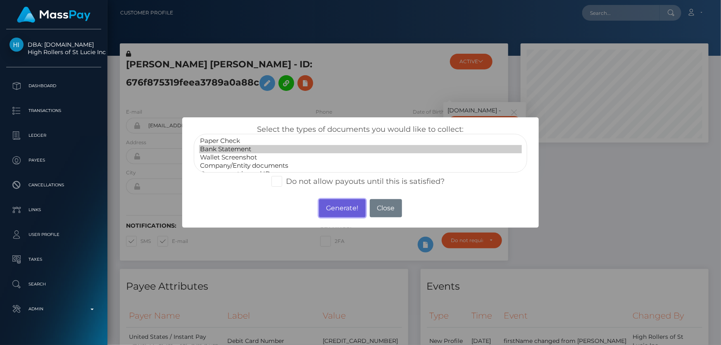
click at [336, 212] on button "Generate!" at bounding box center [342, 208] width 47 height 18
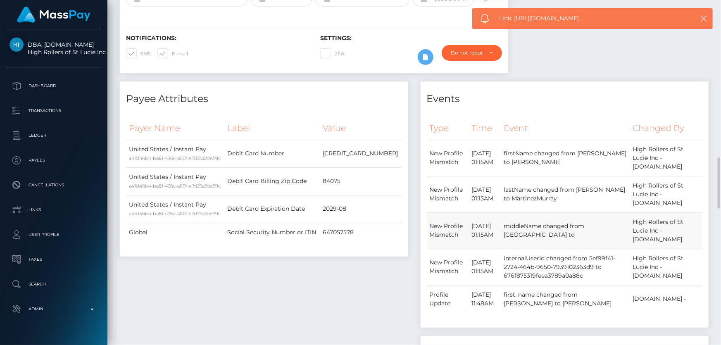
scroll to position [300, 0]
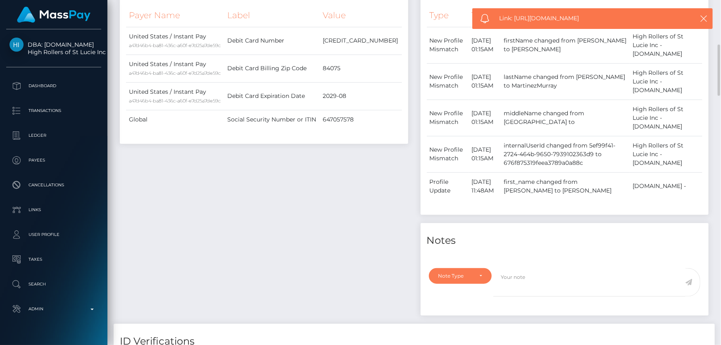
drag, startPoint x: 469, startPoint y: 278, endPoint x: 445, endPoint y: 289, distance: 26.4
click at [468, 278] on div "Note Type" at bounding box center [455, 276] width 35 height 7
click at [462, 222] on span "Compliance" at bounding box center [454, 221] width 30 height 7
select select "COMPLIANCE"
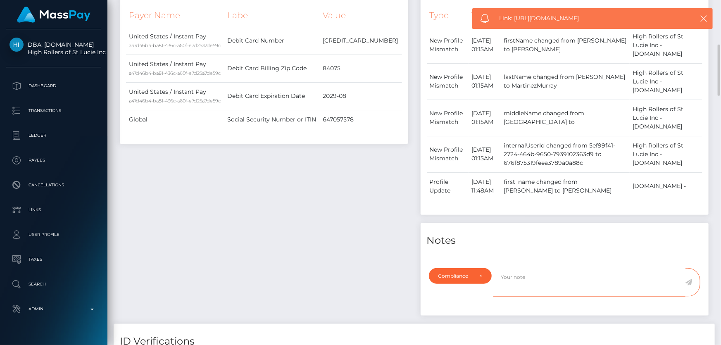
click at [520, 271] on textarea at bounding box center [589, 282] width 192 height 28
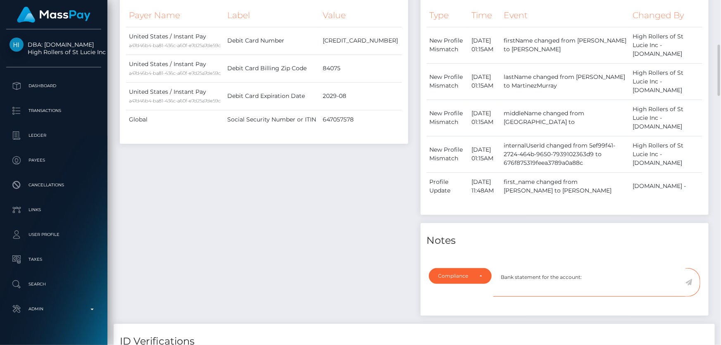
paste textarea "[URL][DOMAIN_NAME]"
paste textarea "351530291198803"
type textarea "Bank statement for the account: 351530291198803 provided."
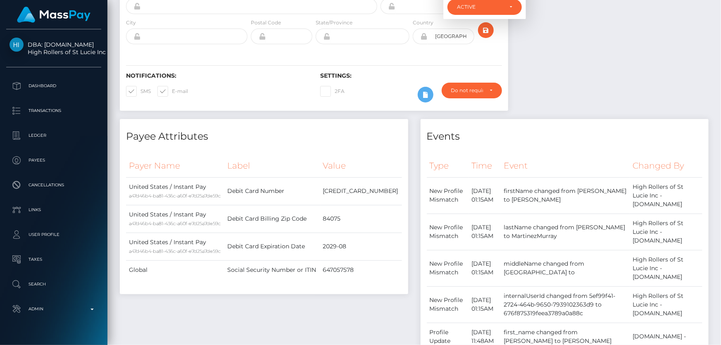
scroll to position [37, 0]
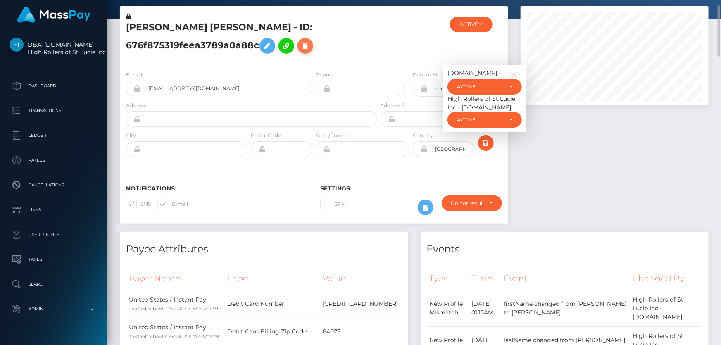
click at [300, 47] on icon at bounding box center [305, 46] width 10 height 10
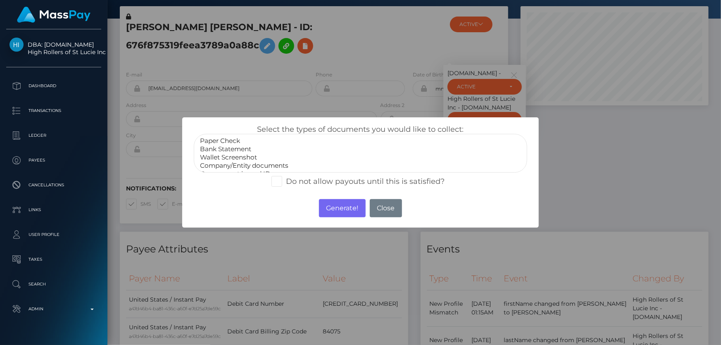
select select "Bank Statement"
click at [231, 147] on option "Bank Statement" at bounding box center [360, 149] width 322 height 8
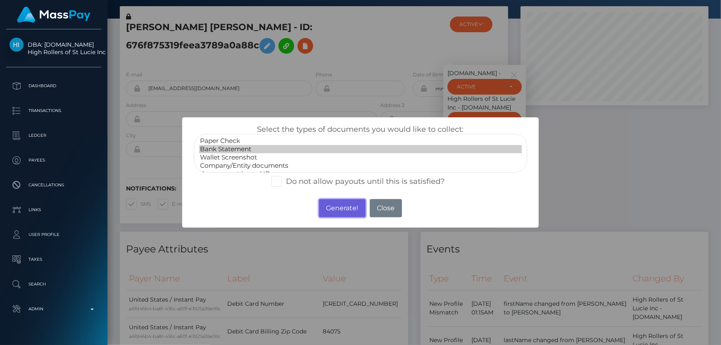
click at [342, 208] on button "Generate!" at bounding box center [342, 208] width 47 height 18
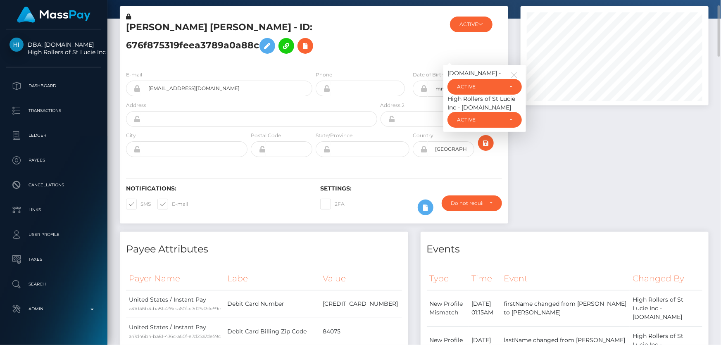
click at [194, 48] on h5 "[PERSON_NAME] [PERSON_NAME] - ID: 676f875319feea3789a0a88c" at bounding box center [249, 39] width 247 height 37
copy h5 "[PERSON_NAME] [PERSON_NAME] - ID: 676f875319feea3789a0a88c"
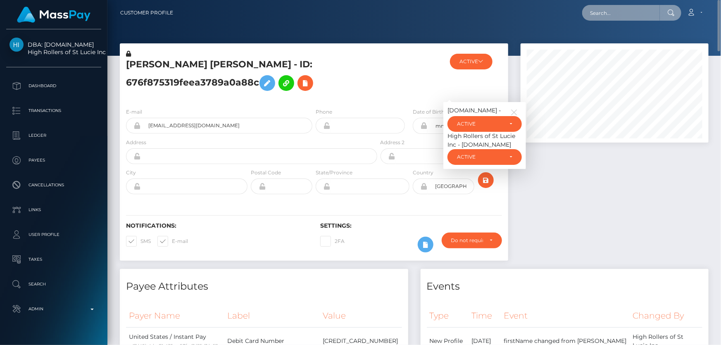
paste input "[EMAIL_ADDRESS][DOMAIN_NAME]"
type input "[EMAIL_ADDRESS][DOMAIN_NAME]"
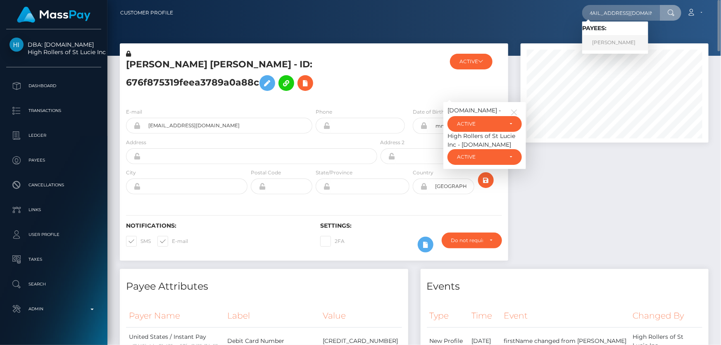
click at [614, 42] on link "[PERSON_NAME]" at bounding box center [615, 42] width 66 height 15
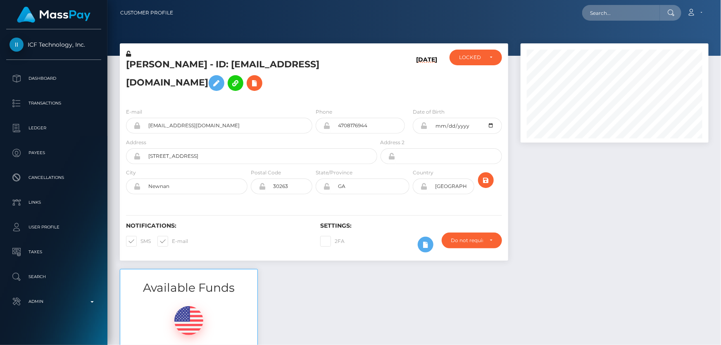
scroll to position [99, 187]
drag, startPoint x: 391, startPoint y: 292, endPoint x: 385, endPoint y: 291, distance: 5.5
click at [391, 292] on div "Available Funds $192.96 USD Balance" at bounding box center [414, 329] width 601 height 121
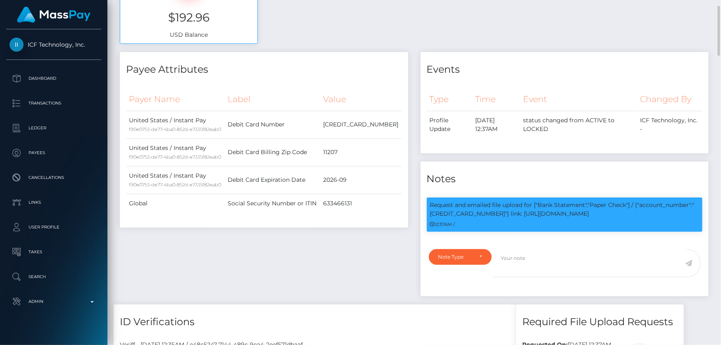
scroll to position [338, 0]
click at [231, 248] on div "Payee Attributes Payer Name Label Value United States / Instant Pay f90e0753-de…" at bounding box center [264, 178] width 301 height 252
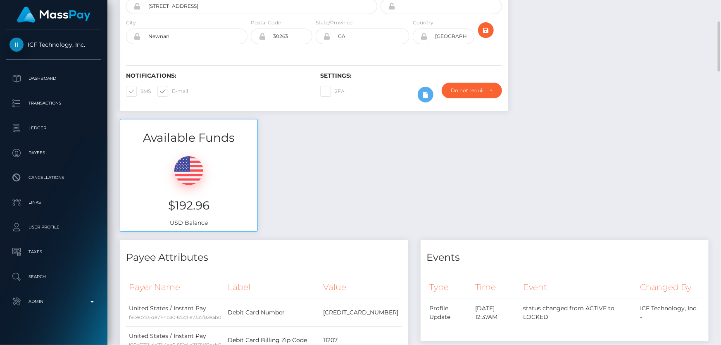
scroll to position [0, 0]
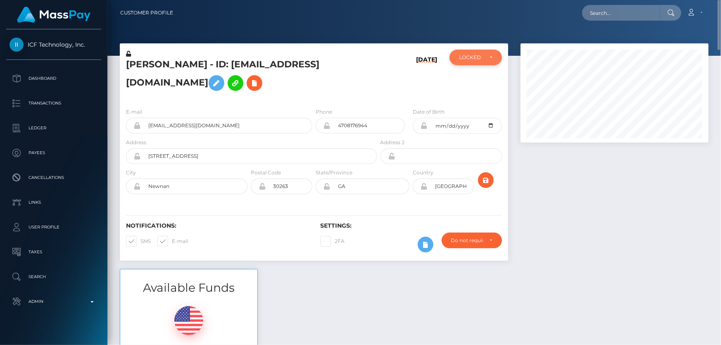
click at [467, 64] on div "LOCKED" at bounding box center [475, 58] width 52 height 16
click at [465, 80] on span "ACTIVE" at bounding box center [468, 79] width 19 height 7
select select "ACTIVE"
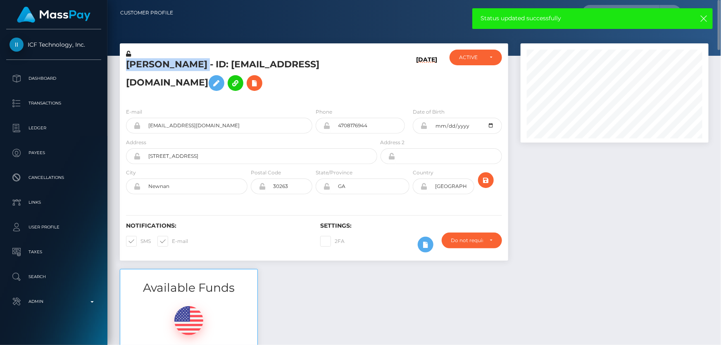
drag, startPoint x: 230, startPoint y: 65, endPoint x: 121, endPoint y: 69, distance: 109.1
click at [121, 69] on div "Ginger Luna Del Hoyo - ID: tslindajohnson@gmail.com" at bounding box center [249, 76] width 259 height 52
copy h5 "Ginger Luna Del Hoyo"
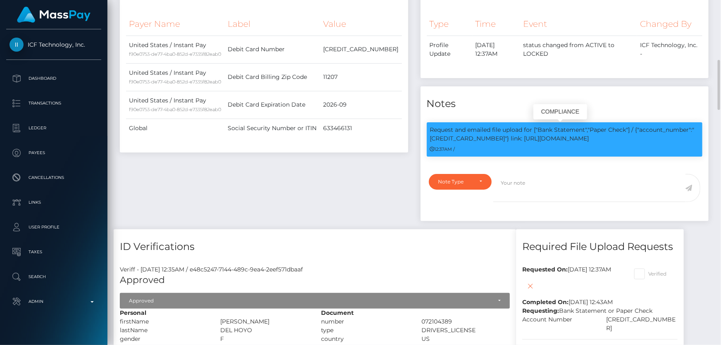
click at [512, 136] on p "Request and emailed file upload for ["Bank Statement","Paper Check"] / {"accoun…" at bounding box center [564, 134] width 269 height 17
copy p "5108050241660286"
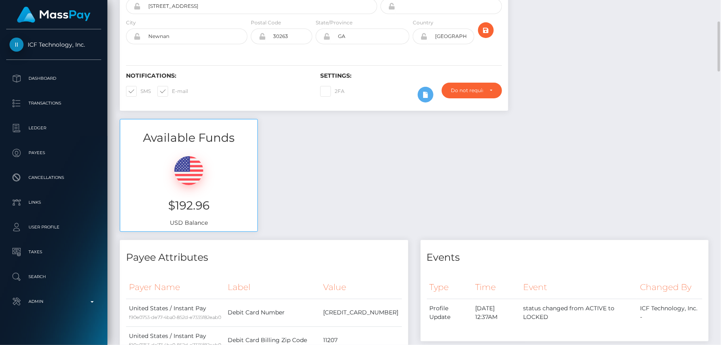
scroll to position [0, 0]
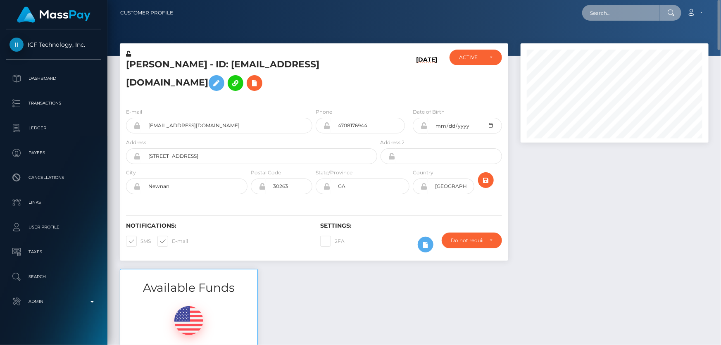
paste input "nastiti@consultant.ffn.com"
type input "nastiti@consultant.ffn.com"
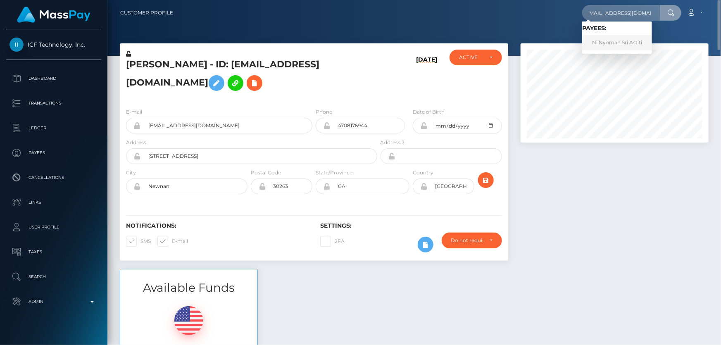
click link "Ni Nyoman Sri Astiti"
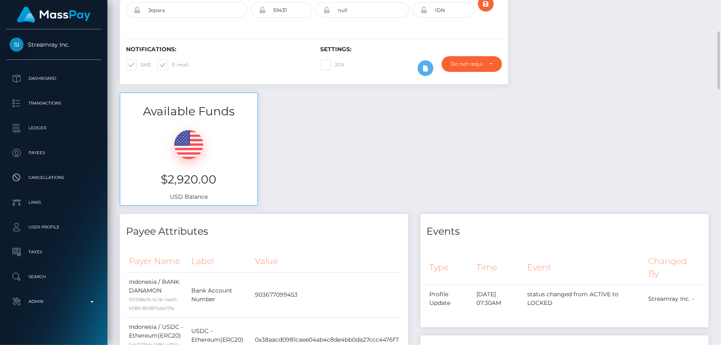
scroll to position [37, 0]
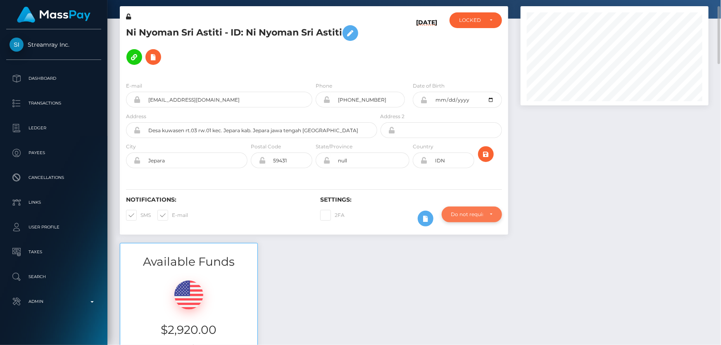
click at [479, 211] on div "Do not require" at bounding box center [467, 214] width 32 height 7
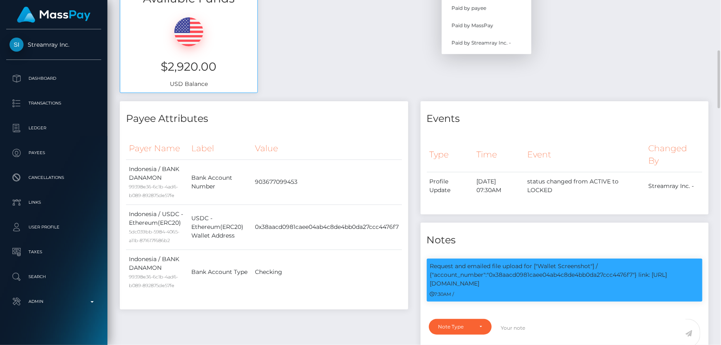
scroll to position [187, 0]
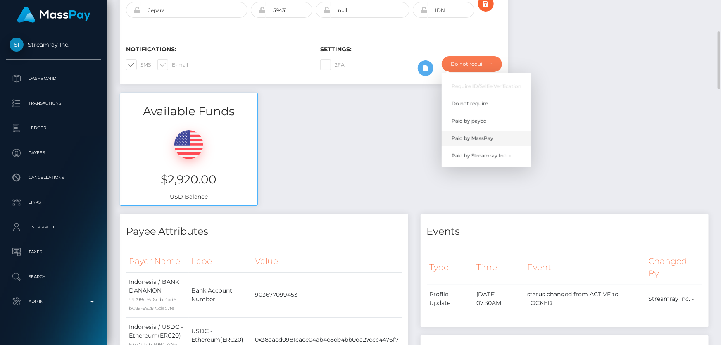
click at [477, 136] on span "Paid by MassPay" at bounding box center [472, 138] width 42 height 7
select select "2"
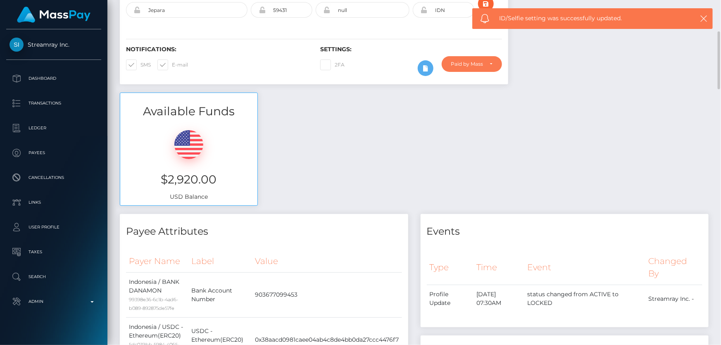
scroll to position [0, 0]
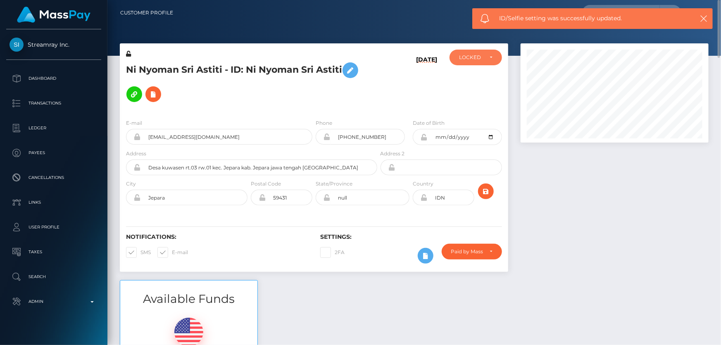
click at [472, 58] on div "LOCKED" at bounding box center [471, 57] width 24 height 7
click at [470, 81] on span "ACTIVE" at bounding box center [468, 79] width 19 height 7
select select "ACTIVE"
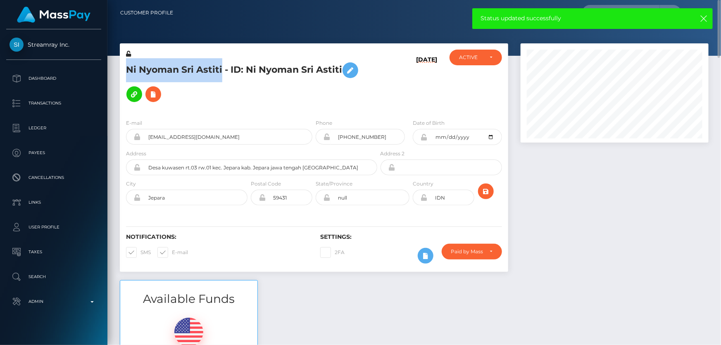
drag, startPoint x: 222, startPoint y: 70, endPoint x: 123, endPoint y: 68, distance: 98.3
click at [123, 68] on div "Ni Nyoman Sri Astiti - ID: Ni Nyoman Sri Astiti" at bounding box center [249, 81] width 259 height 63
copy h5 "Ni Nyoman Sri Astiti"
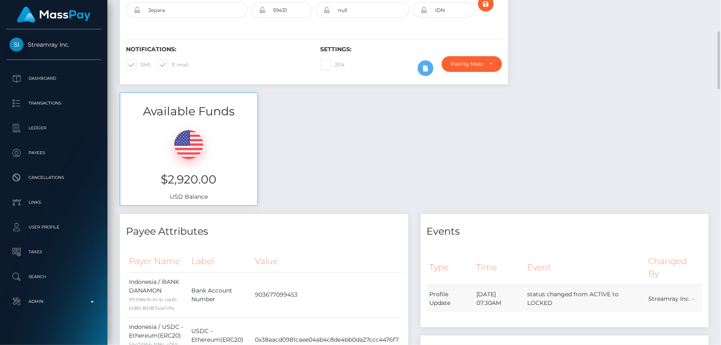
scroll to position [0, 0]
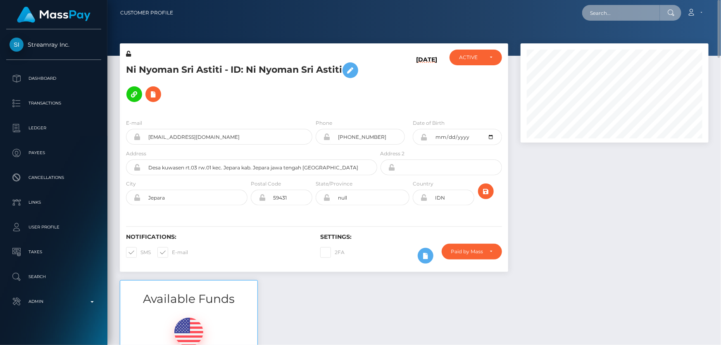
paste input "[EMAIL_ADDRESS][DOMAIN_NAME]"
type input "[EMAIL_ADDRESS][DOMAIN_NAME]"
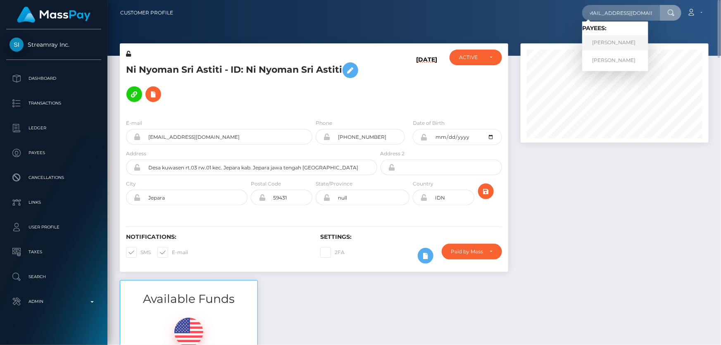
click at [619, 42] on link "[PERSON_NAME]" at bounding box center [615, 42] width 66 height 15
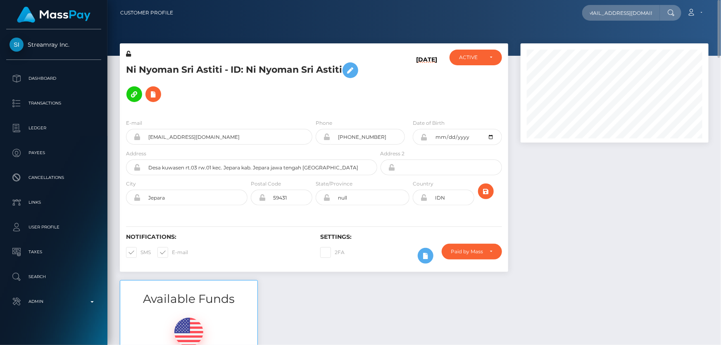
scroll to position [0, 0]
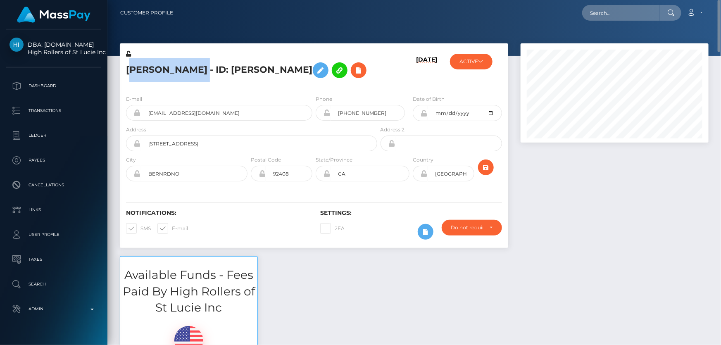
drag, startPoint x: 248, startPoint y: 69, endPoint x: 129, endPoint y: 66, distance: 119.0
click at [129, 66] on h5 "[PERSON_NAME] - ID: [PERSON_NAME]" at bounding box center [249, 70] width 247 height 24
click at [213, 82] on h5 "[PERSON_NAME] - ID: [PERSON_NAME]" at bounding box center [249, 70] width 247 height 24
drag, startPoint x: 245, startPoint y: 70, endPoint x: 127, endPoint y: 69, distance: 118.5
click at [127, 69] on h5 "[PERSON_NAME] - ID: [PERSON_NAME]" at bounding box center [249, 70] width 247 height 24
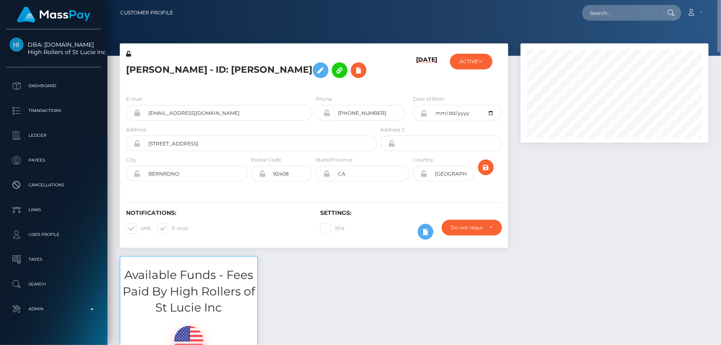
click at [186, 82] on h5 "[PERSON_NAME] - ID: [PERSON_NAME]" at bounding box center [249, 70] width 247 height 24
click at [199, 68] on h5 "[PERSON_NAME] - ID: [PERSON_NAME]" at bounding box center [249, 70] width 247 height 24
drag, startPoint x: 147, startPoint y: 70, endPoint x: 121, endPoint y: 66, distance: 26.2
click at [121, 66] on div "[PERSON_NAME] - ID: [PERSON_NAME]" at bounding box center [249, 69] width 259 height 39
copy h5 "[PERSON_NAME]"
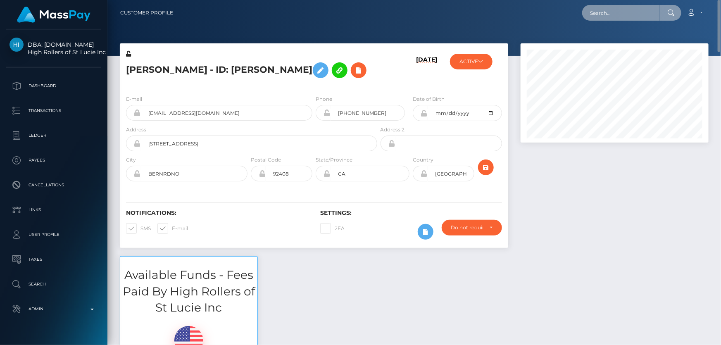
paste input "[EMAIL_ADDRESS][DOMAIN_NAME]"
type input "[EMAIL_ADDRESS][DOMAIN_NAME]"
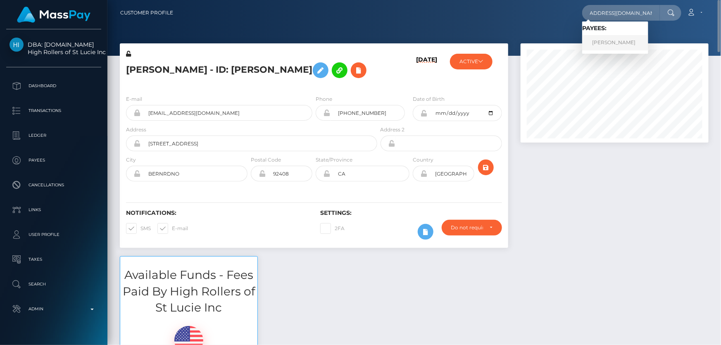
click at [605, 38] on link "ONYEKACHI MARYANN MGBOROGWU" at bounding box center [615, 42] width 66 height 15
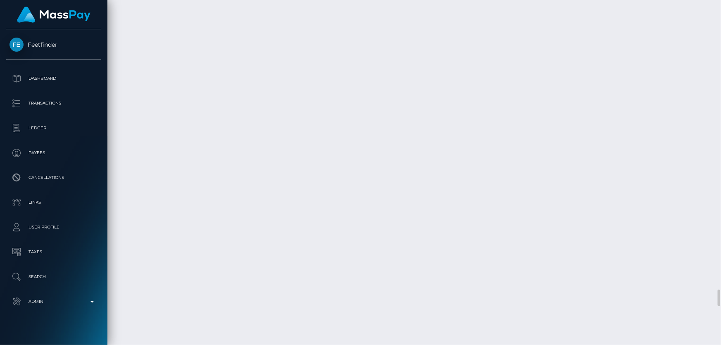
scroll to position [6044, 0]
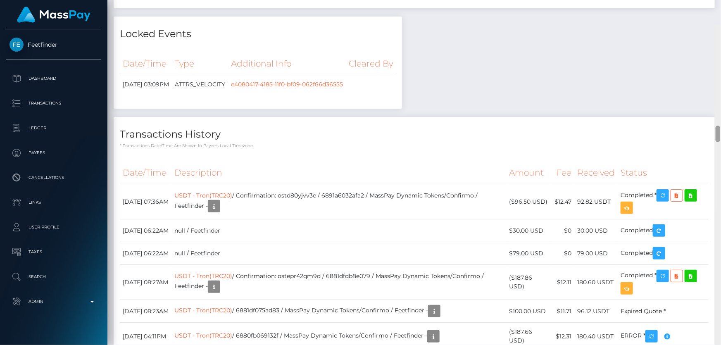
drag, startPoint x: 716, startPoint y: 294, endPoint x: 720, endPoint y: 108, distance: 185.9
click at [720, 108] on div at bounding box center [717, 197] width 6 height 345
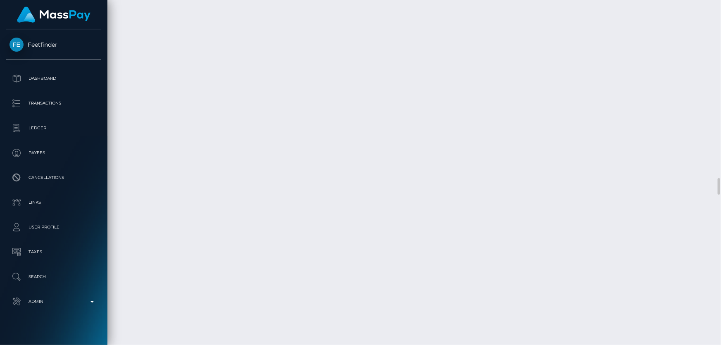
scroll to position [3837, 0]
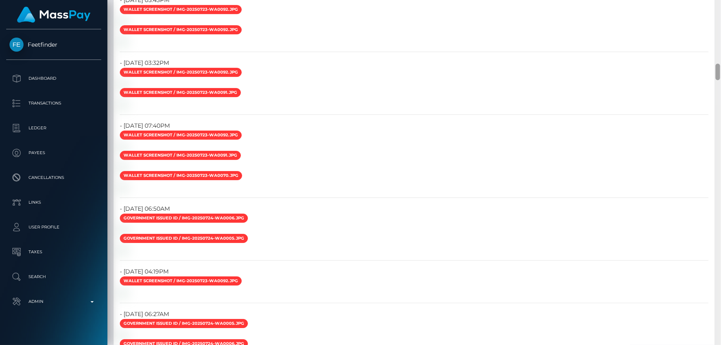
drag, startPoint x: 717, startPoint y: 198, endPoint x: 710, endPoint y: 70, distance: 128.2
click at [710, 70] on div "Customer Profile Loading... Loading..." at bounding box center [413, 172] width 613 height 345
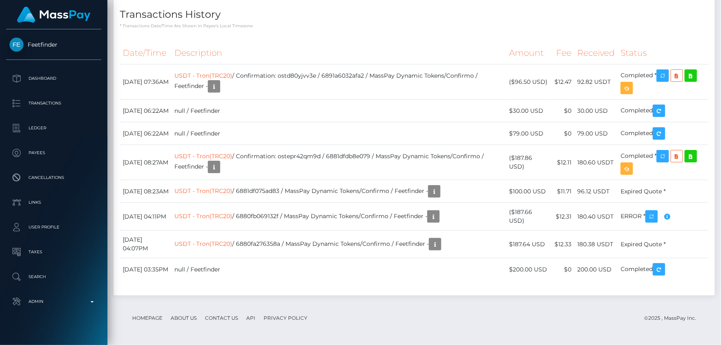
scroll to position [0, 0]
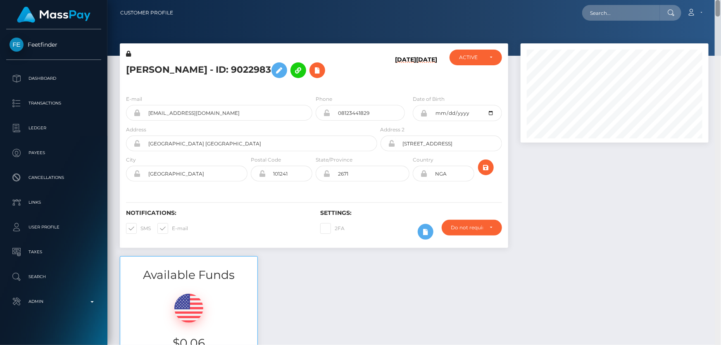
drag, startPoint x: 716, startPoint y: 303, endPoint x: 720, endPoint y: -45, distance: 348.1
click at [720, 0] on html "Feetfinder Dashboard Transactions Ledger Payees Cancellations" at bounding box center [360, 172] width 721 height 345
drag, startPoint x: 717, startPoint y: 254, endPoint x: 716, endPoint y: -29, distance: 283.3
click at [716, 0] on html "Feetfinder Dashboard Transactions Ledger Payees Cancellations" at bounding box center [360, 172] width 721 height 345
click at [424, 237] on icon at bounding box center [425, 232] width 10 height 10
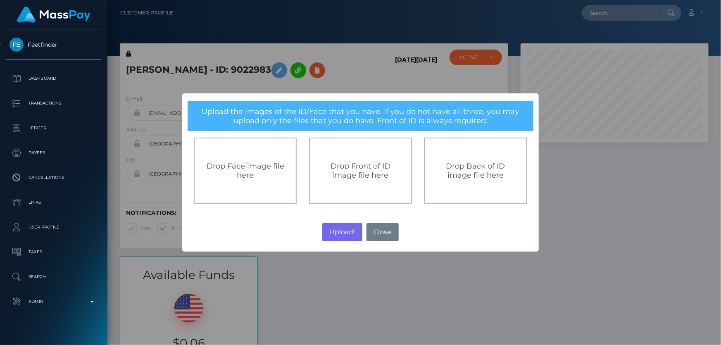
click at [357, 173] on span "Drop Front of ID image file here" at bounding box center [360, 170] width 60 height 18
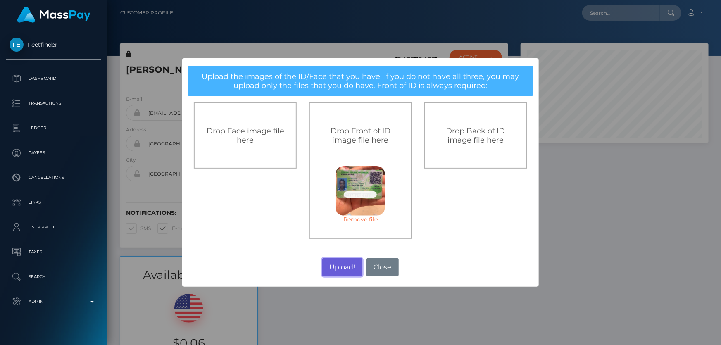
click at [343, 266] on button "Upload!" at bounding box center [342, 267] width 40 height 18
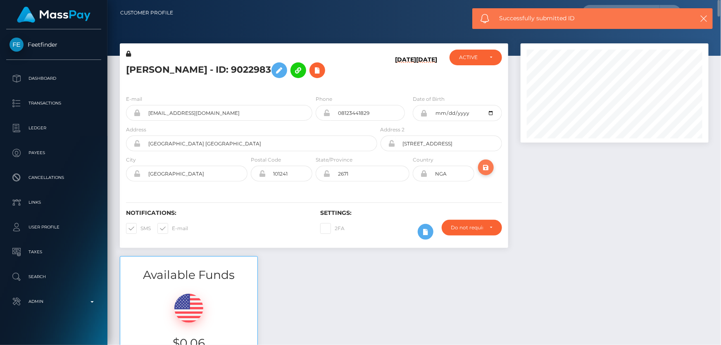
click at [488, 173] on icon "submit" at bounding box center [486, 167] width 10 height 10
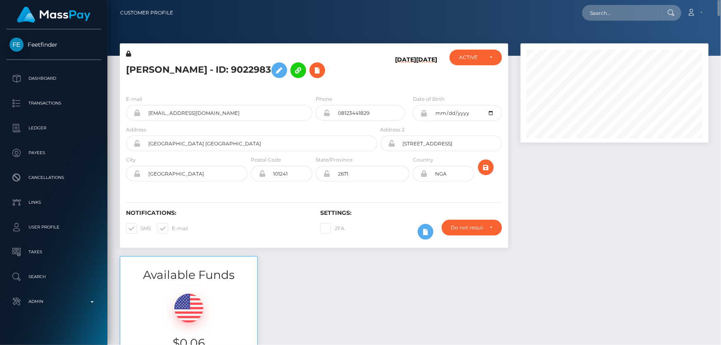
click at [307, 82] on h5 "ONYEKACHI MARYANN MGBOROGWU - ID: 9022983" at bounding box center [249, 70] width 247 height 24
click at [458, 234] on div "Do not require" at bounding box center [471, 228] width 60 height 16
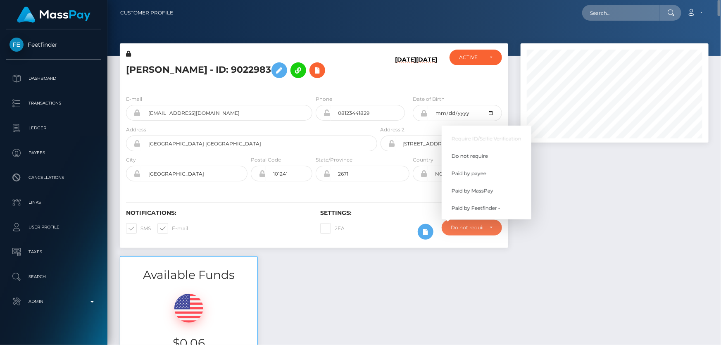
scroll to position [99, 187]
click at [478, 194] on span "Paid by MassPay" at bounding box center [472, 190] width 42 height 7
select select "2"
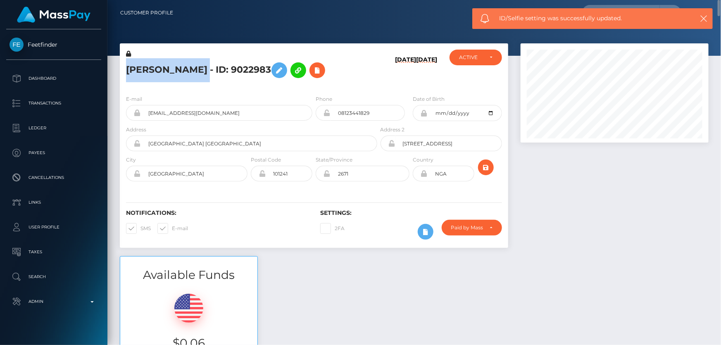
drag, startPoint x: 306, startPoint y: 64, endPoint x: 133, endPoint y: 58, distance: 172.7
click at [133, 58] on div "ONYEKACHI MARYANN MGBOROGWU - ID: 9022983" at bounding box center [249, 69] width 259 height 39
copy div "ONYEKACHI MARYANN MGBOROGWU"
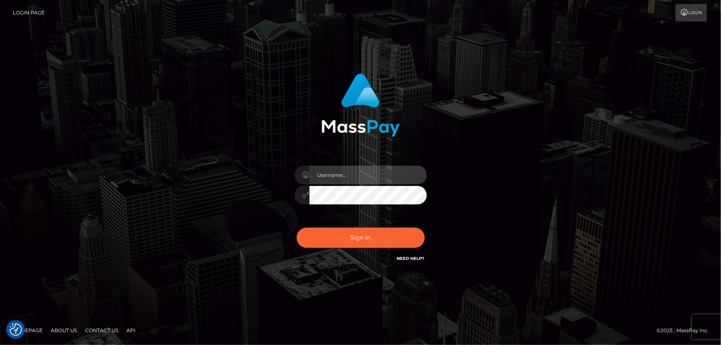
type input "[PERSON_NAME].Cirnat"
click at [419, 221] on div at bounding box center [350, 251] width 169 height 94
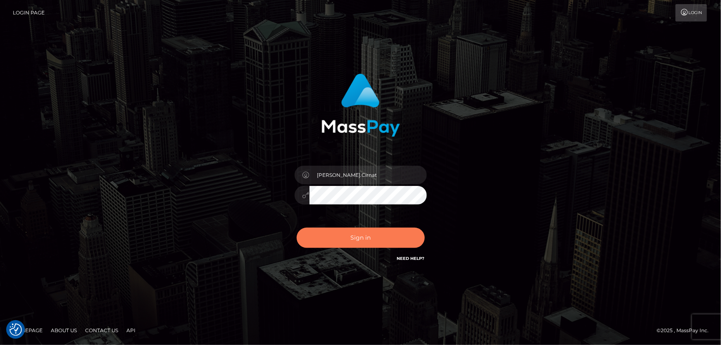
click at [360, 239] on button "Sign in" at bounding box center [360, 238] width 128 height 20
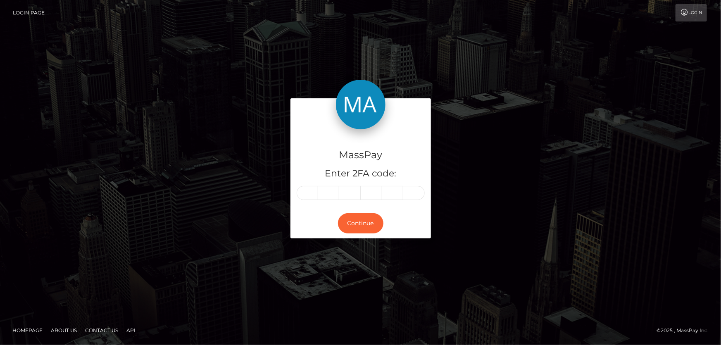
click at [309, 193] on input "text" at bounding box center [306, 193] width 21 height 14
type input "5"
type input "8"
type input "1"
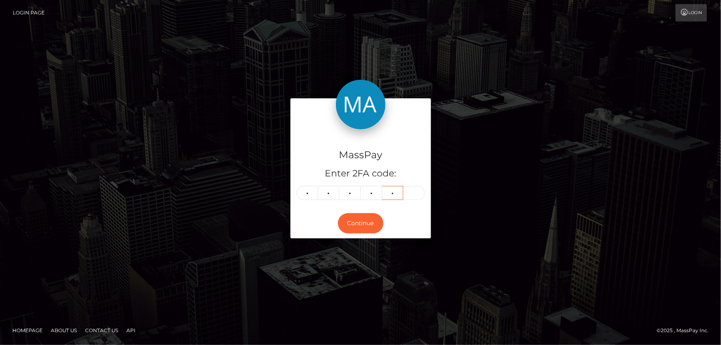
type input "6"
type input "2"
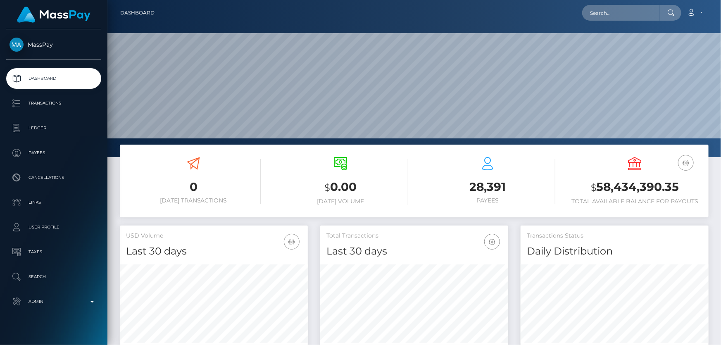
scroll to position [146, 187]
type input "poact_o3jHXqLhRYFX"
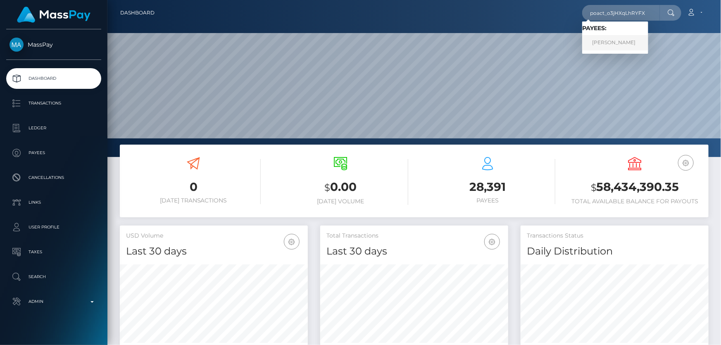
click at [625, 42] on link "[PERSON_NAME]" at bounding box center [615, 42] width 66 height 15
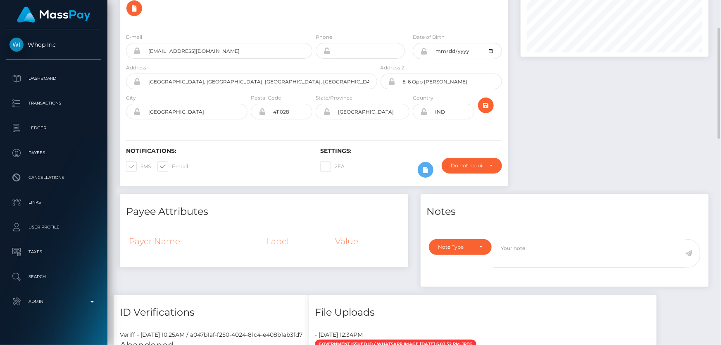
scroll to position [48, 0]
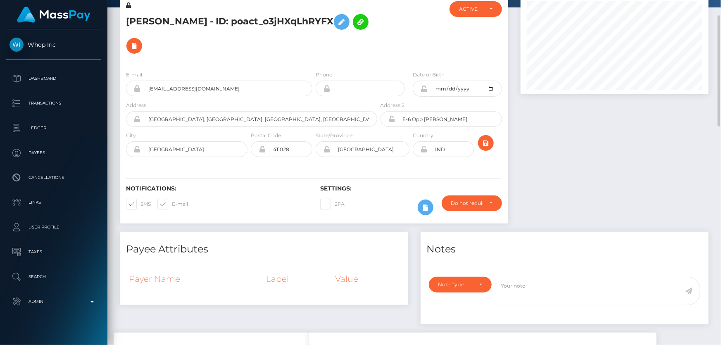
click at [218, 43] on h5 "[PERSON_NAME] - ID: poact_o3jHXqLhRYFX" at bounding box center [249, 34] width 247 height 48
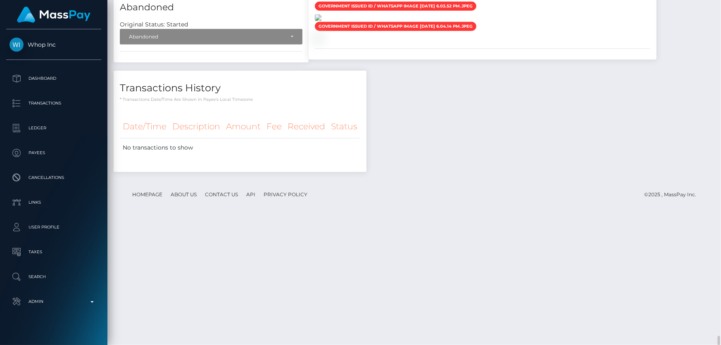
scroll to position [574, 0]
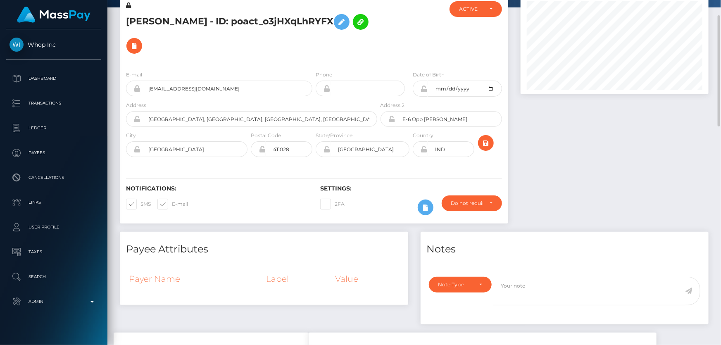
scroll to position [0, 0]
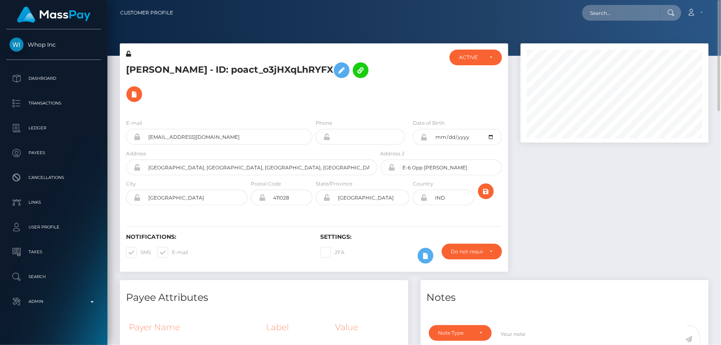
click at [260, 97] on h5 "Aditya Chougule - ID: poact_o3jHXqLhRYFX" at bounding box center [249, 82] width 247 height 48
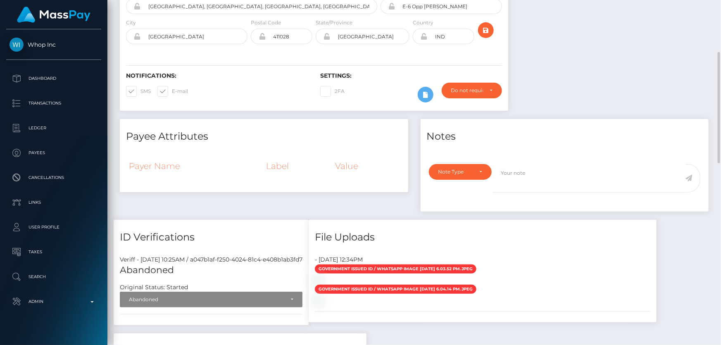
scroll to position [48, 0]
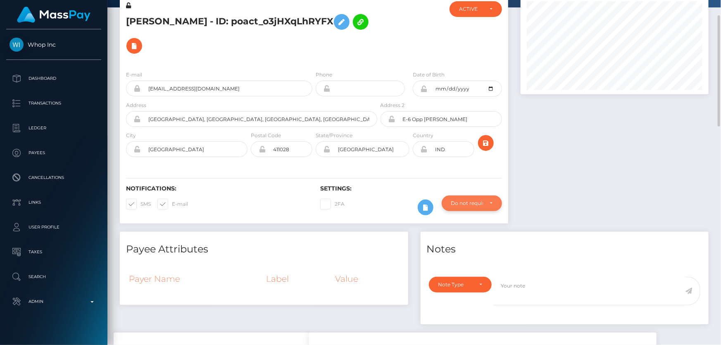
click at [475, 202] on div "Do not require" at bounding box center [467, 203] width 32 height 7
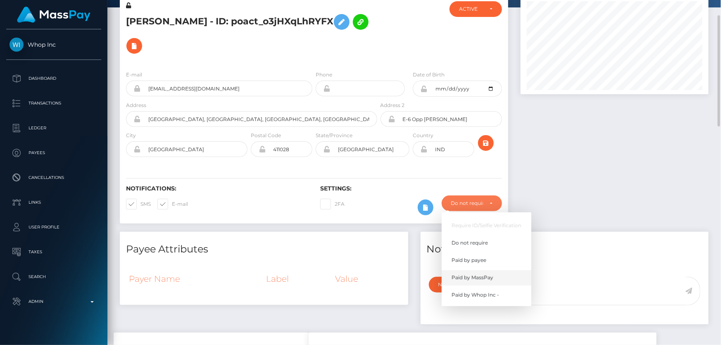
click at [493, 281] on link "Paid by MassPay" at bounding box center [486, 277] width 90 height 15
select select "2"
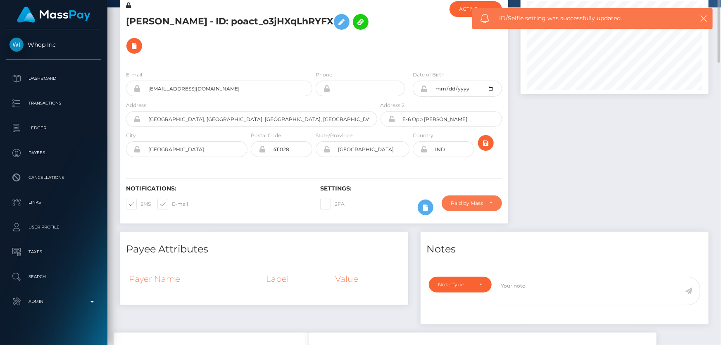
scroll to position [0, 0]
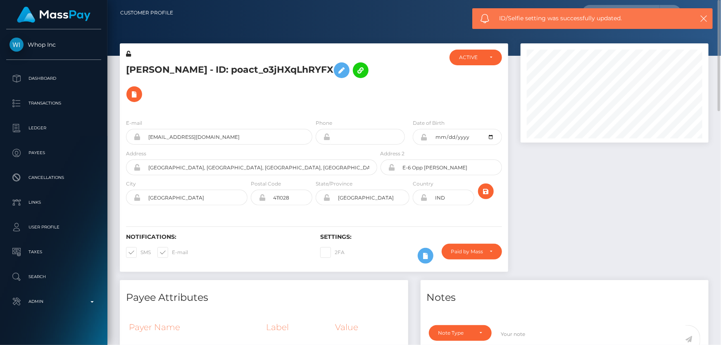
click at [202, 68] on h5 "Aditya Chougule - ID: poact_o3jHXqLhRYFX" at bounding box center [249, 82] width 247 height 48
copy h5 "Aditya Chougule - ID: poact_o3jHXqLhRYFX"
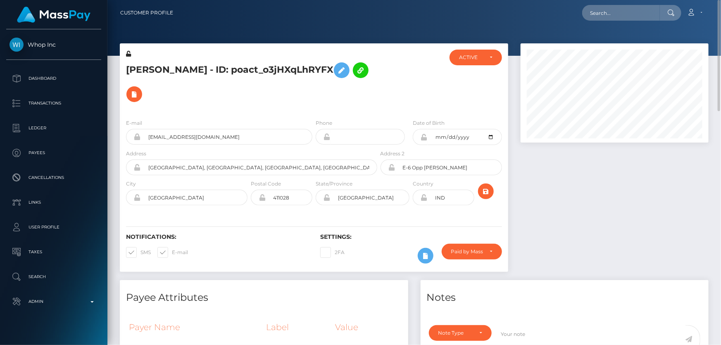
copy h5 "Aditya Chougule - ID: poact_o3jHXqLhRYFX"
paste input "poact_HyDuoy6d04Ug"
type input "poact_HyDuoy6d04Ug"
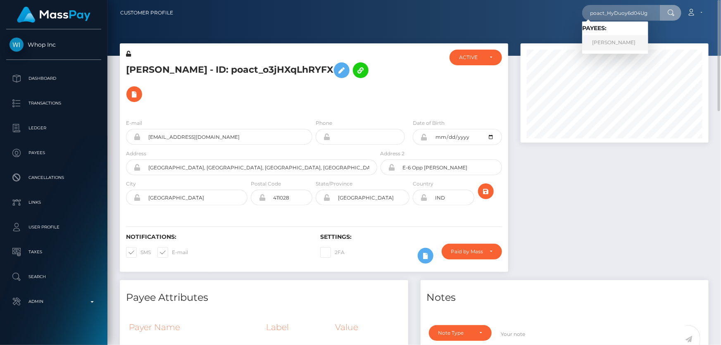
click at [611, 40] on link "Ali Raza" at bounding box center [615, 42] width 66 height 15
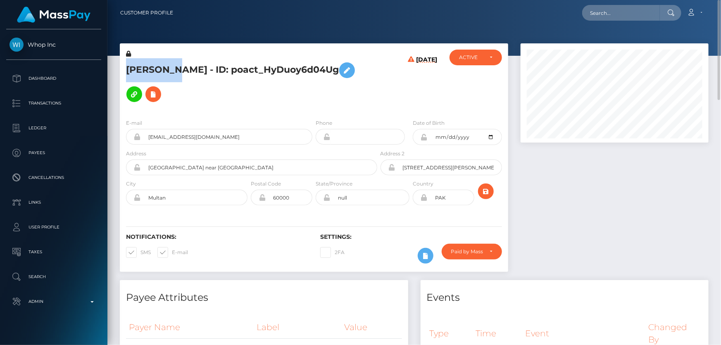
drag, startPoint x: 163, startPoint y: 68, endPoint x: 125, endPoint y: 67, distance: 37.6
click at [125, 67] on div "[PERSON_NAME] - ID: poact_HyDuoy6d04Ug" at bounding box center [249, 81] width 259 height 63
copy h5 "[PERSON_NAME]"
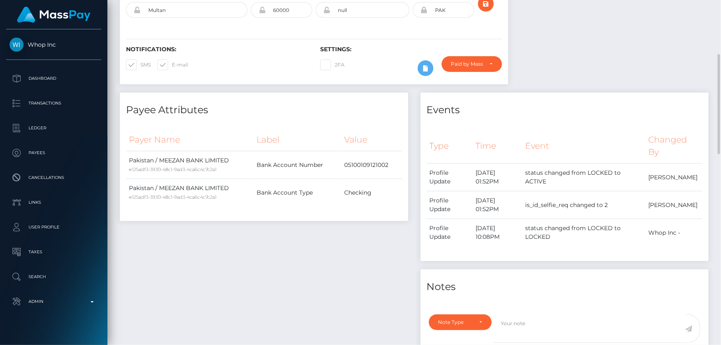
scroll to position [338, 0]
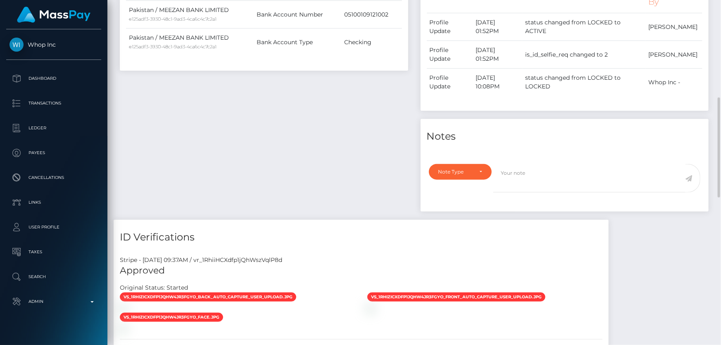
click at [460, 159] on div "Note Type Compliance Clear Compliance General Note Type" at bounding box center [564, 185] width 288 height 52
click at [455, 168] on div "Note Type" at bounding box center [455, 171] width 35 height 7
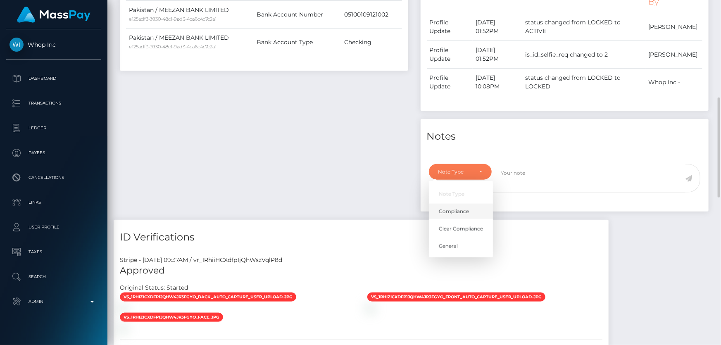
scroll to position [99, 187]
click at [467, 225] on span "Clear Compliance" at bounding box center [461, 228] width 44 height 7
select select "CLEAR_COMPLIANCE"
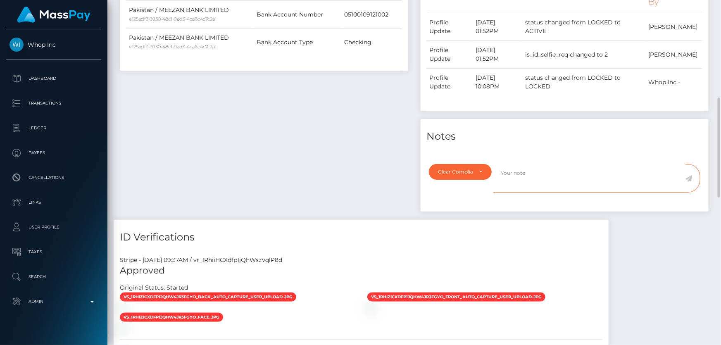
paste textarea "The hit refers to a person with Middle Name."
type textarea "The hit refers to a person with Middle Name.. Flag cleared."
click at [690, 175] on icon at bounding box center [688, 178] width 7 height 7
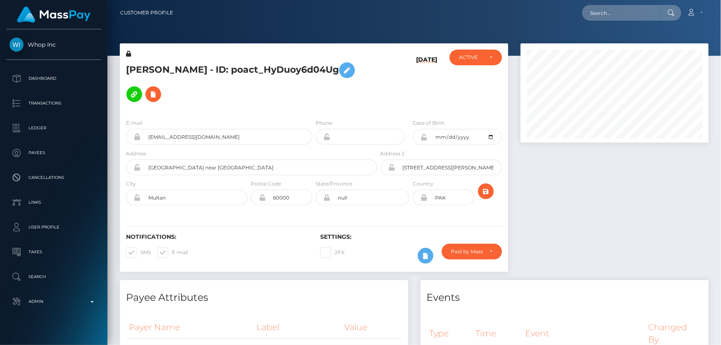
scroll to position [99, 187]
click at [181, 70] on h5 "Ali Raza - ID: poact_HyDuoy6d04Ug" at bounding box center [249, 82] width 247 height 48
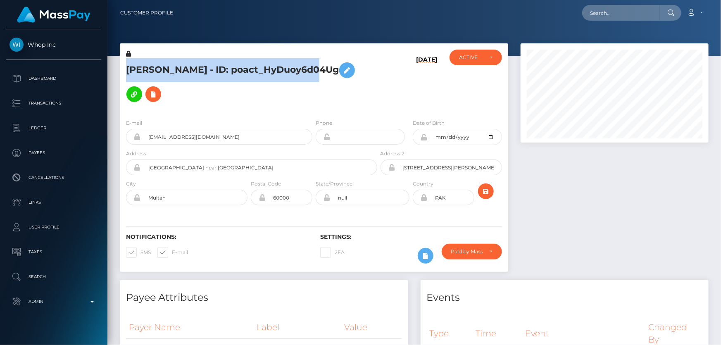
click at [181, 70] on h5 "Ali Raza - ID: poact_HyDuoy6d04Ug" at bounding box center [249, 82] width 247 height 48
copy h5 "Ali Raza - ID: poact_HyDuoy6d04Ug"
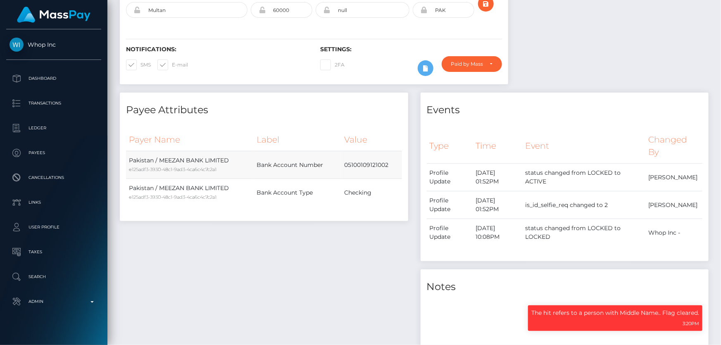
scroll to position [0, 0]
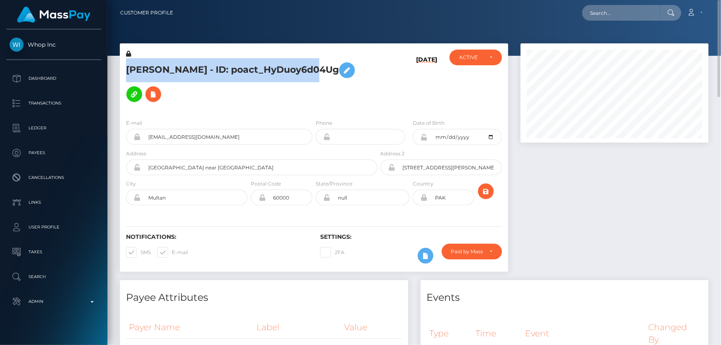
copy h5 "Ali Raza - ID: poact_HyDuoy6d04Ug"
drag, startPoint x: 717, startPoint y: 153, endPoint x: 720, endPoint y: -11, distance: 164.0
click at [720, 0] on html "Whop Inc Dashboard Transactions Ledger Payees Cancellations Links" at bounding box center [360, 172] width 721 height 345
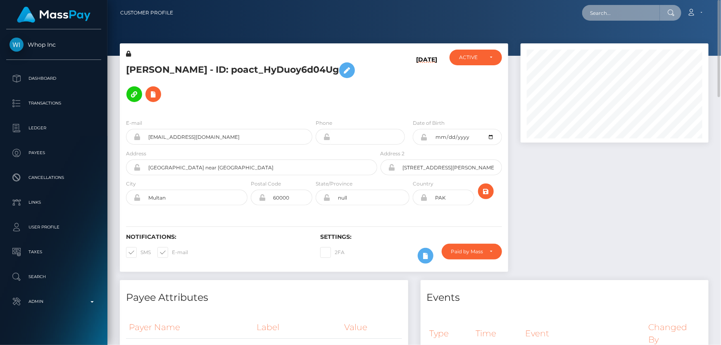
paste input "[EMAIL_ADDRESS][DOMAIN_NAME]"
type input "[EMAIL_ADDRESS][DOMAIN_NAME]"
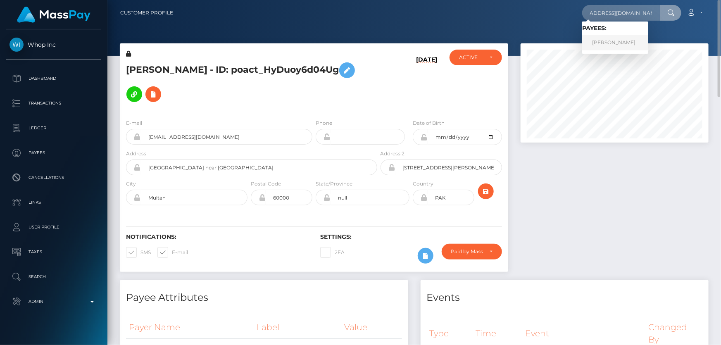
click at [610, 45] on link "[PERSON_NAME]" at bounding box center [615, 42] width 66 height 15
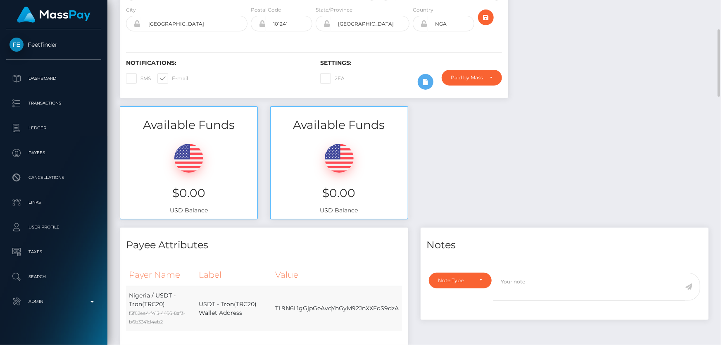
scroll to position [37, 0]
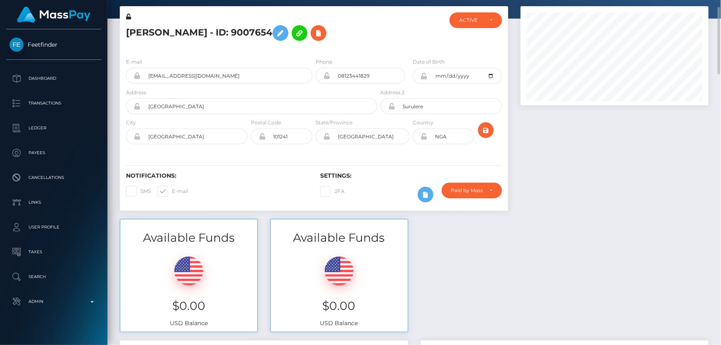
click at [161, 22] on h5 "[PERSON_NAME] - ID: 9007654" at bounding box center [249, 33] width 247 height 24
drag, startPoint x: 290, startPoint y: 27, endPoint x: 128, endPoint y: 26, distance: 161.5
click at [128, 26] on h5 "[PERSON_NAME] - ID: 9007654" at bounding box center [249, 33] width 247 height 24
copy h5 "[PERSON_NAME]"
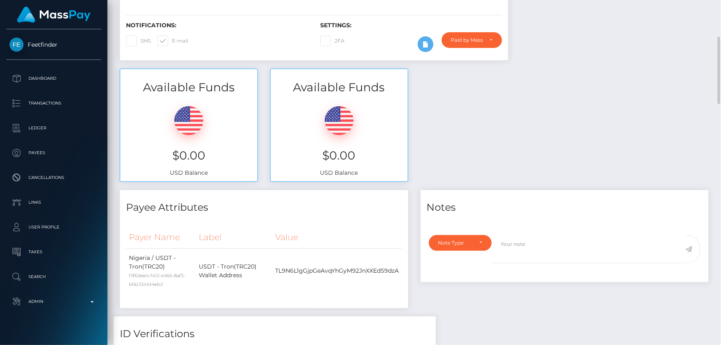
scroll to position [338, 0]
